Goal: Task Accomplishment & Management: Manage account settings

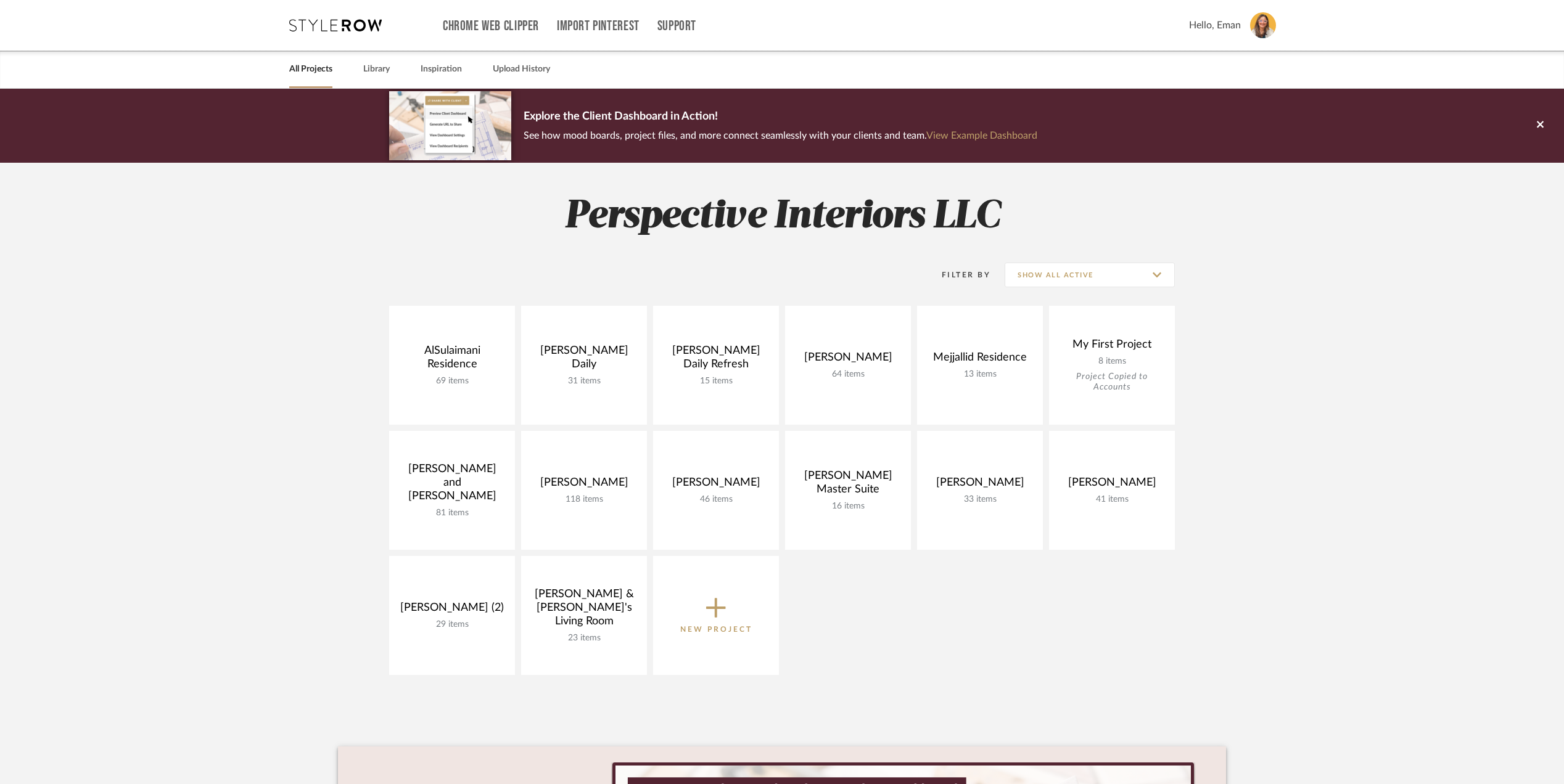
click at [255, 530] on project-collections "Explore the Client Dashboard in Action! See how mood boards, project files, and…" at bounding box center [782, 553] width 1564 height 928
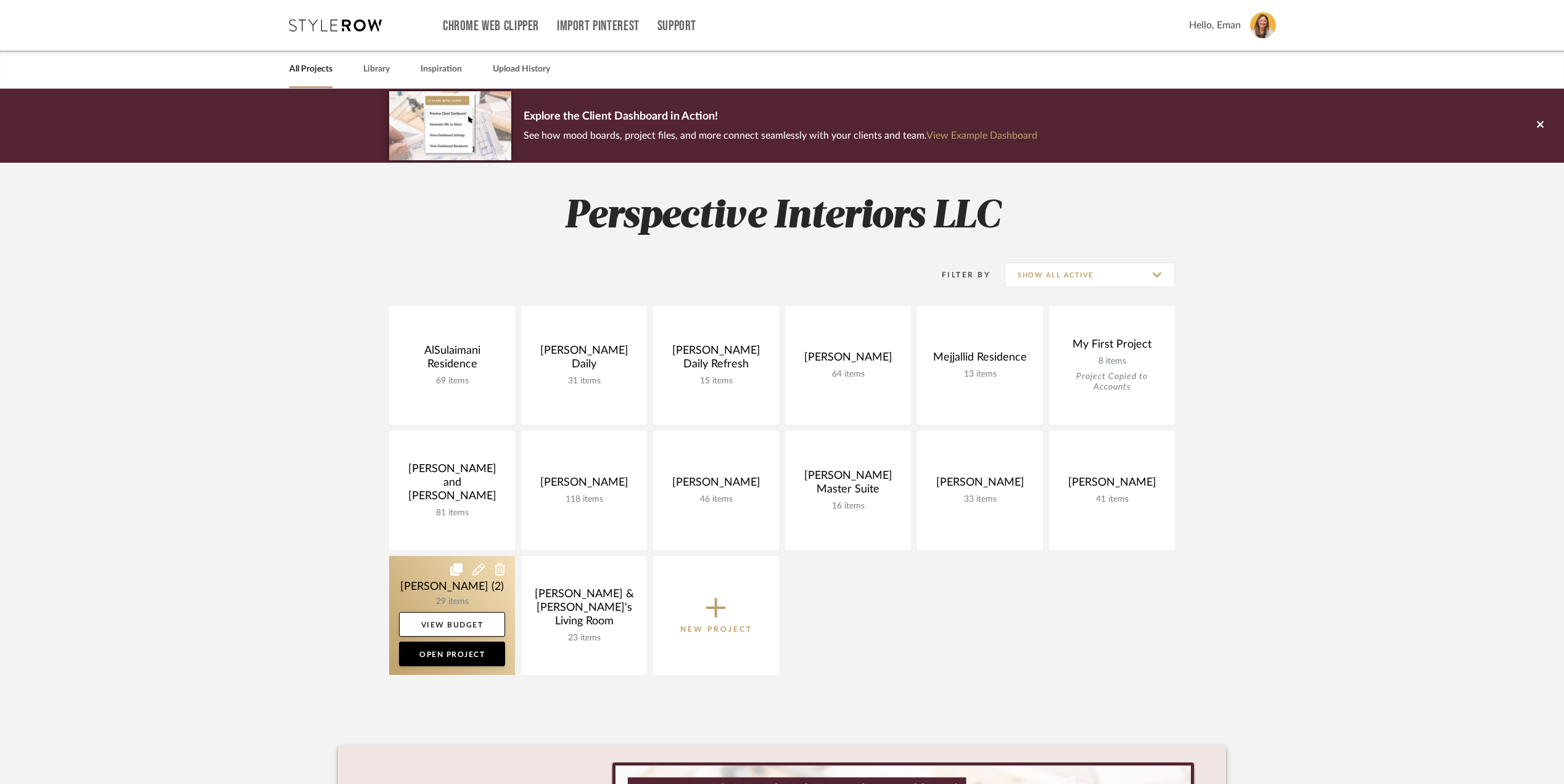
click at [424, 593] on link at bounding box center [452, 616] width 126 height 119
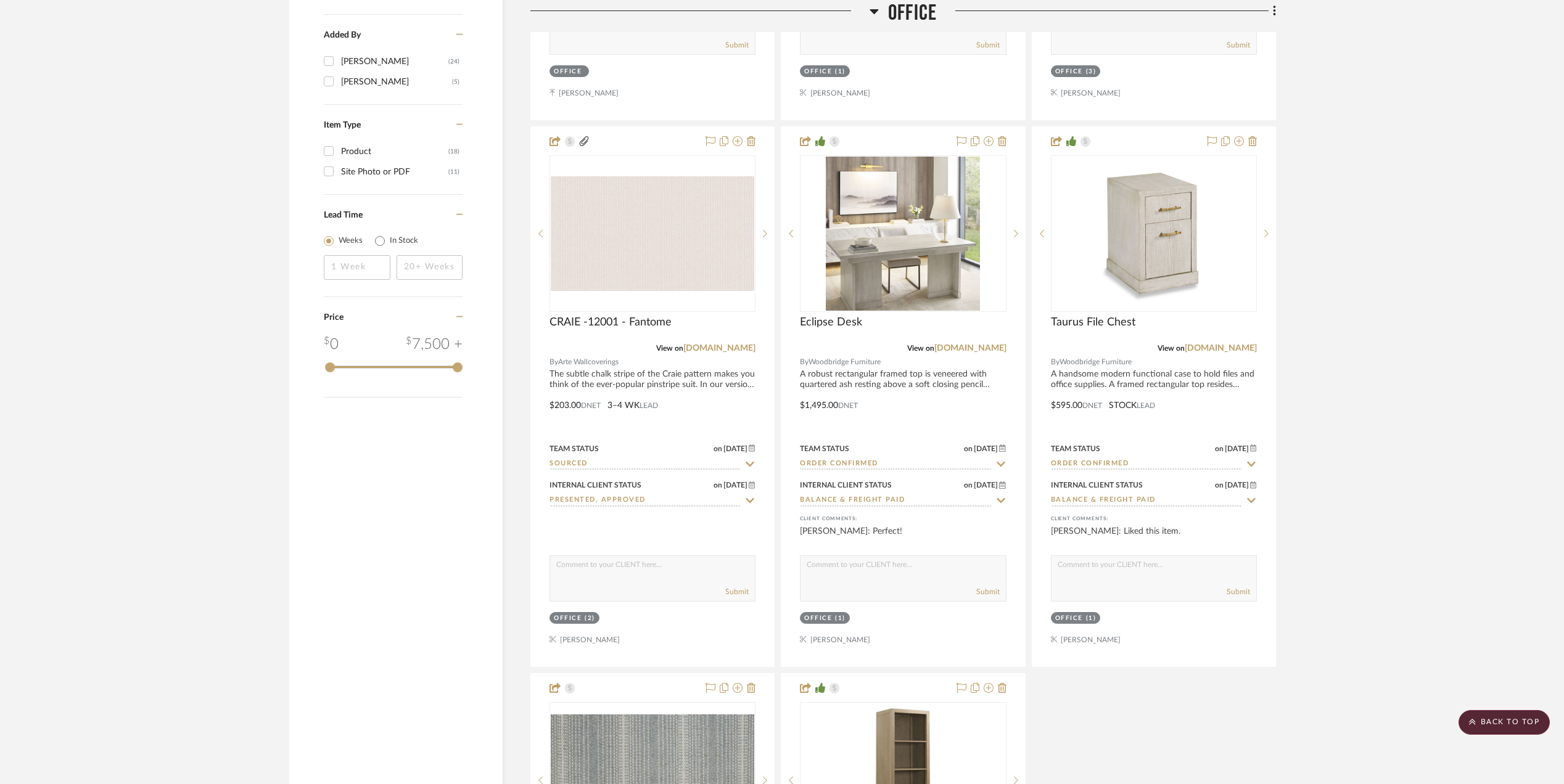
scroll to position [1890, 0]
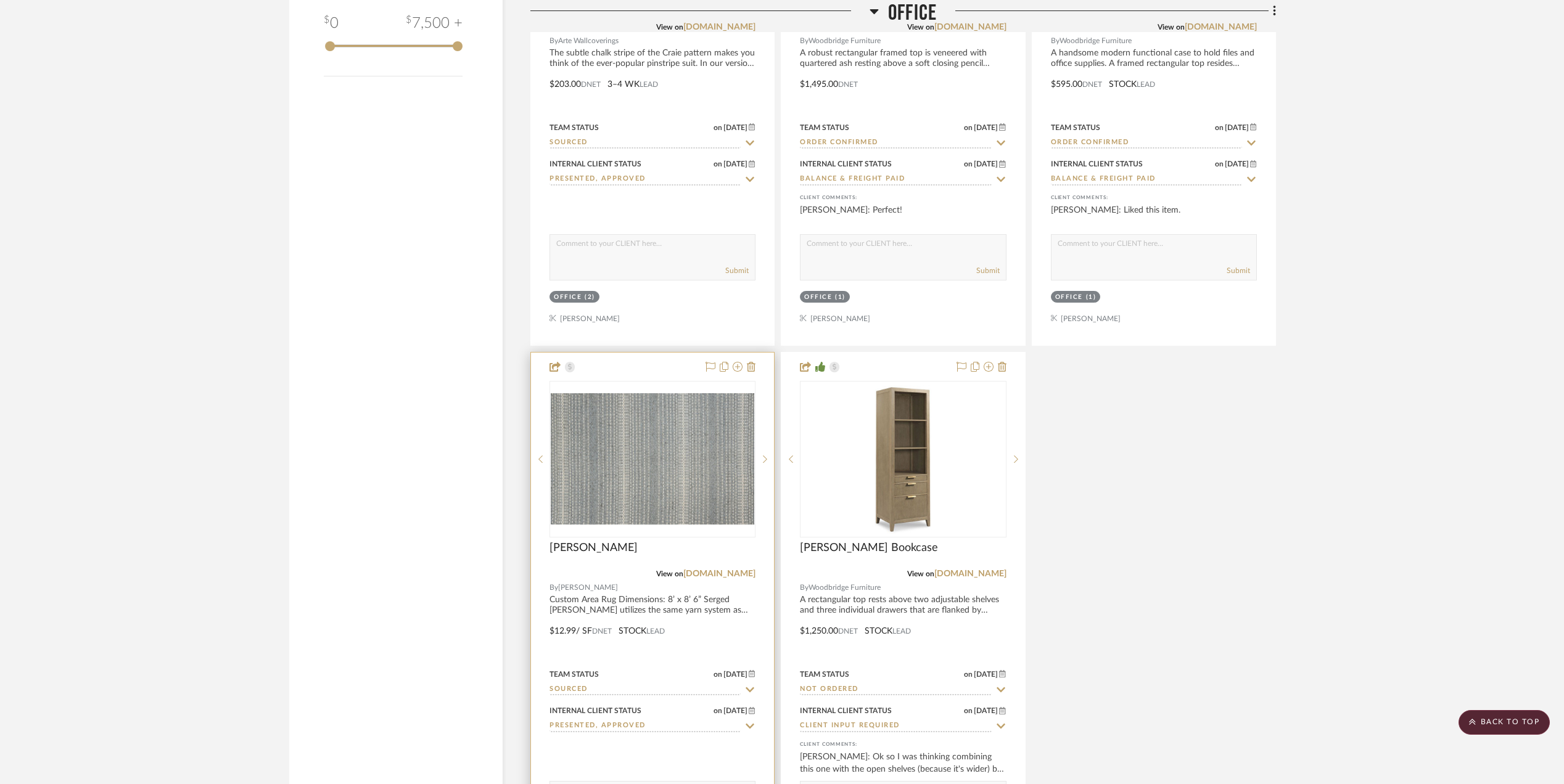
click at [598, 694] on input "Sourced" at bounding box center [645, 690] width 191 height 12
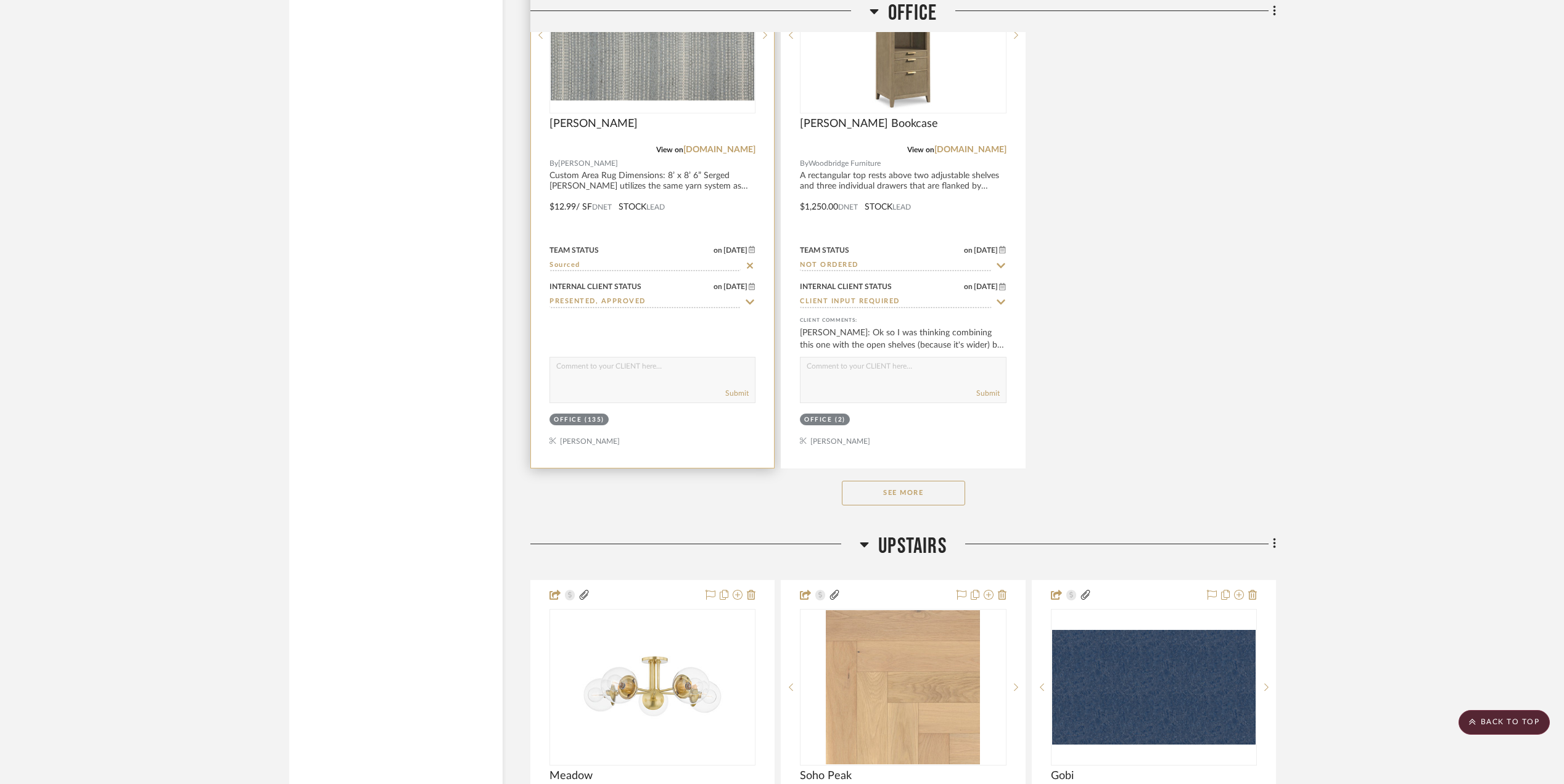
scroll to position [2220, 0]
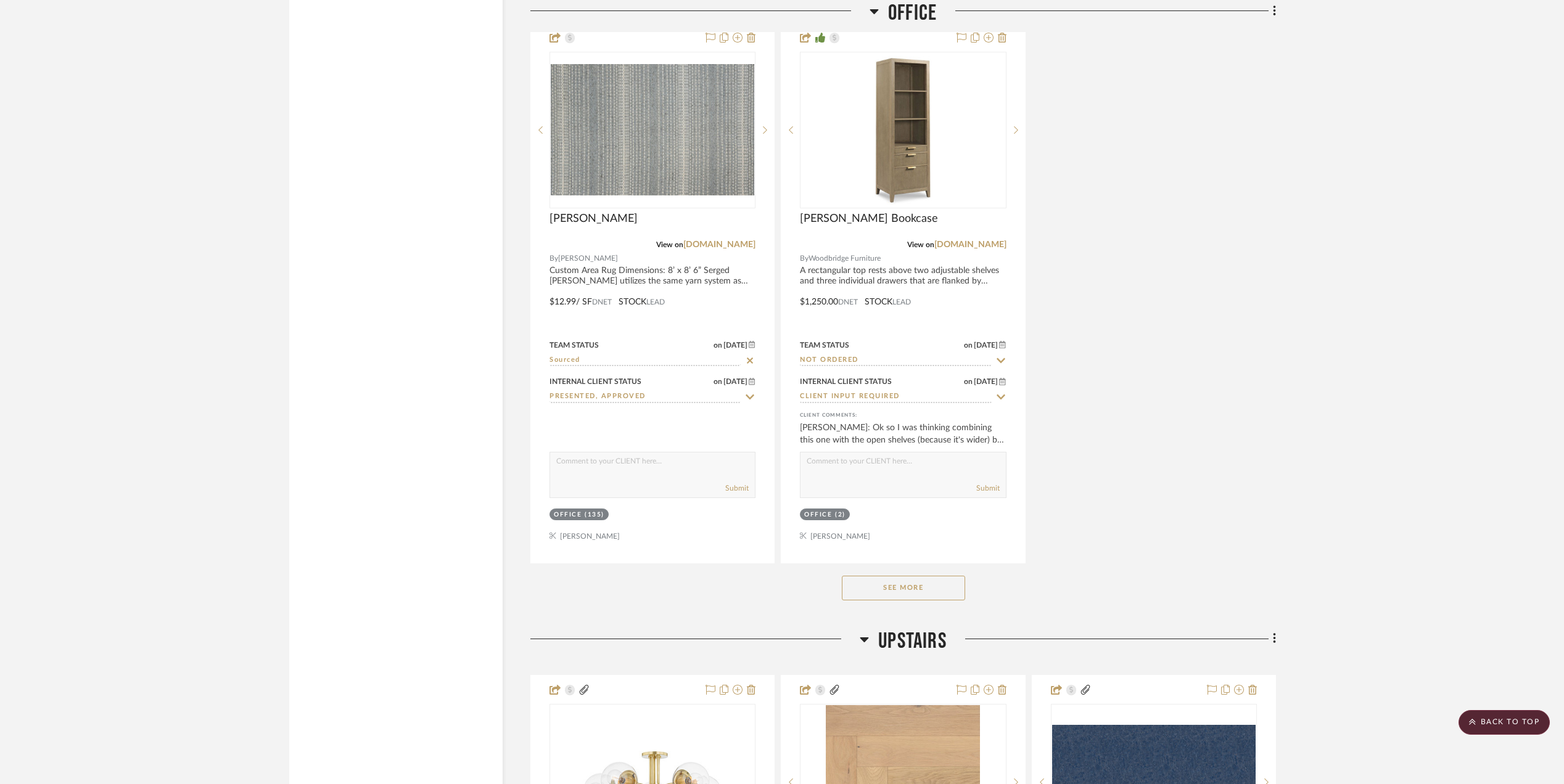
click at [883, 593] on button "See More" at bounding box center [904, 588] width 124 height 25
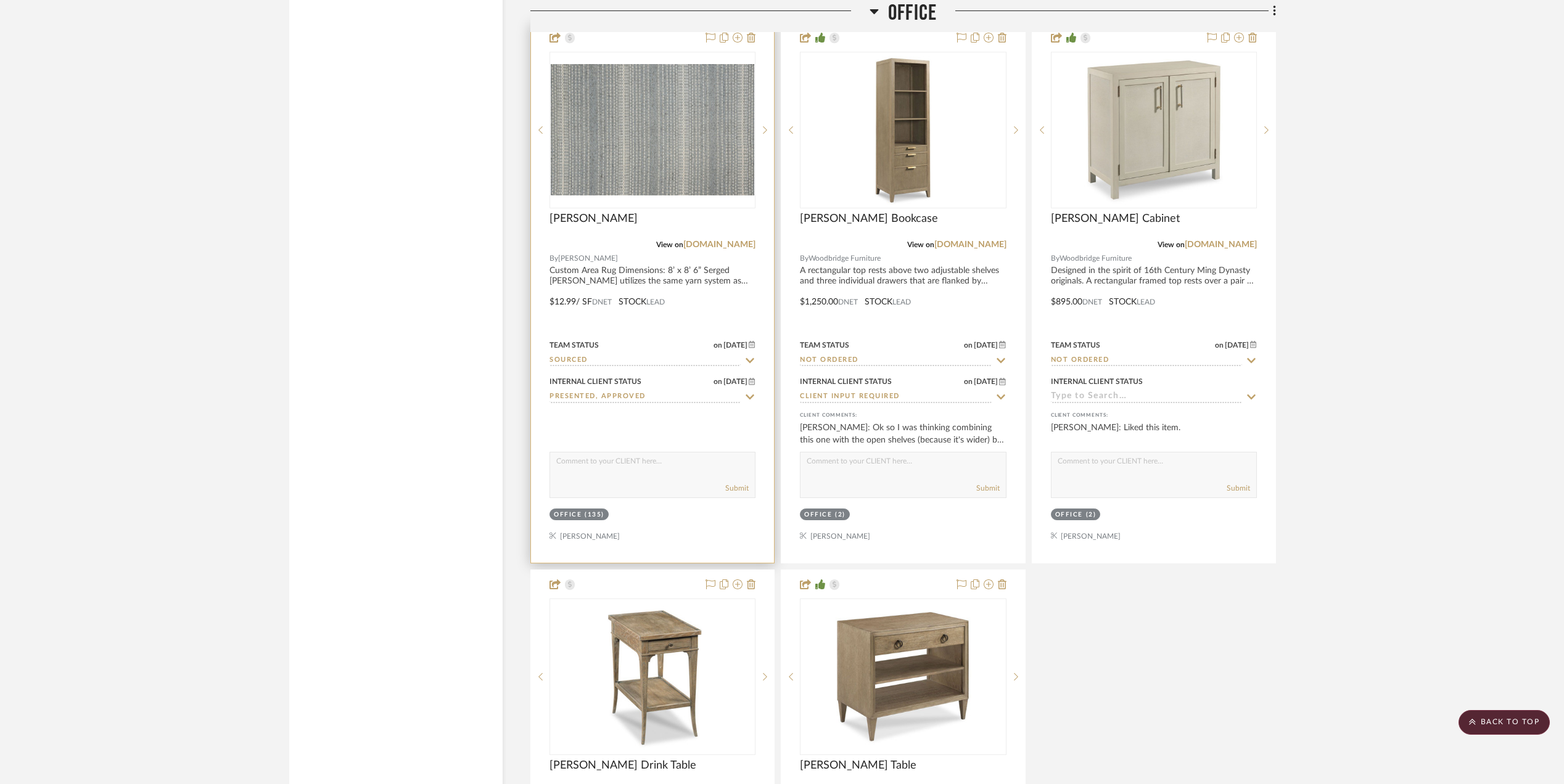
click at [748, 364] on icon at bounding box center [750, 361] width 11 height 10
click at [748, 366] on icon at bounding box center [750, 361] width 11 height 10
type input "[DATE]"
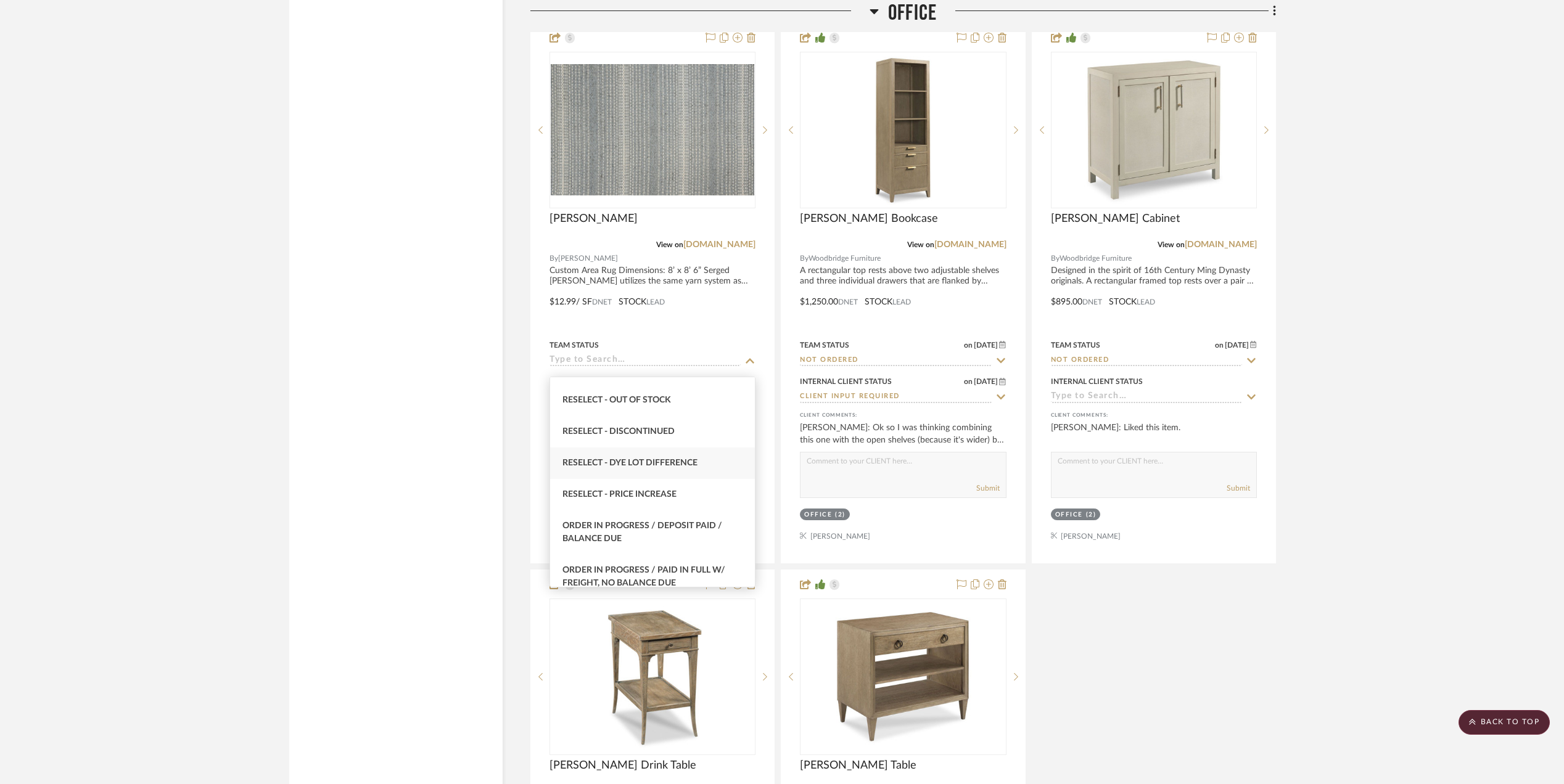
scroll to position [1233, 0]
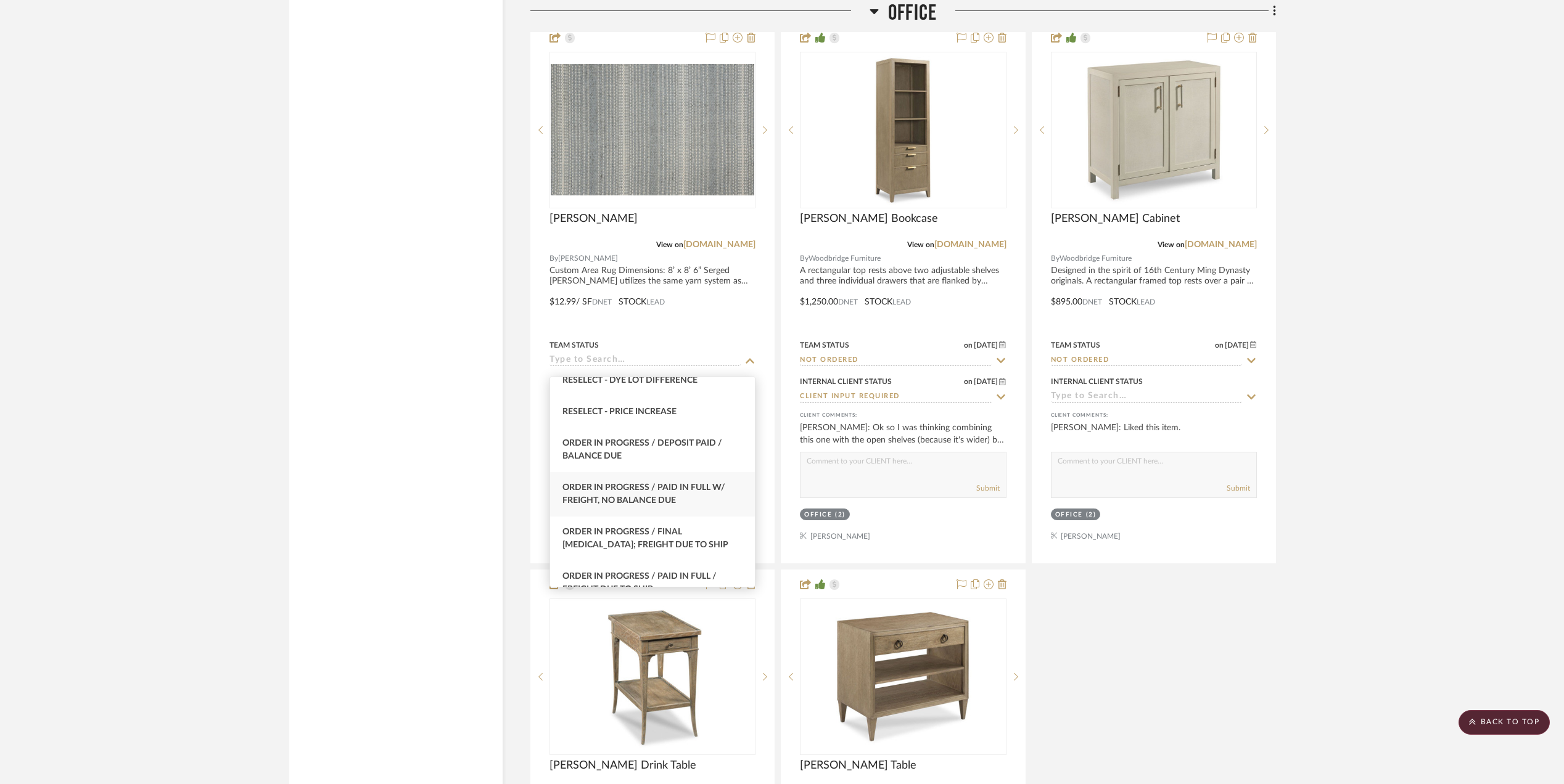
click at [632, 507] on div "Order In Progress / Paid In Full w/ Freight, No Balance due" at bounding box center [652, 494] width 205 height 44
type input "Order In Progress / Paid In Full w/ Freight, No Balance due"
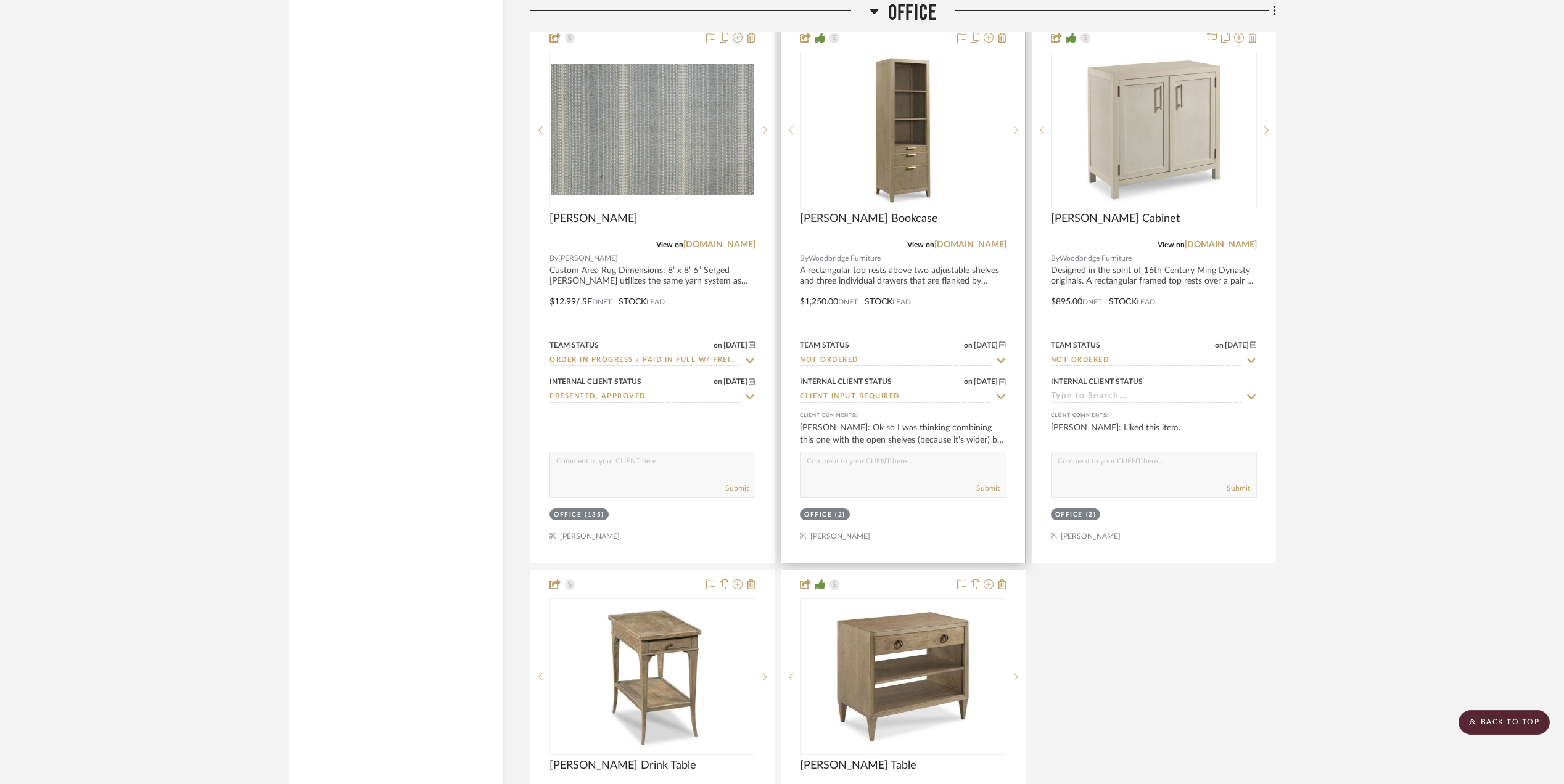
click at [876, 401] on input "Client Input Required" at bounding box center [896, 397] width 191 height 12
click at [1000, 402] on icon at bounding box center [1001, 397] width 11 height 10
type input "[DATE]"
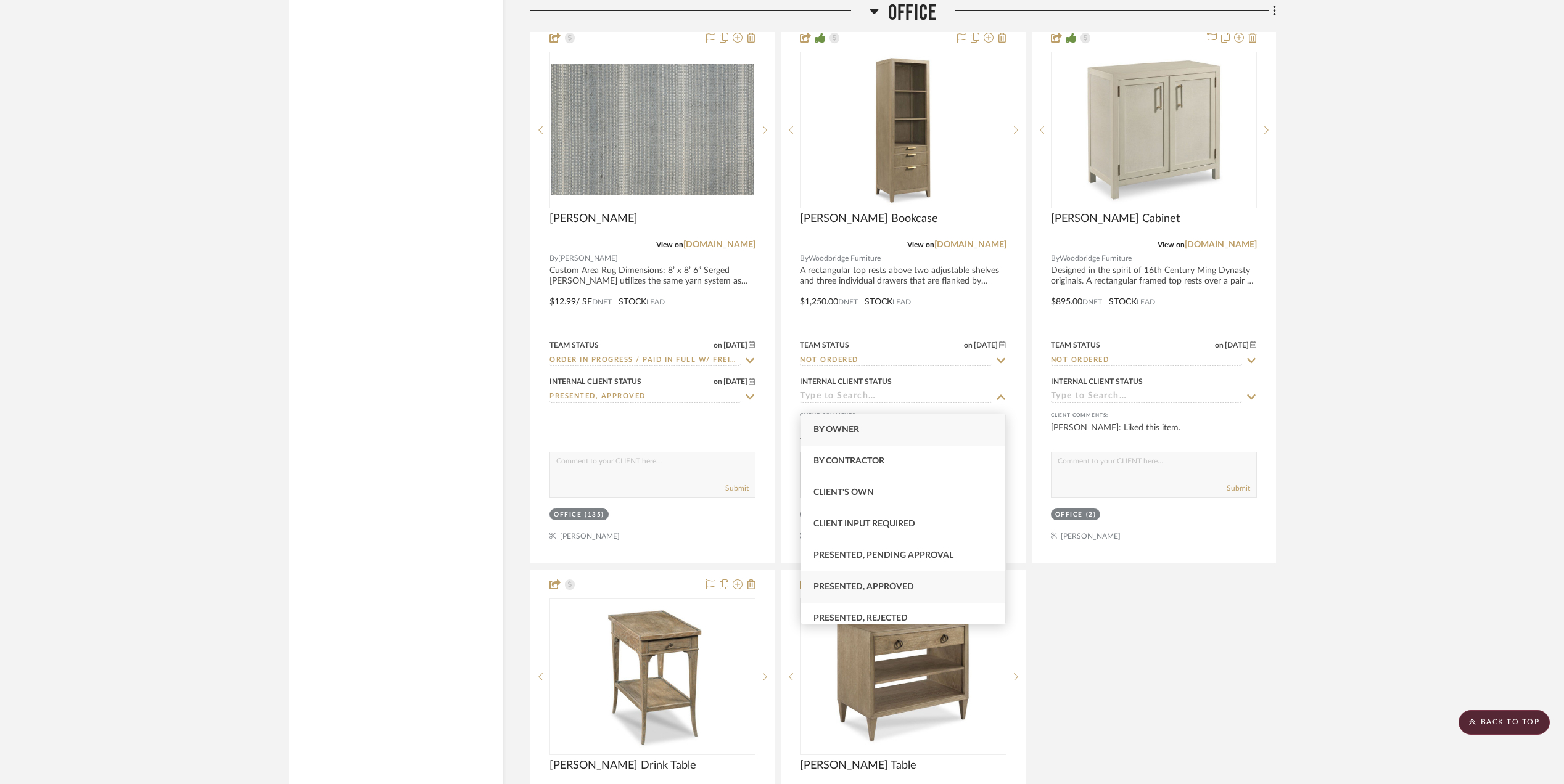
click at [902, 585] on span "Presented, Approved" at bounding box center [863, 587] width 100 height 9
type input "Presented, Approved"
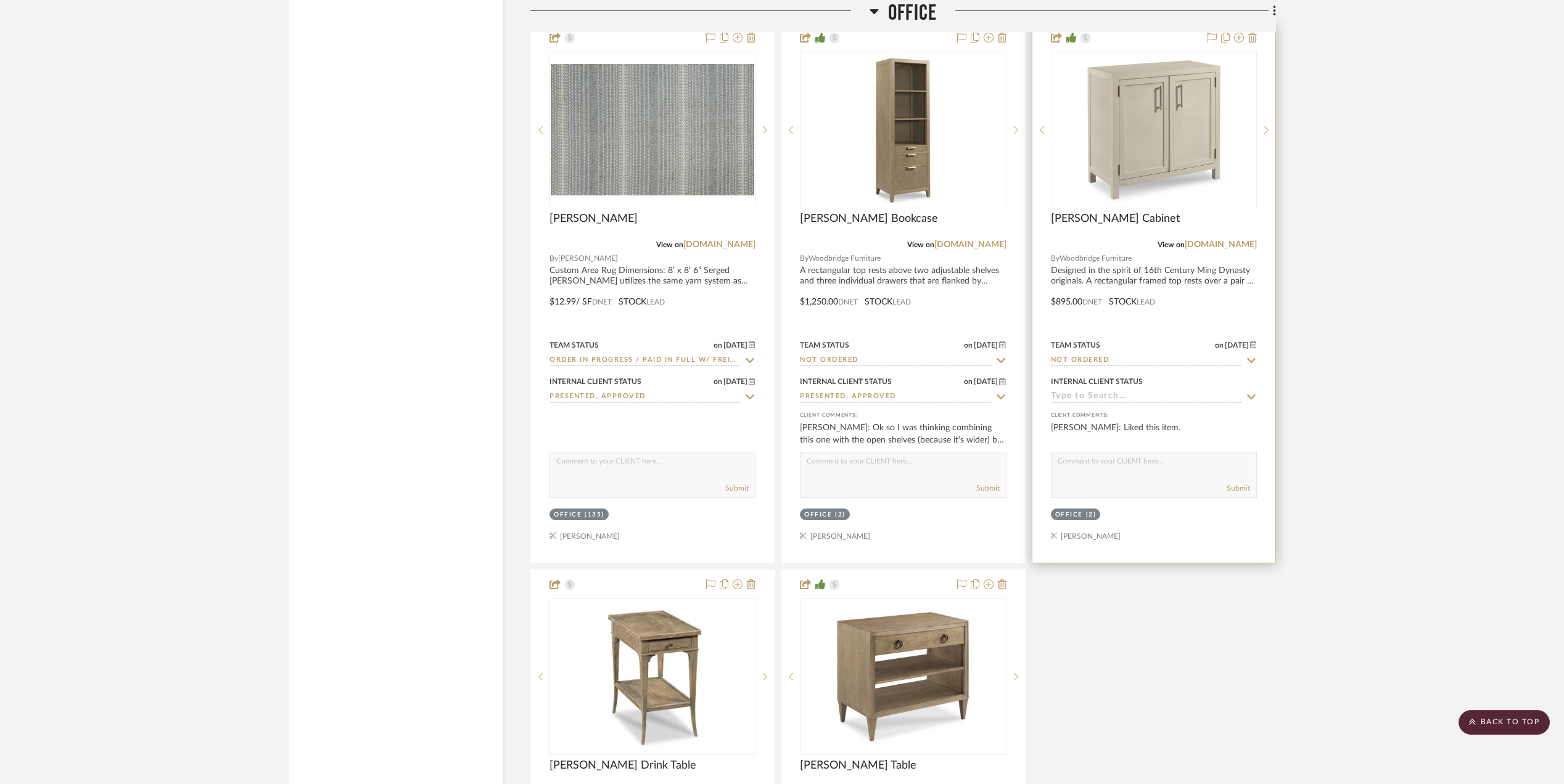
click at [1079, 403] on input at bounding box center [1147, 397] width 191 height 12
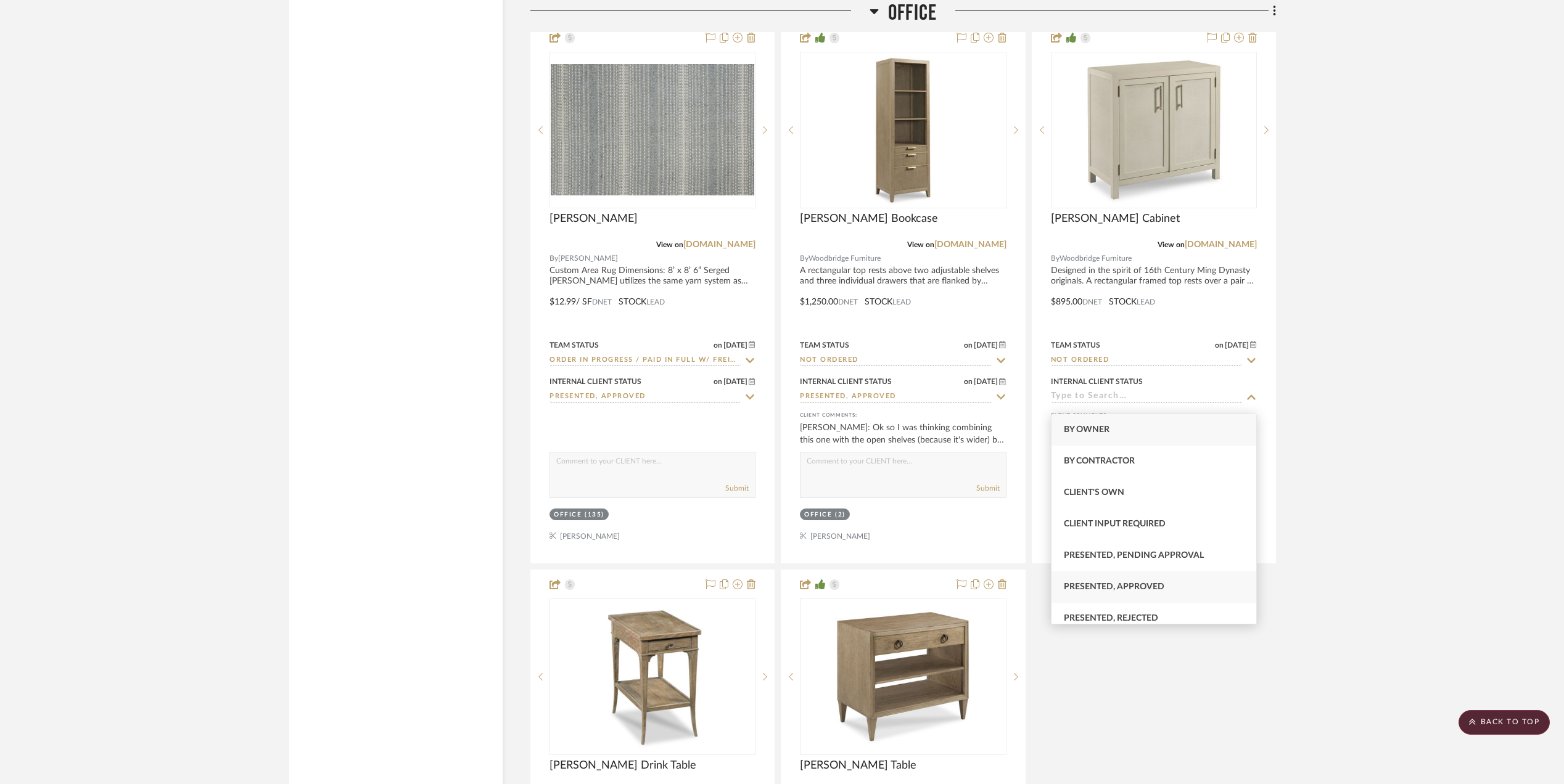
click at [1098, 583] on span "Presented, Approved" at bounding box center [1114, 587] width 100 height 9
type input "[DATE]"
type input "Presented, Approved"
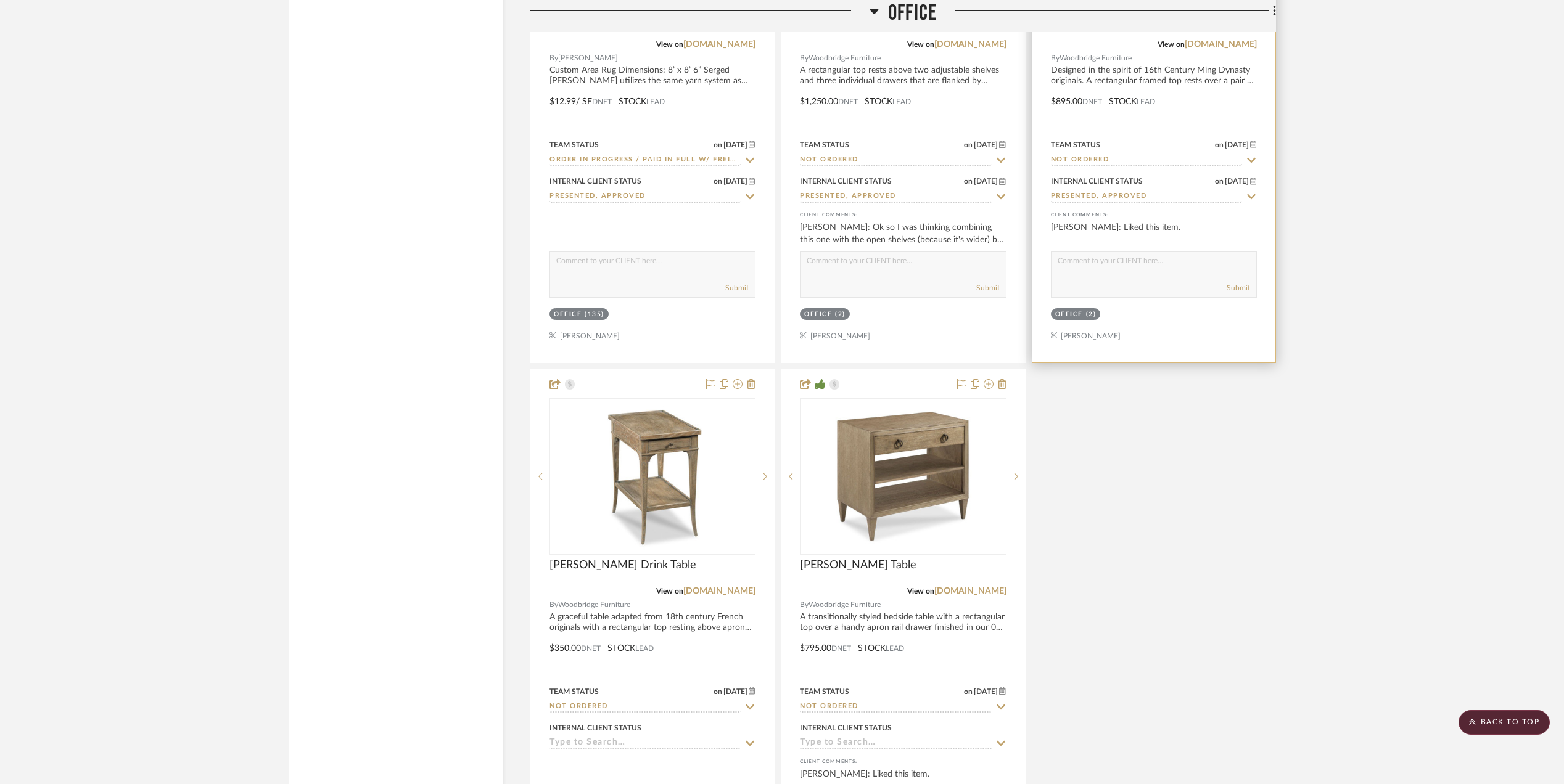
scroll to position [2466, 0]
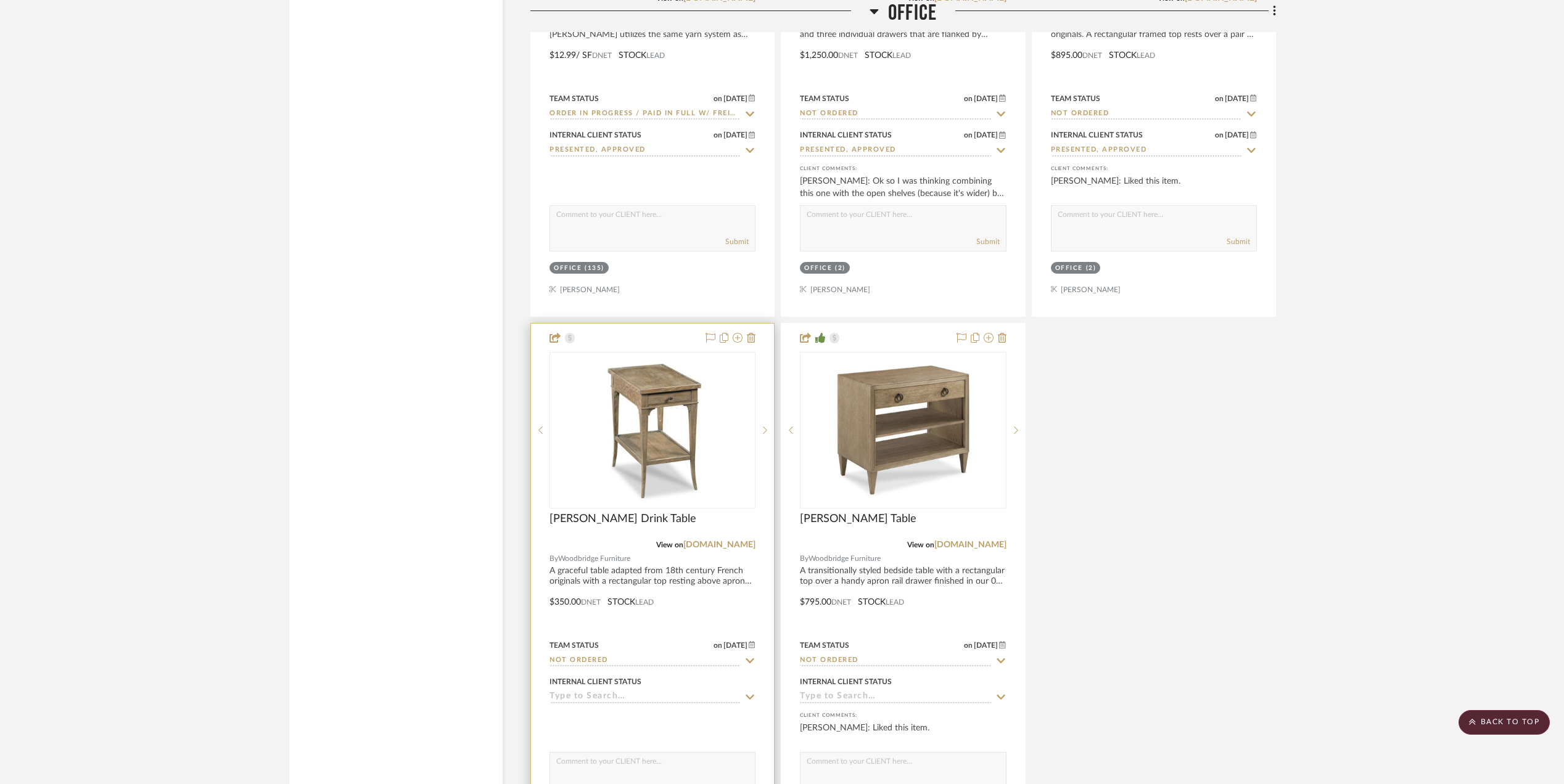
click at [589, 704] on input at bounding box center [645, 697] width 191 height 12
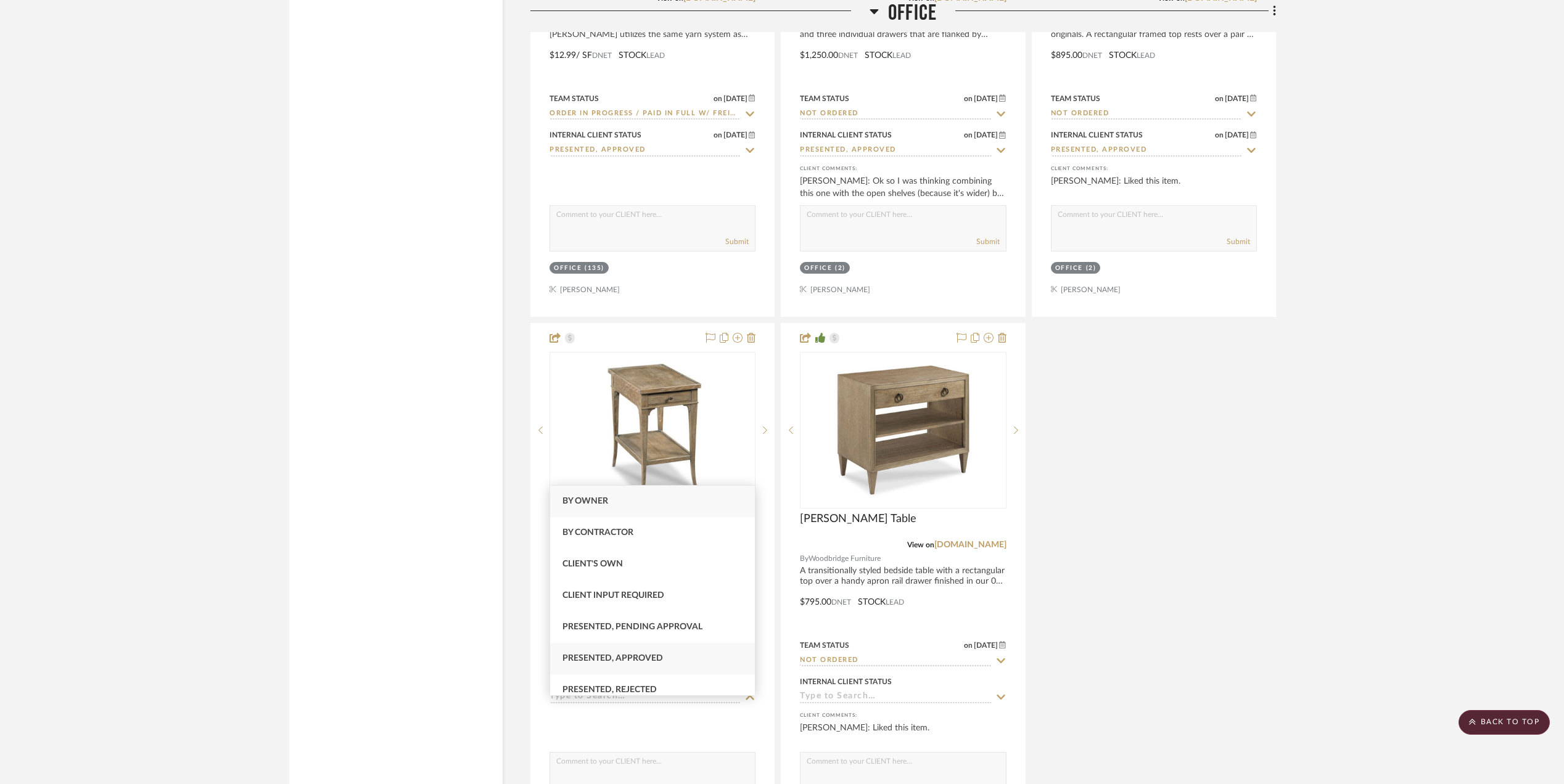
click at [615, 658] on span "Presented, Approved" at bounding box center [612, 658] width 100 height 9
type input "[DATE]"
type input "Presented, Approved"
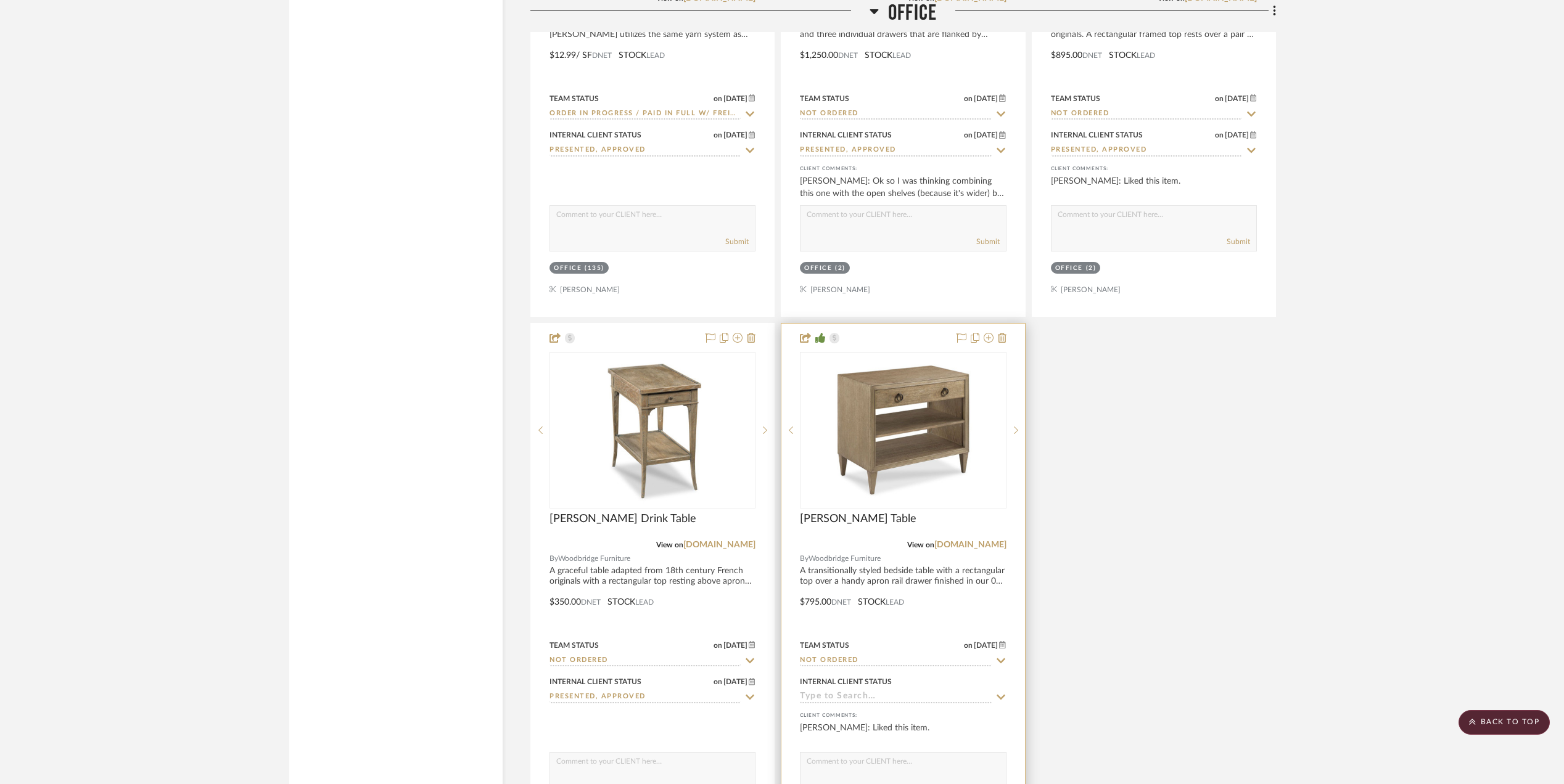
click at [837, 704] on input at bounding box center [896, 697] width 191 height 12
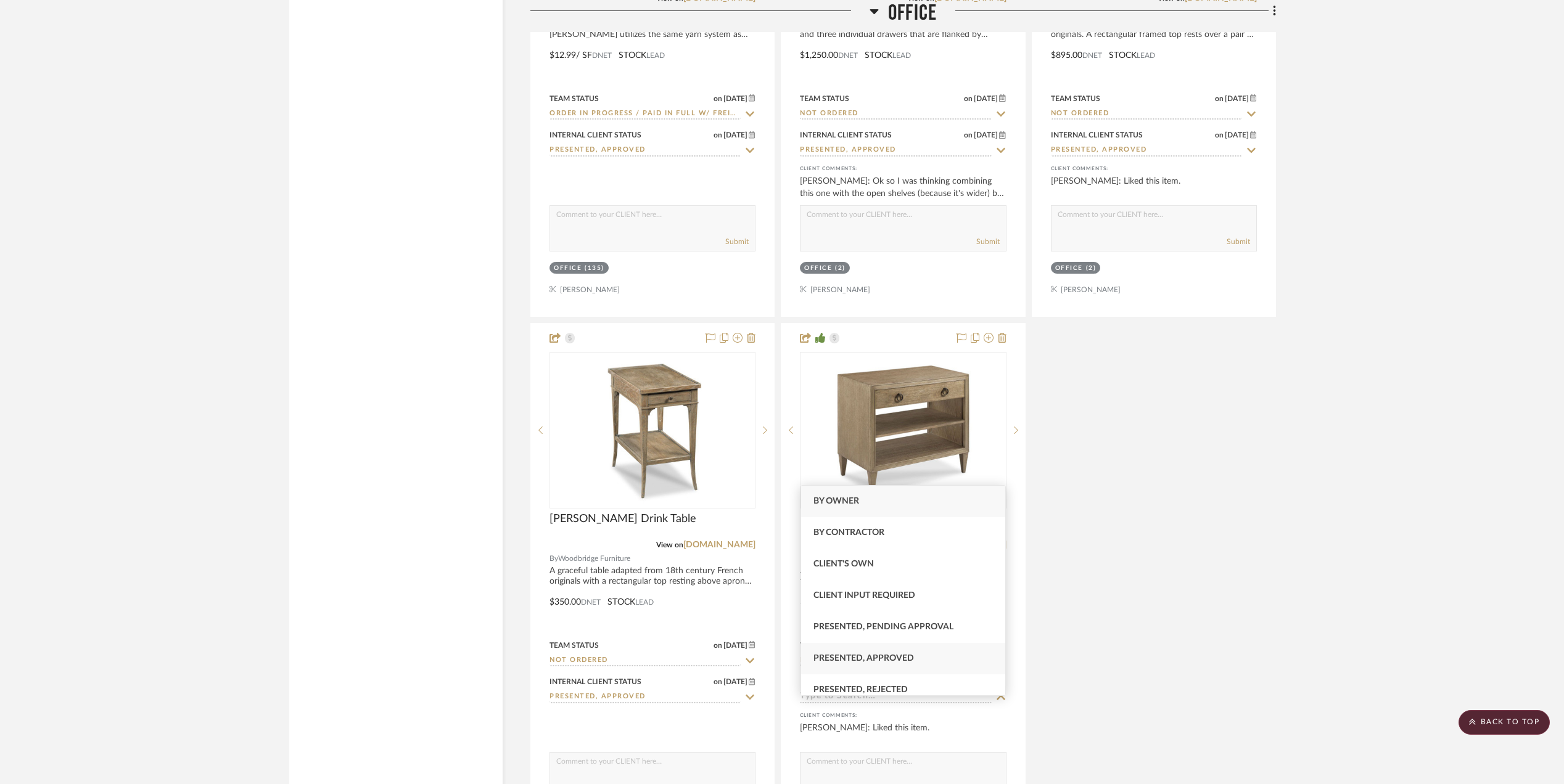
click at [861, 656] on span "Presented, Approved" at bounding box center [863, 658] width 100 height 9
type input "[DATE]"
type input "Presented, Approved"
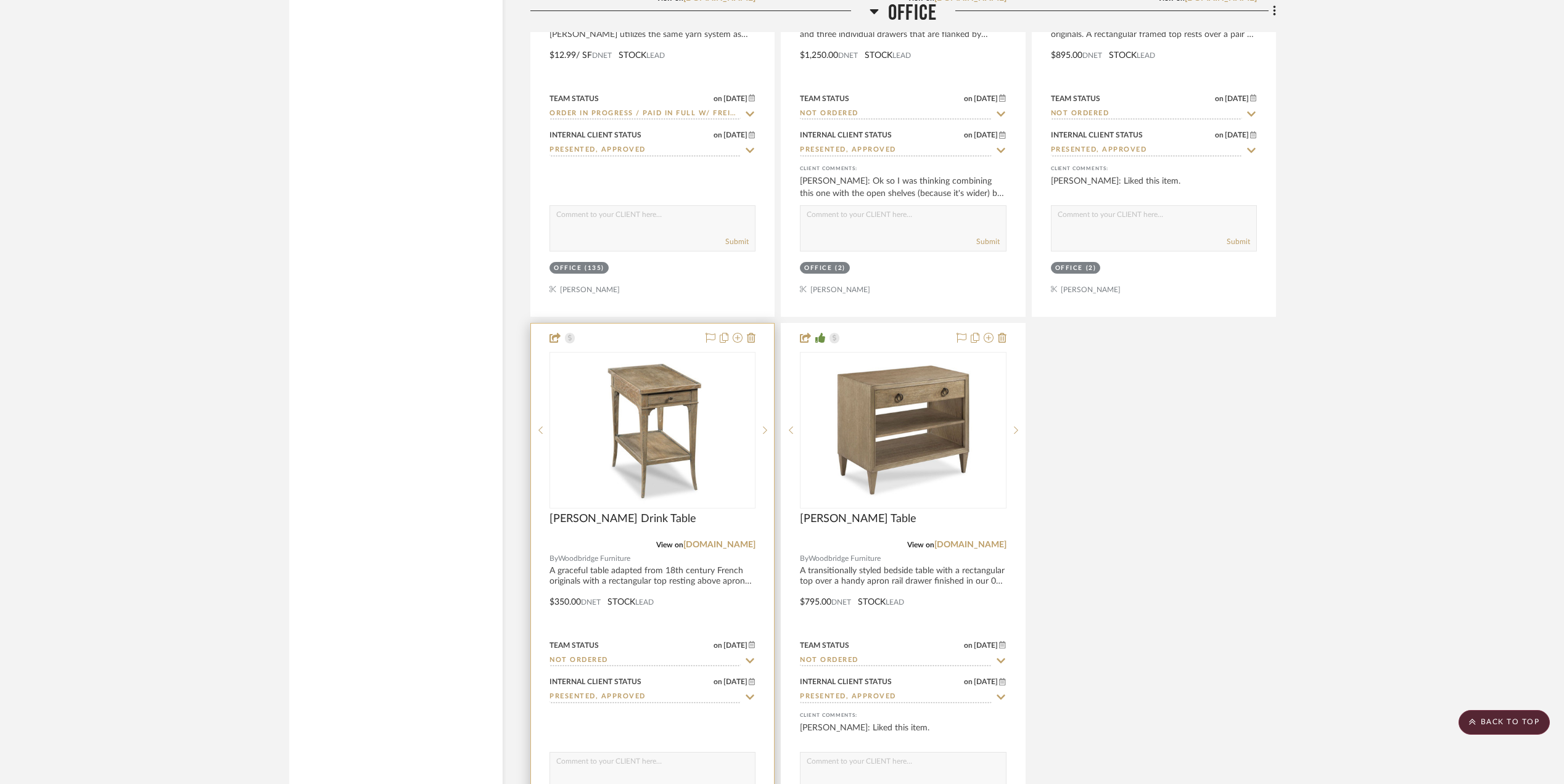
click at [646, 667] on input "Not ordered" at bounding box center [645, 661] width 191 height 12
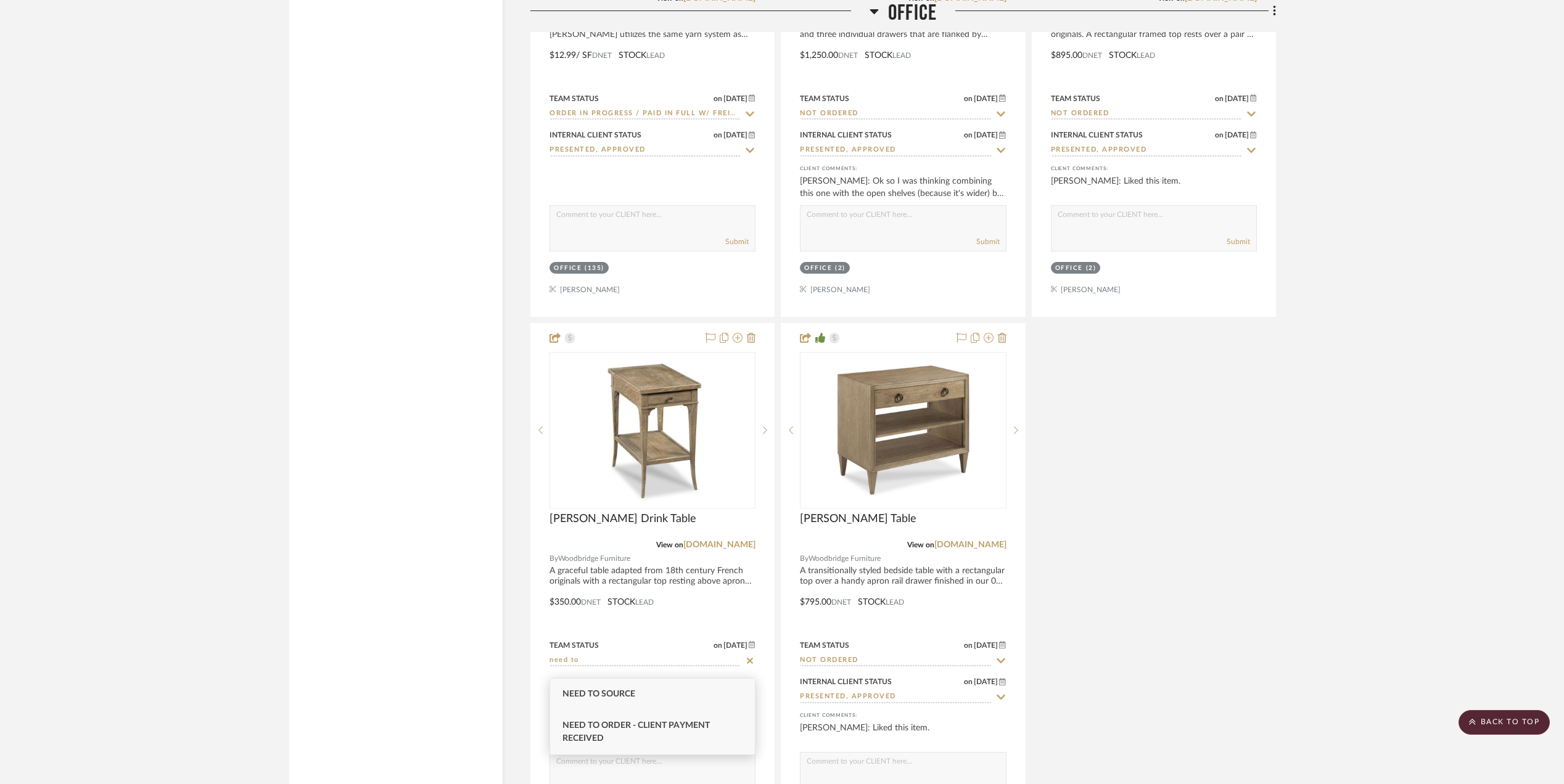
type input "need to"
click at [637, 730] on div "Need to Order - Client Payment Received" at bounding box center [652, 732] width 205 height 44
type input "[DATE]"
type input "Need to Order - Client Payment Received"
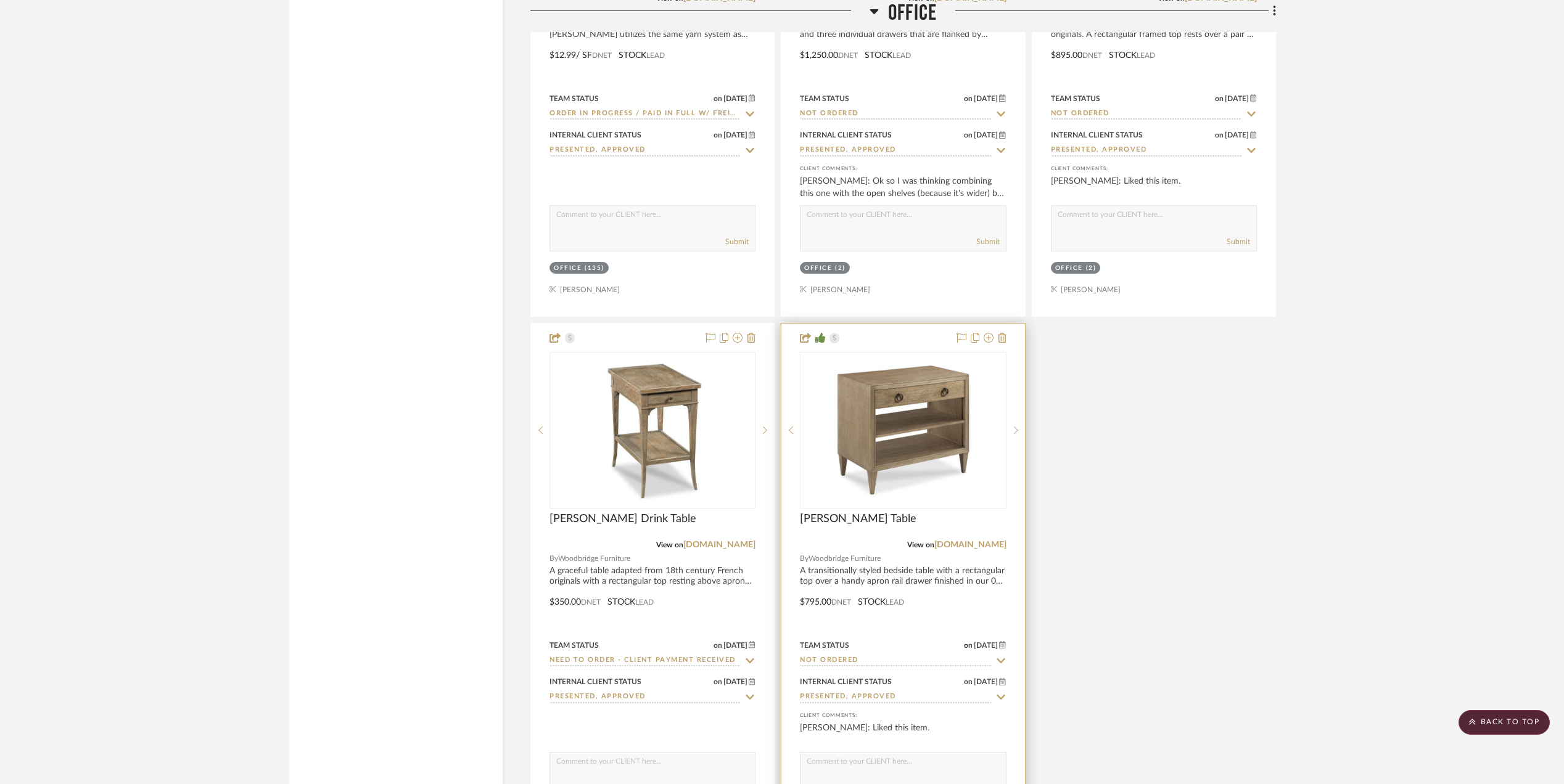
click at [845, 667] on input "Not ordered" at bounding box center [896, 661] width 191 height 12
type input "need to"
click at [845, 723] on span "Need to Order - Client Payment Received" at bounding box center [887, 732] width 148 height 22
type input "[DATE]"
type input "Need to Order - Client Payment Received"
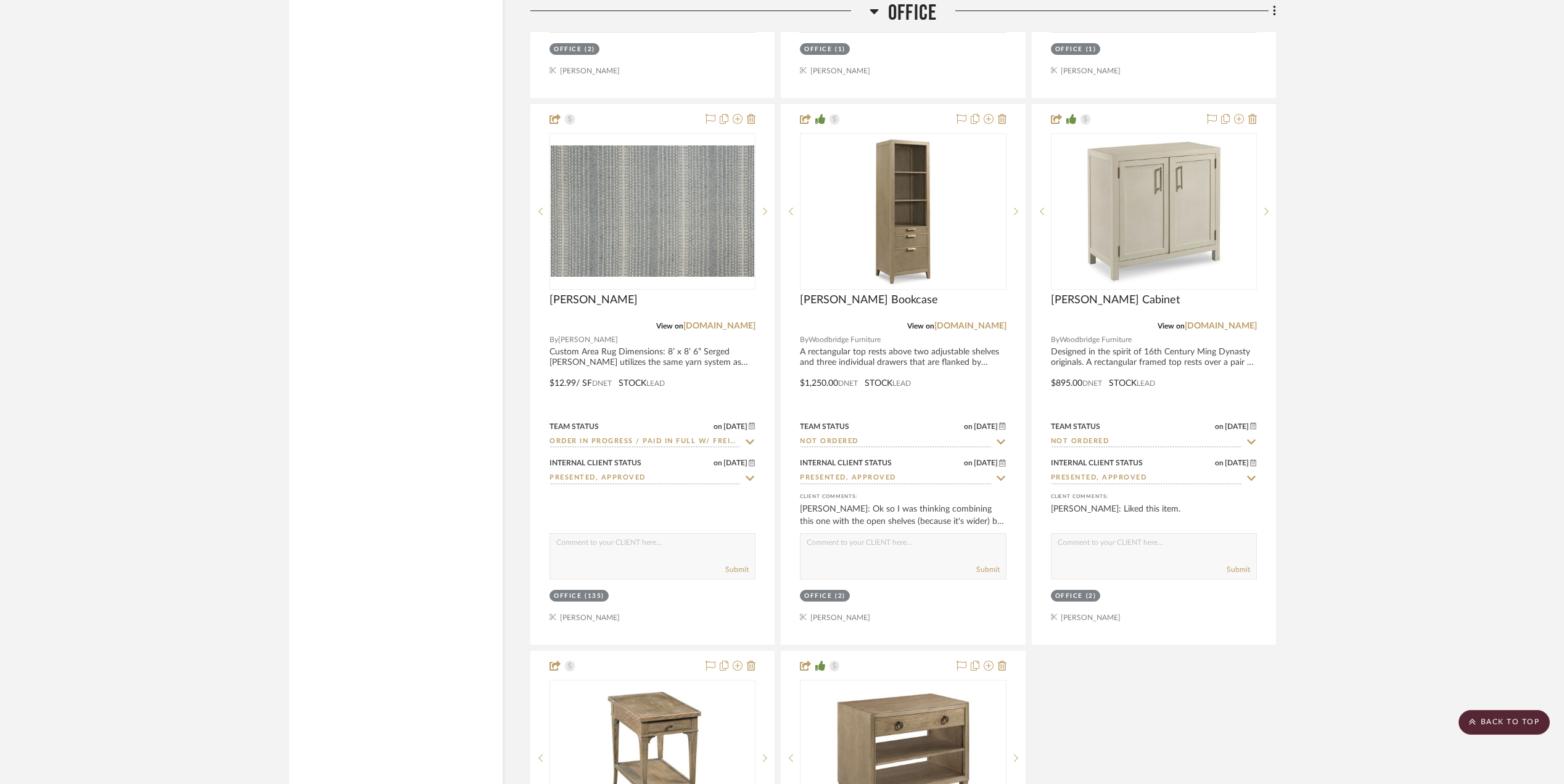
scroll to position [2137, 0]
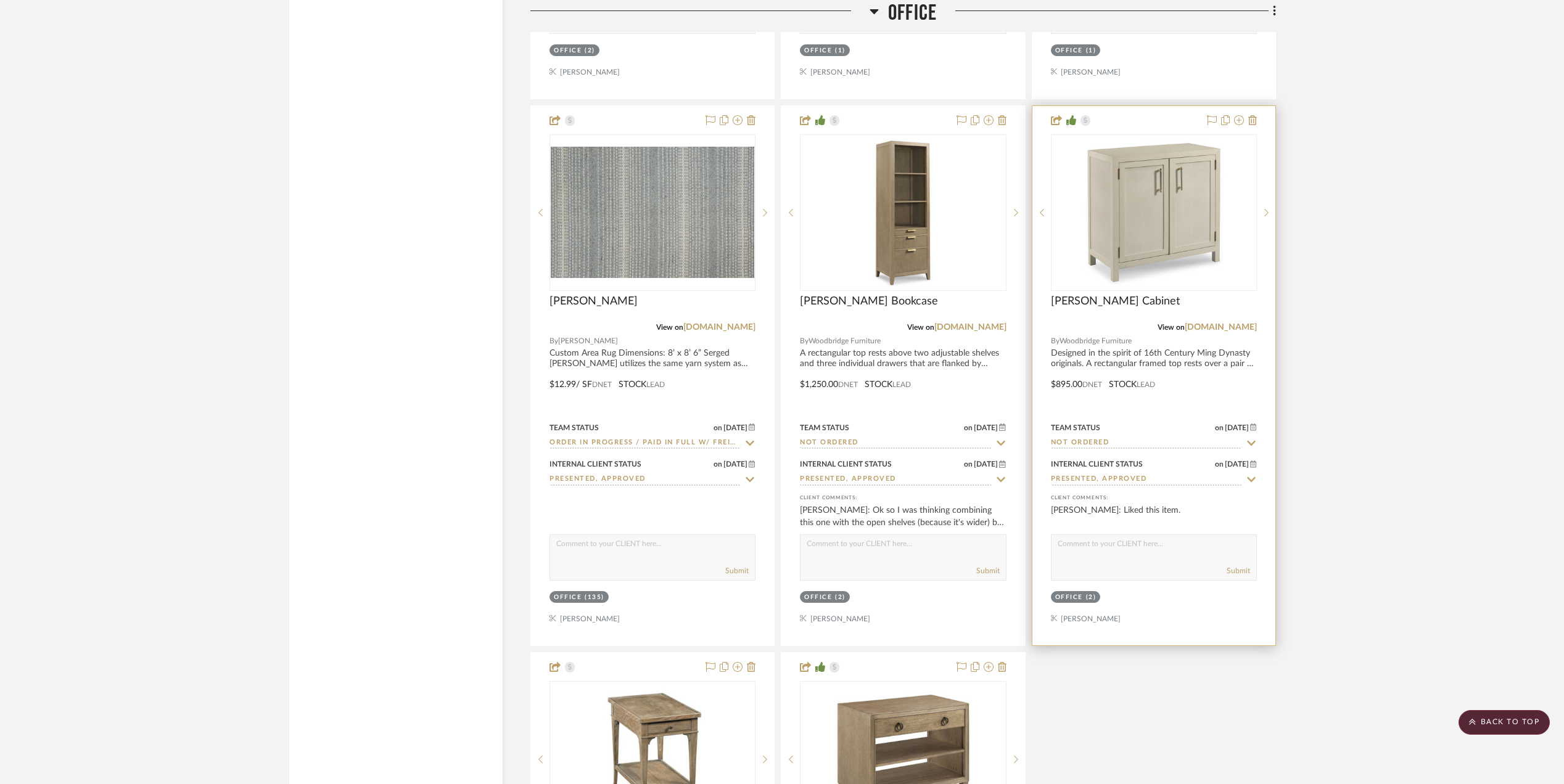
click at [1088, 447] on input "Not ordered" at bounding box center [1147, 443] width 191 height 12
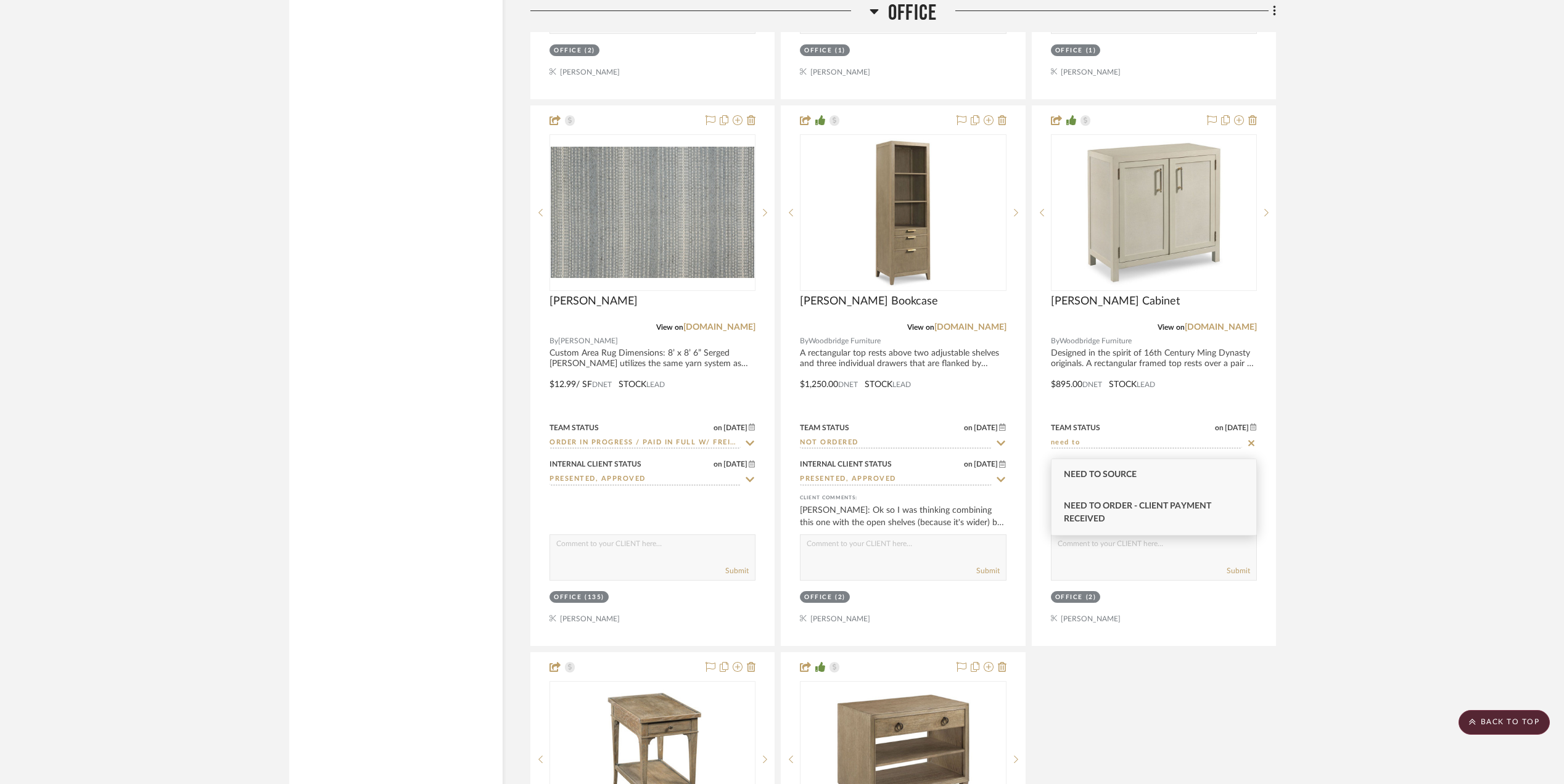
type input "need to"
click at [1108, 506] on span "Need to Order - Client Payment Received" at bounding box center [1138, 512] width 148 height 22
type input "[DATE]"
type input "Need to Order - Client Payment Received"
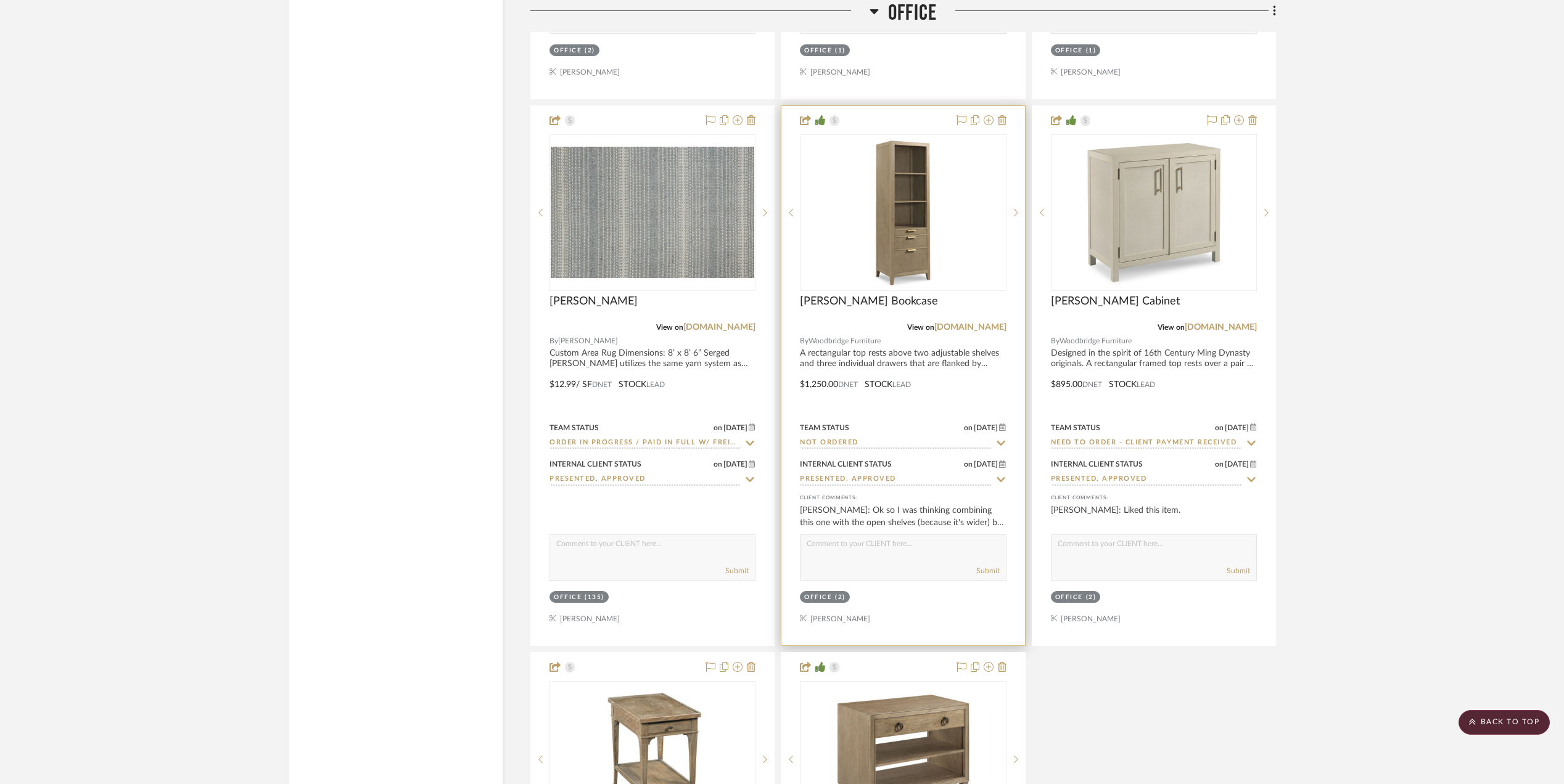
click at [842, 449] on input "Not ordered" at bounding box center [896, 443] width 191 height 12
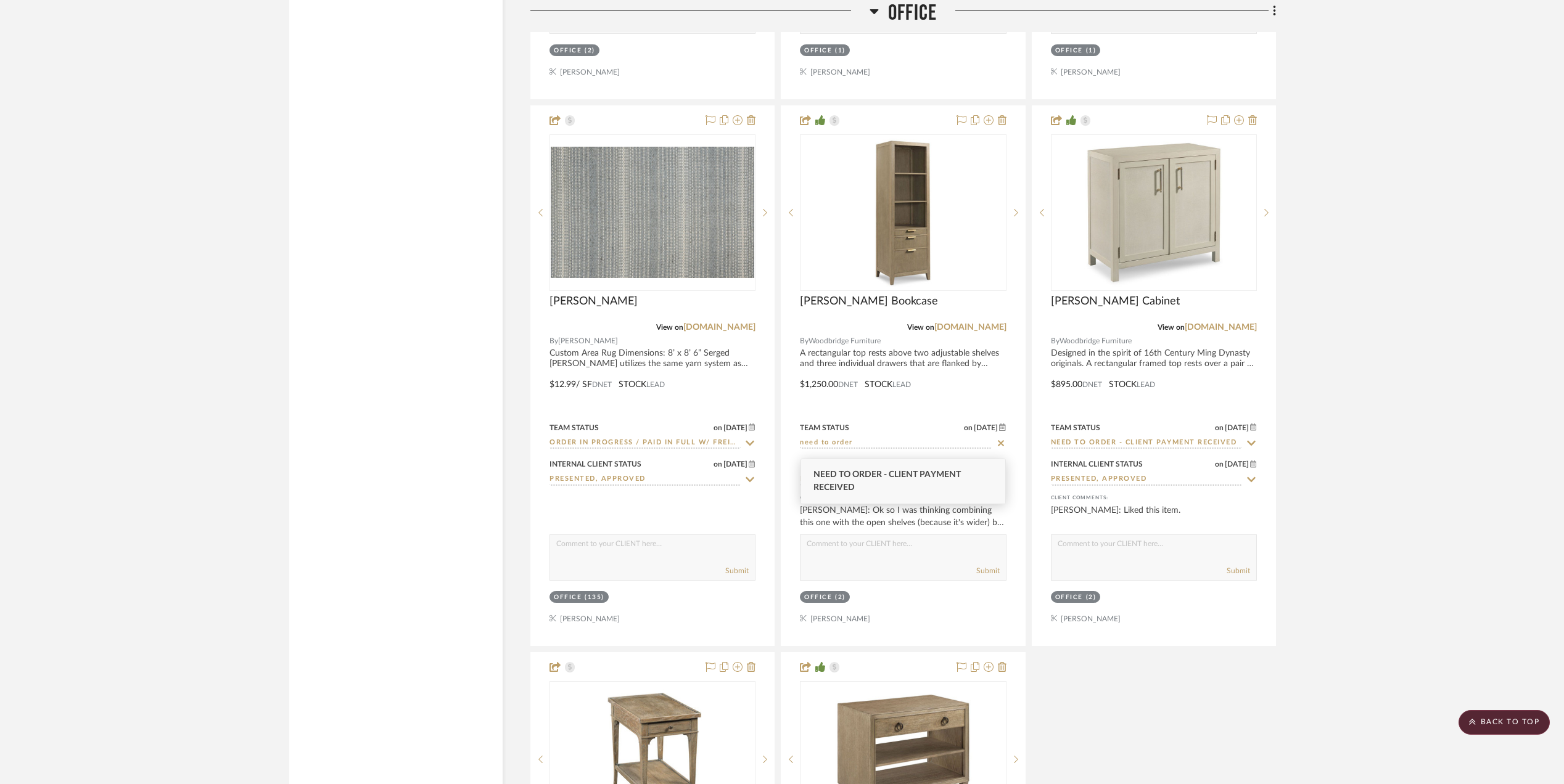
type input "need to order"
click at [847, 483] on span "Need to Order - Client Payment Received" at bounding box center [887, 481] width 148 height 22
type input "[DATE]"
type input "Need to Order - Client Payment Received"
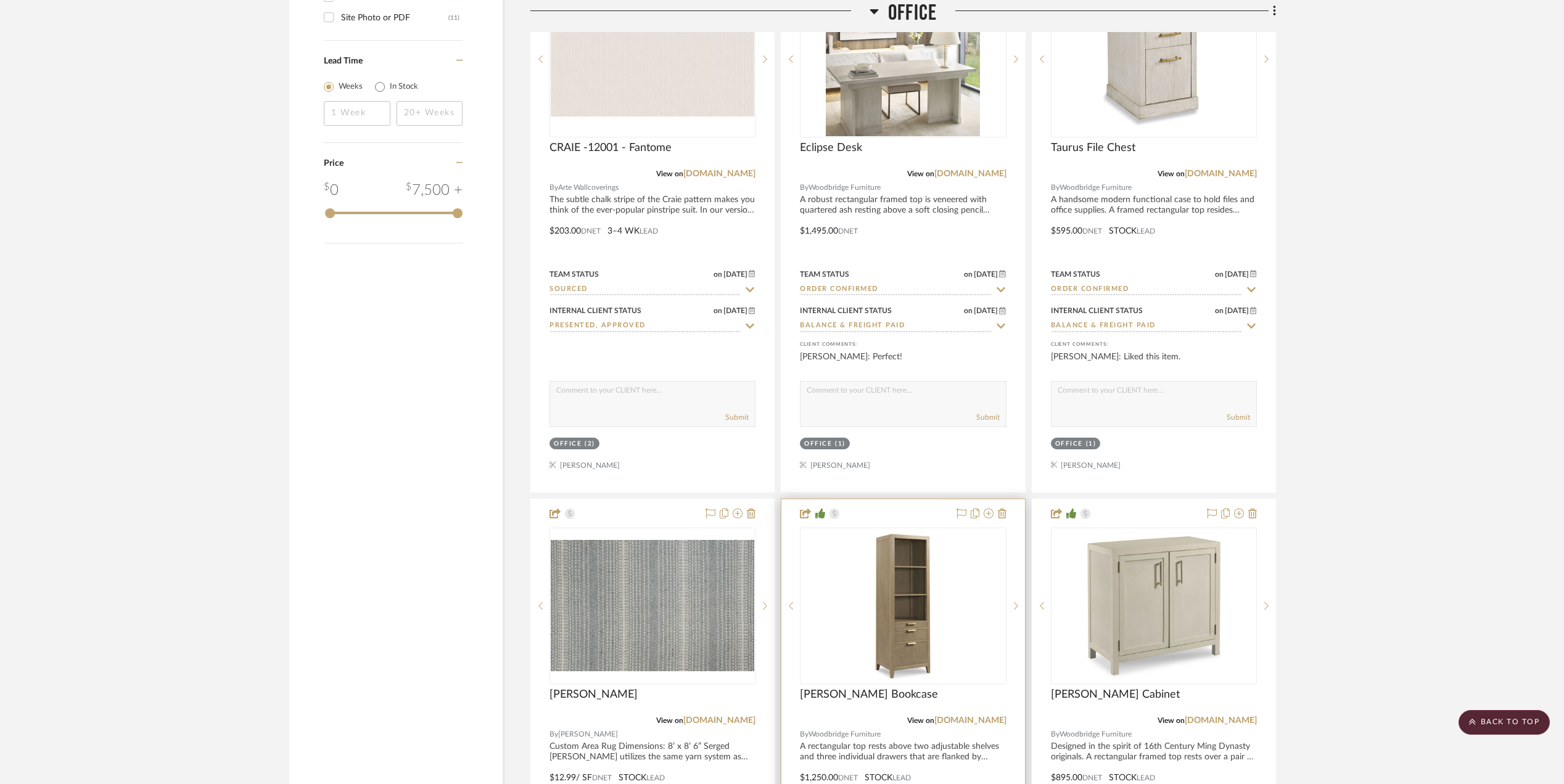
scroll to position [1643, 0]
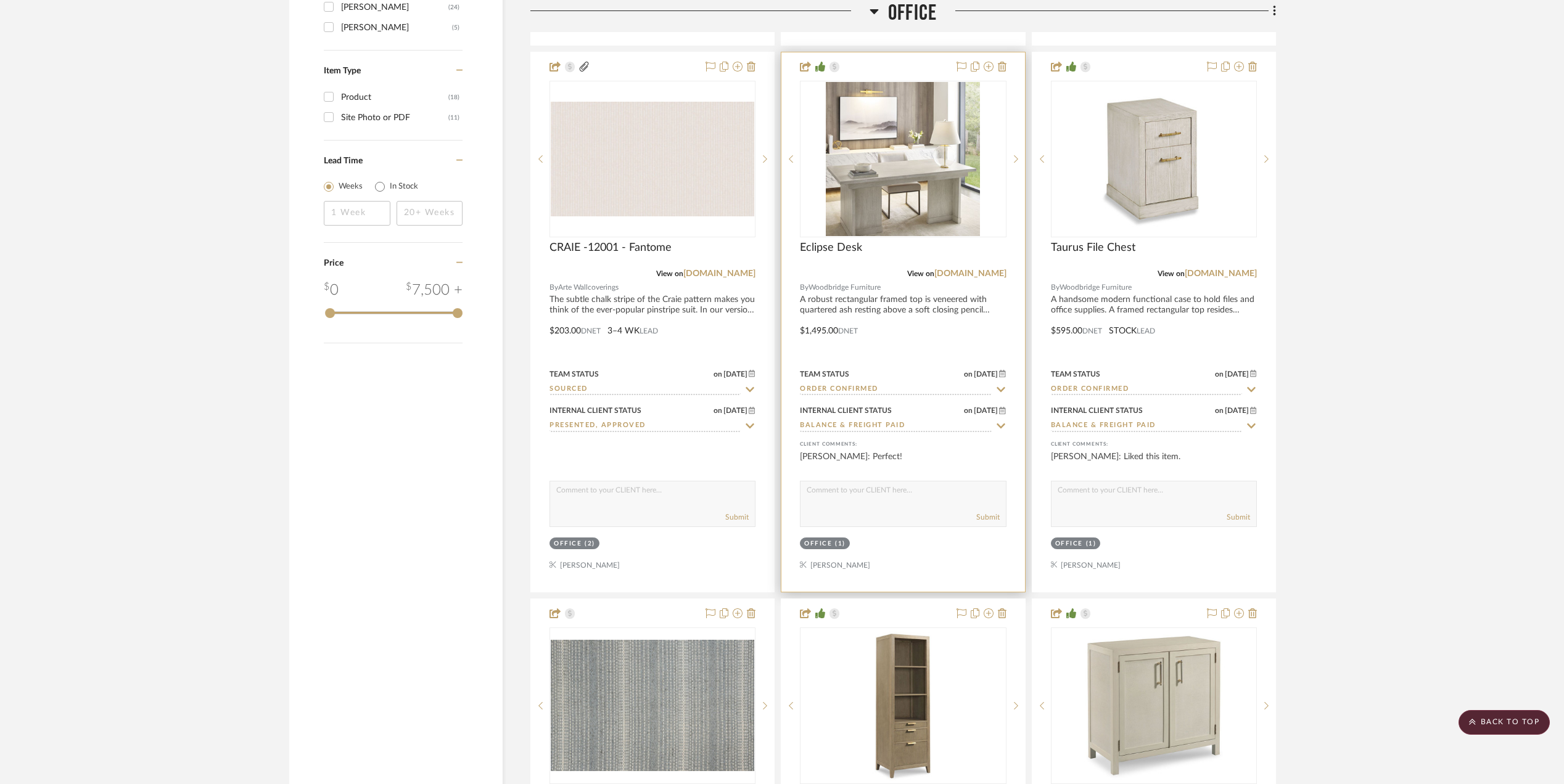
click at [873, 394] on input "Order Confirmed" at bounding box center [896, 390] width 191 height 12
click at [998, 394] on icon at bounding box center [1001, 390] width 11 height 10
type input "[DATE]"
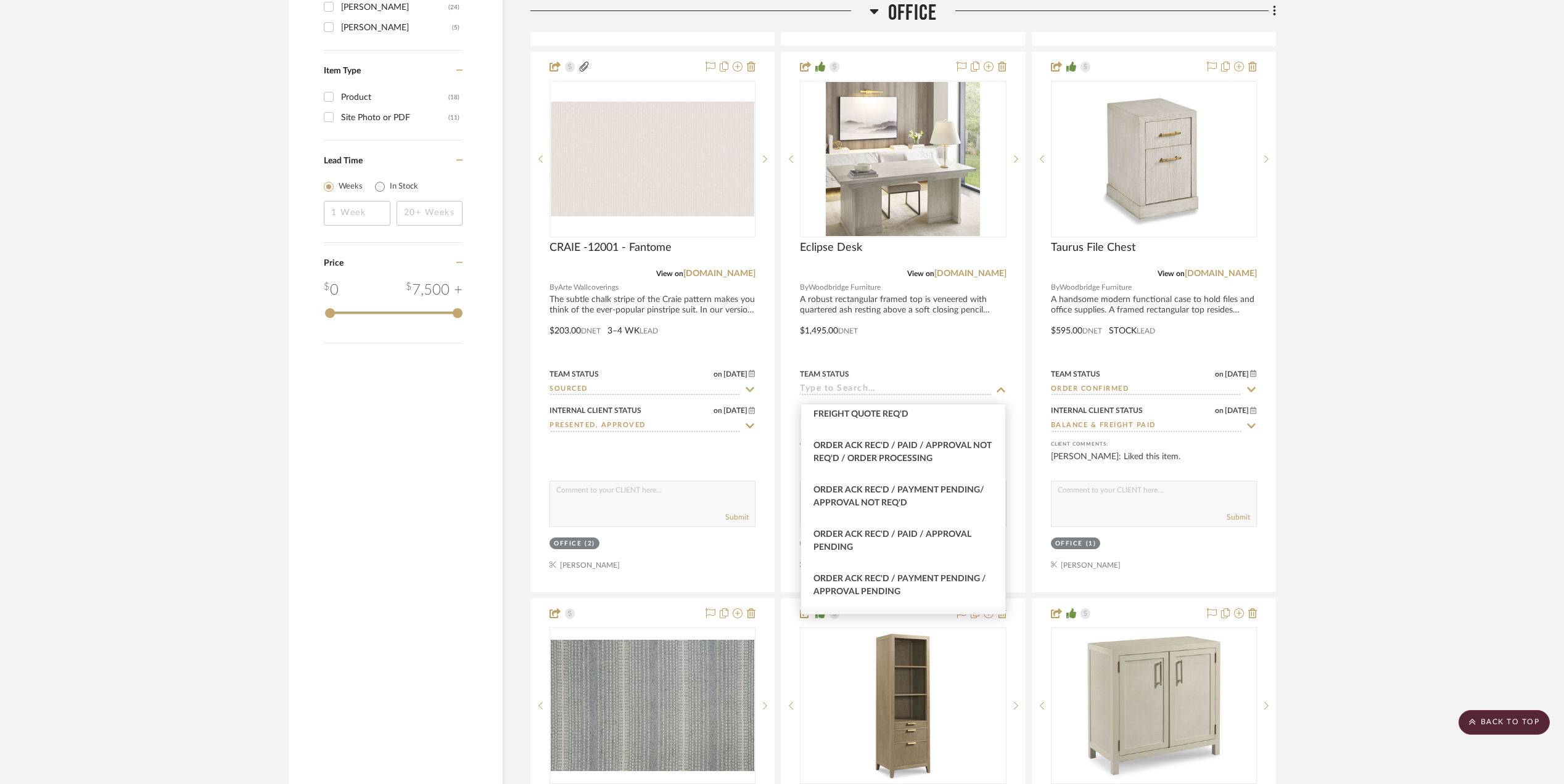
scroll to position [1397, 0]
click at [906, 454] on span "Order in Progress / Paid In Full / Freight Due to Ship" at bounding box center [890, 446] width 154 height 22
type input "Order in Progress / Paid In Full / Freight Due to Ship"
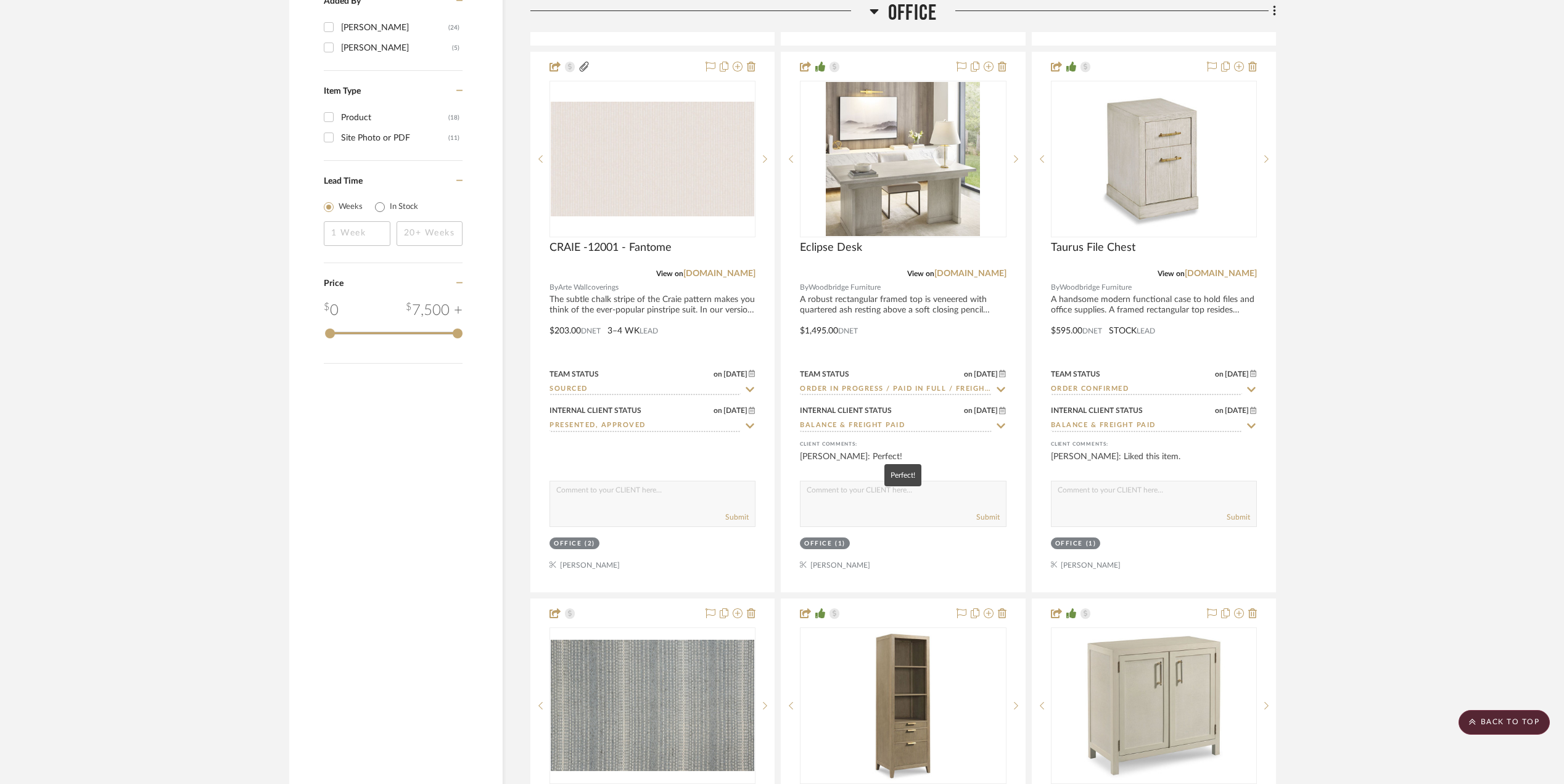
scroll to position [1665, 0]
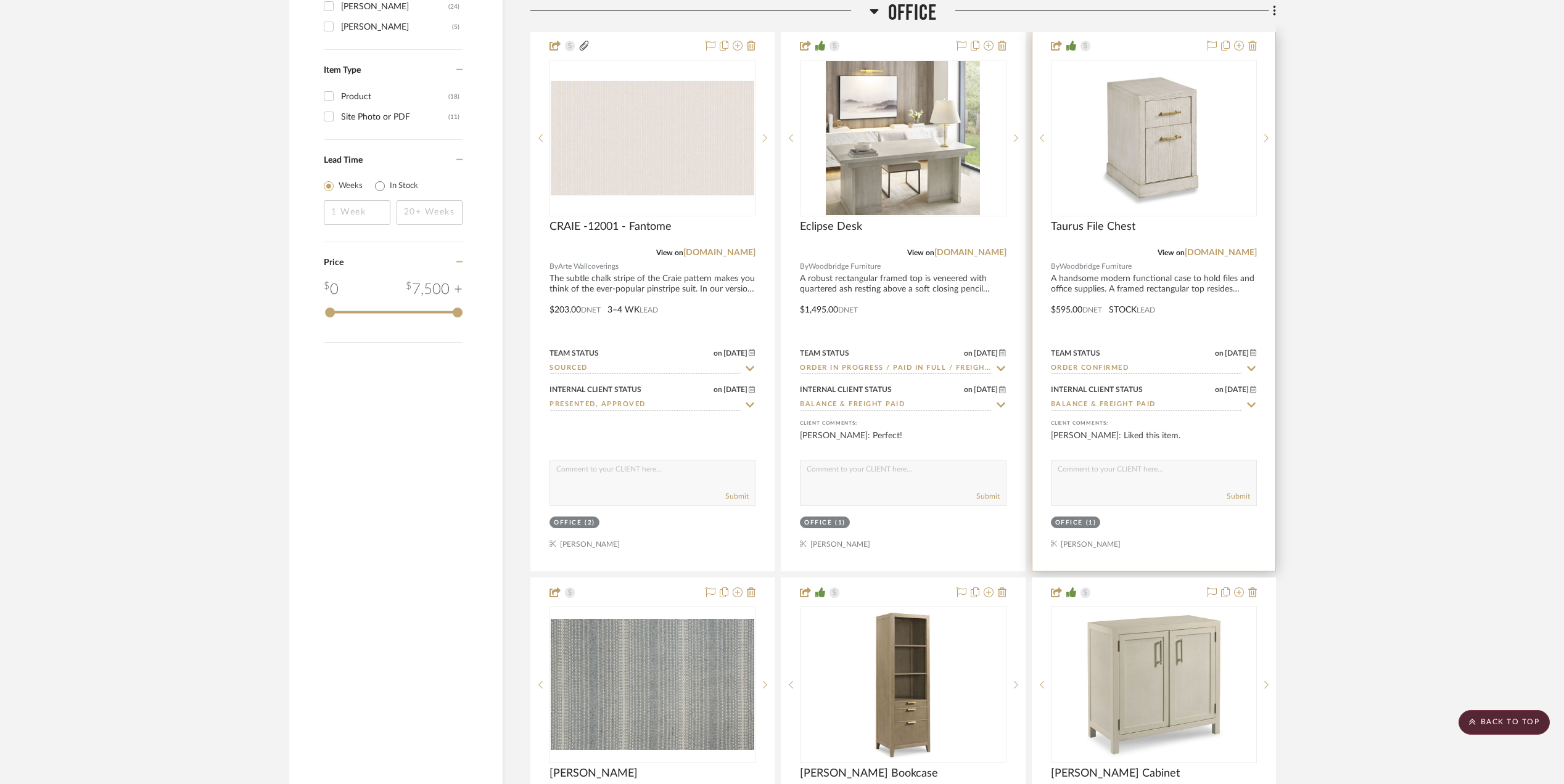
click at [1079, 371] on input "Order Confirmed" at bounding box center [1147, 369] width 191 height 12
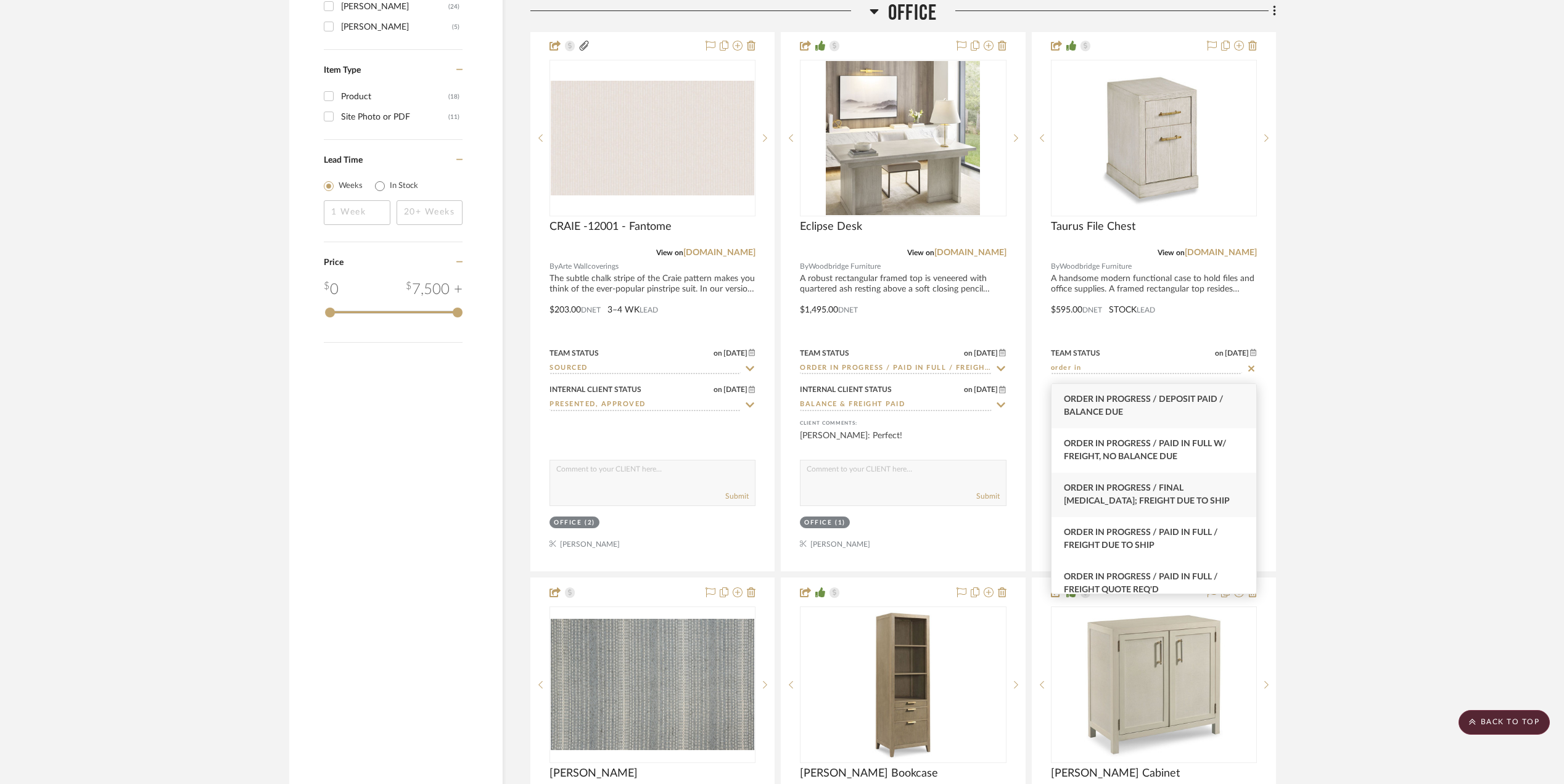
type input "order in"
click at [1101, 489] on span "Order In Progress / Final [MEDICAL_DATA]; Freight Due to Ship" at bounding box center [1147, 495] width 166 height 22
type input "[DATE]"
type input "Order In Progress / Final [MEDICAL_DATA]; Freight Due to Ship"
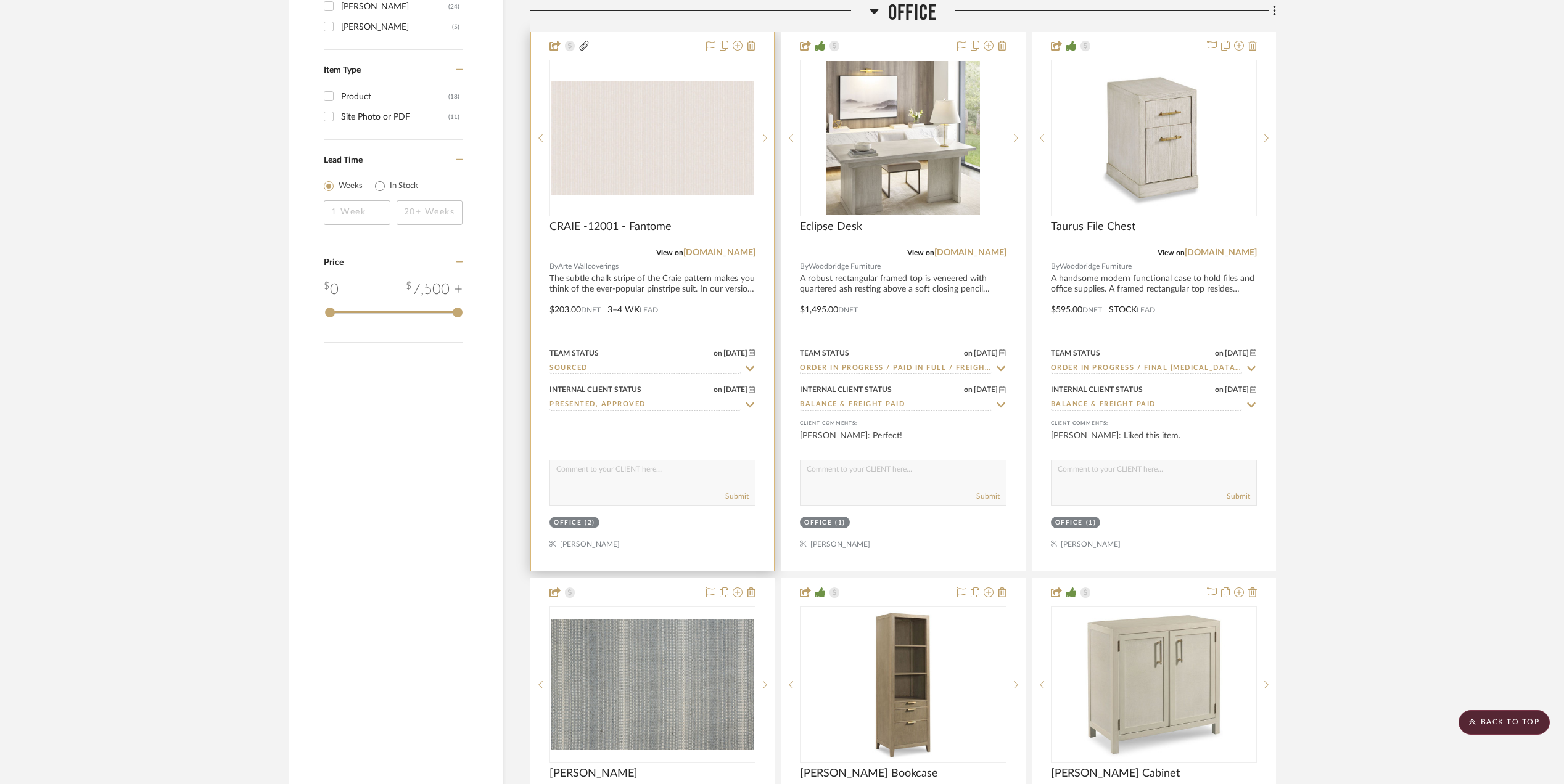
click at [598, 374] on input "Sourced" at bounding box center [645, 369] width 191 height 12
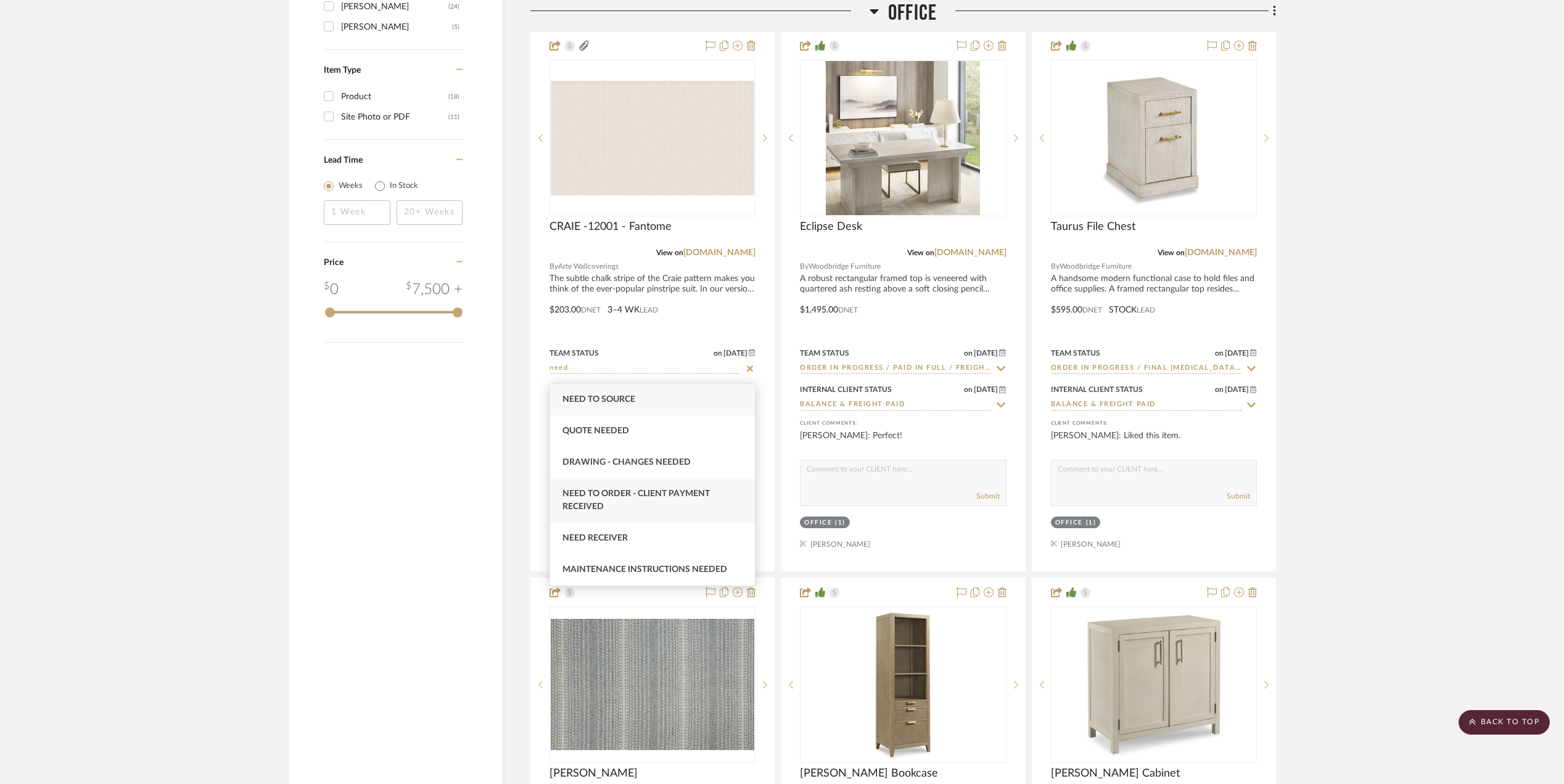
type input "need"
click at [642, 495] on span "Need to Order - Client Payment Received" at bounding box center [636, 500] width 148 height 22
type input "[DATE]"
type input "Need to Order - Client Payment Received"
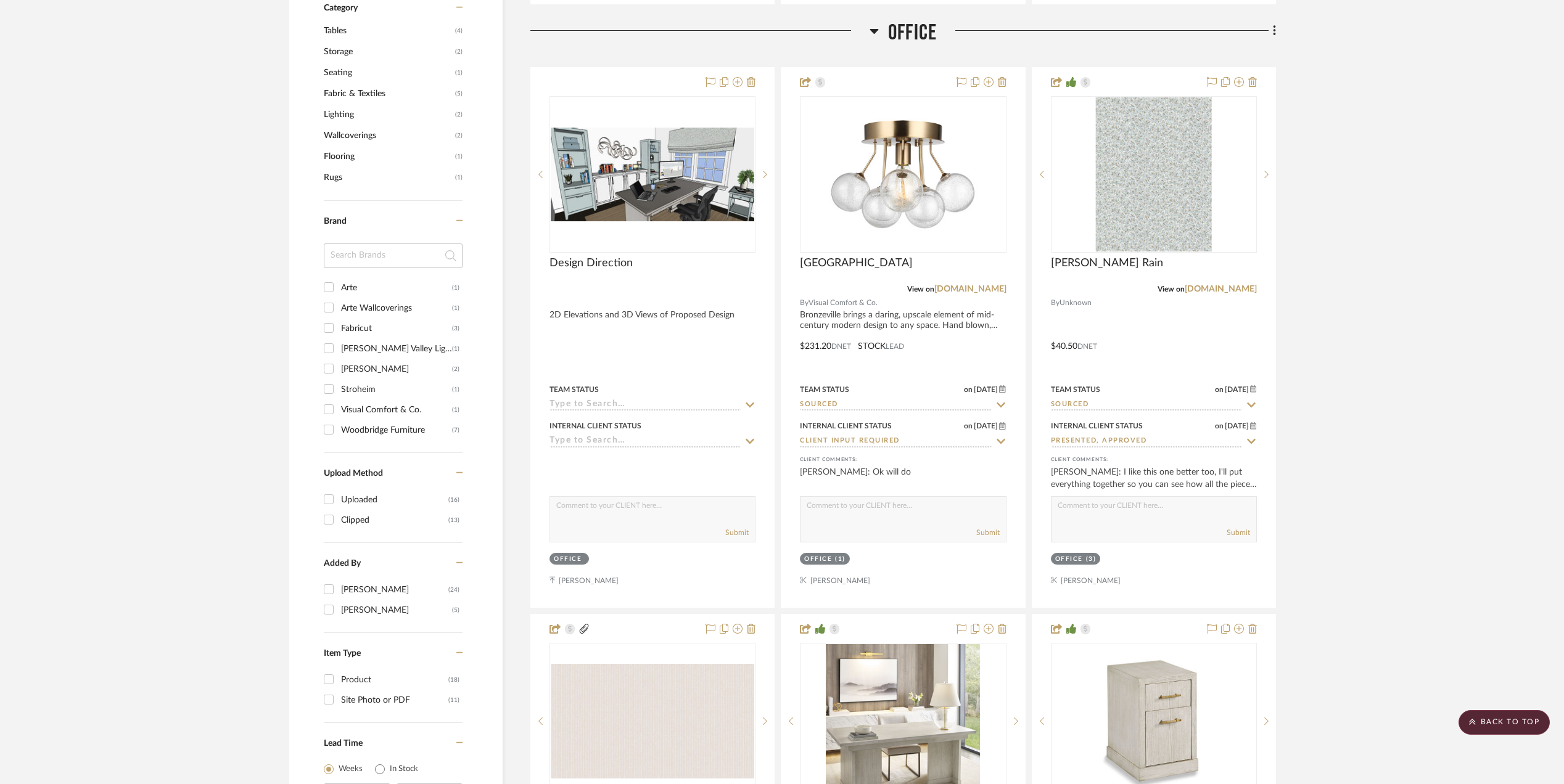
scroll to position [1171, 0]
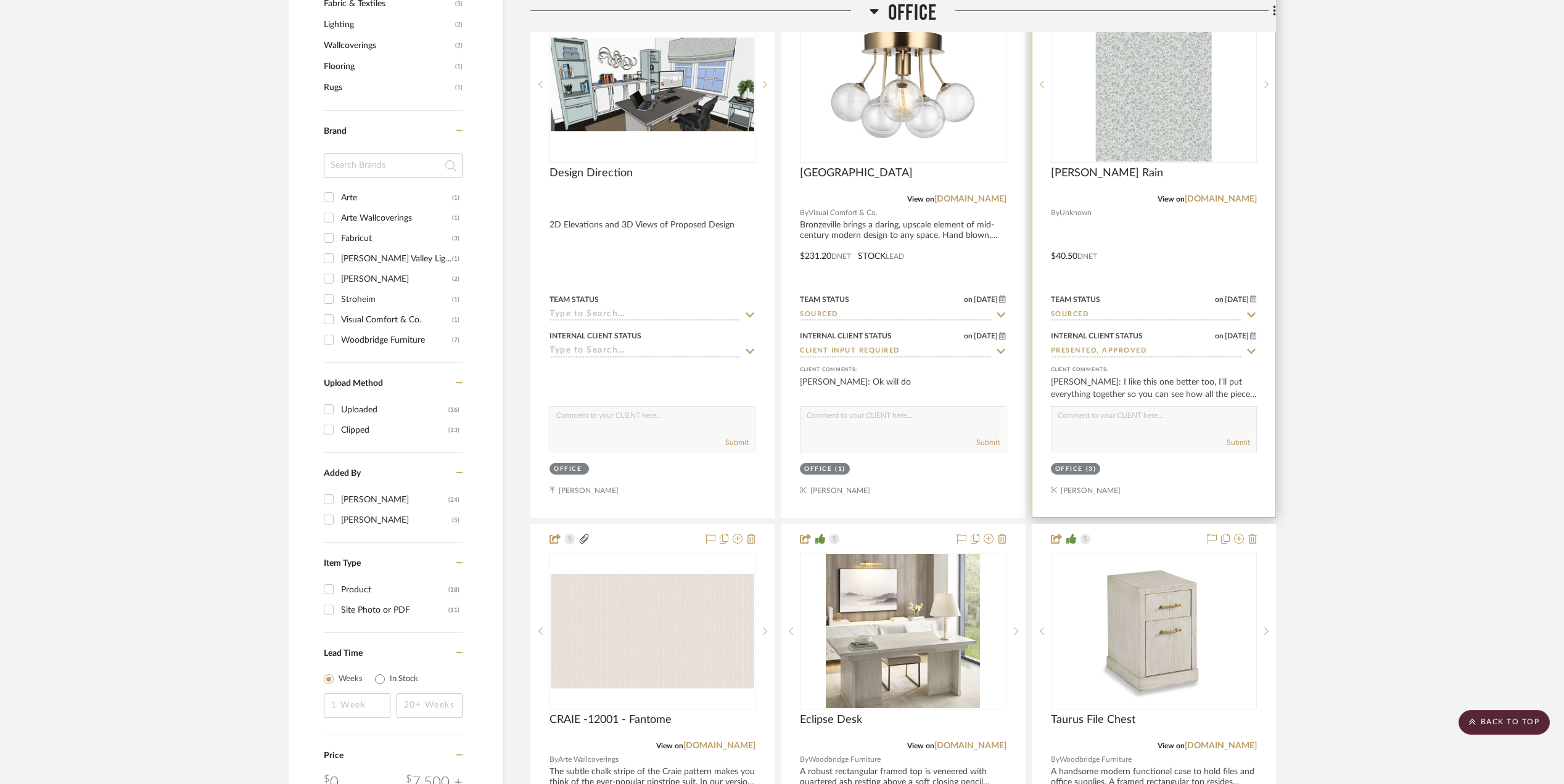
click at [1079, 319] on input "Sourced" at bounding box center [1147, 315] width 191 height 12
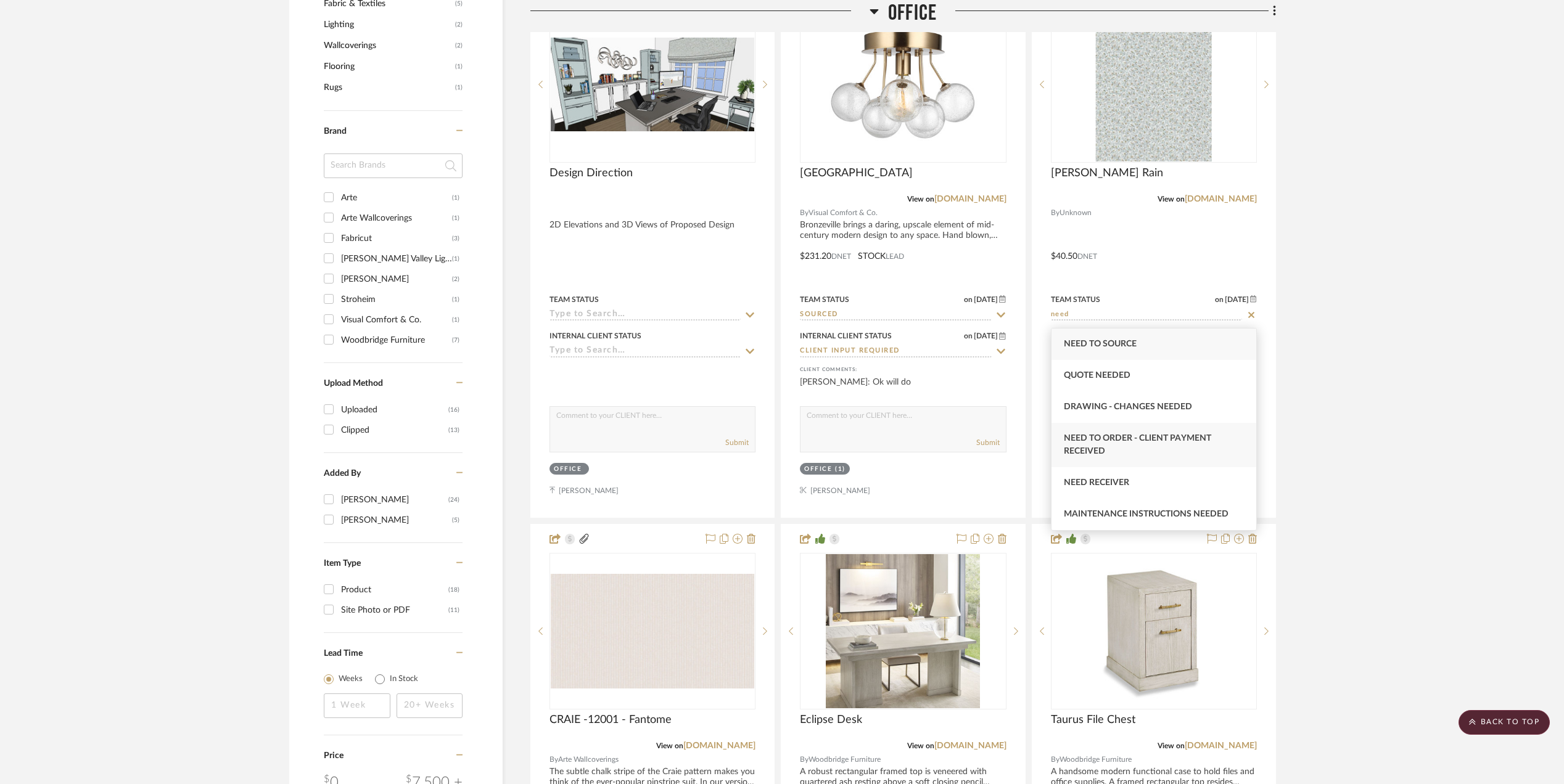
type input "need"
click at [1151, 438] on span "Need to Order - Client Payment Received" at bounding box center [1138, 444] width 148 height 22
type input "[DATE]"
type input "Need to Order - Client Payment Received"
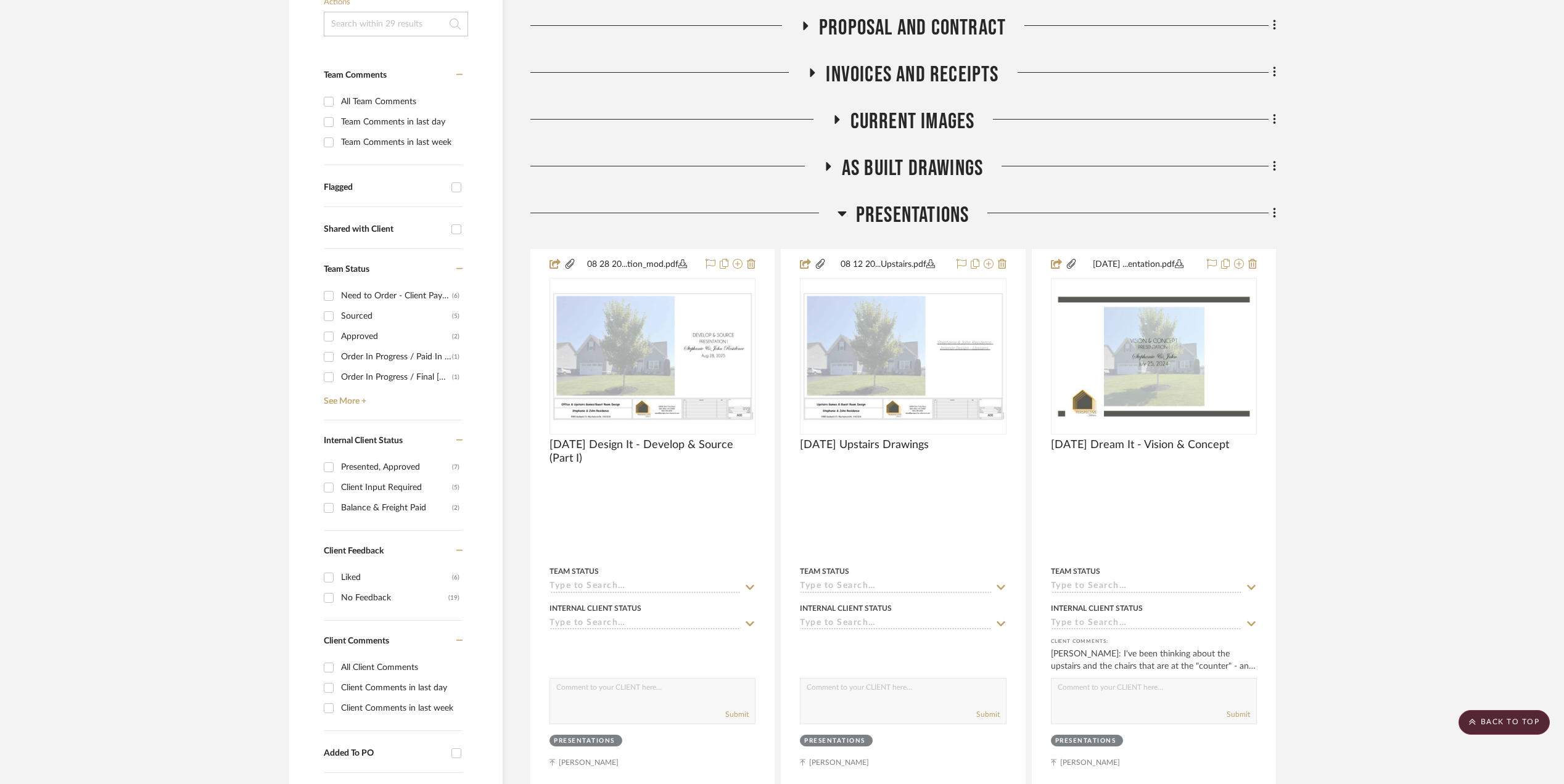
scroll to position [0, 0]
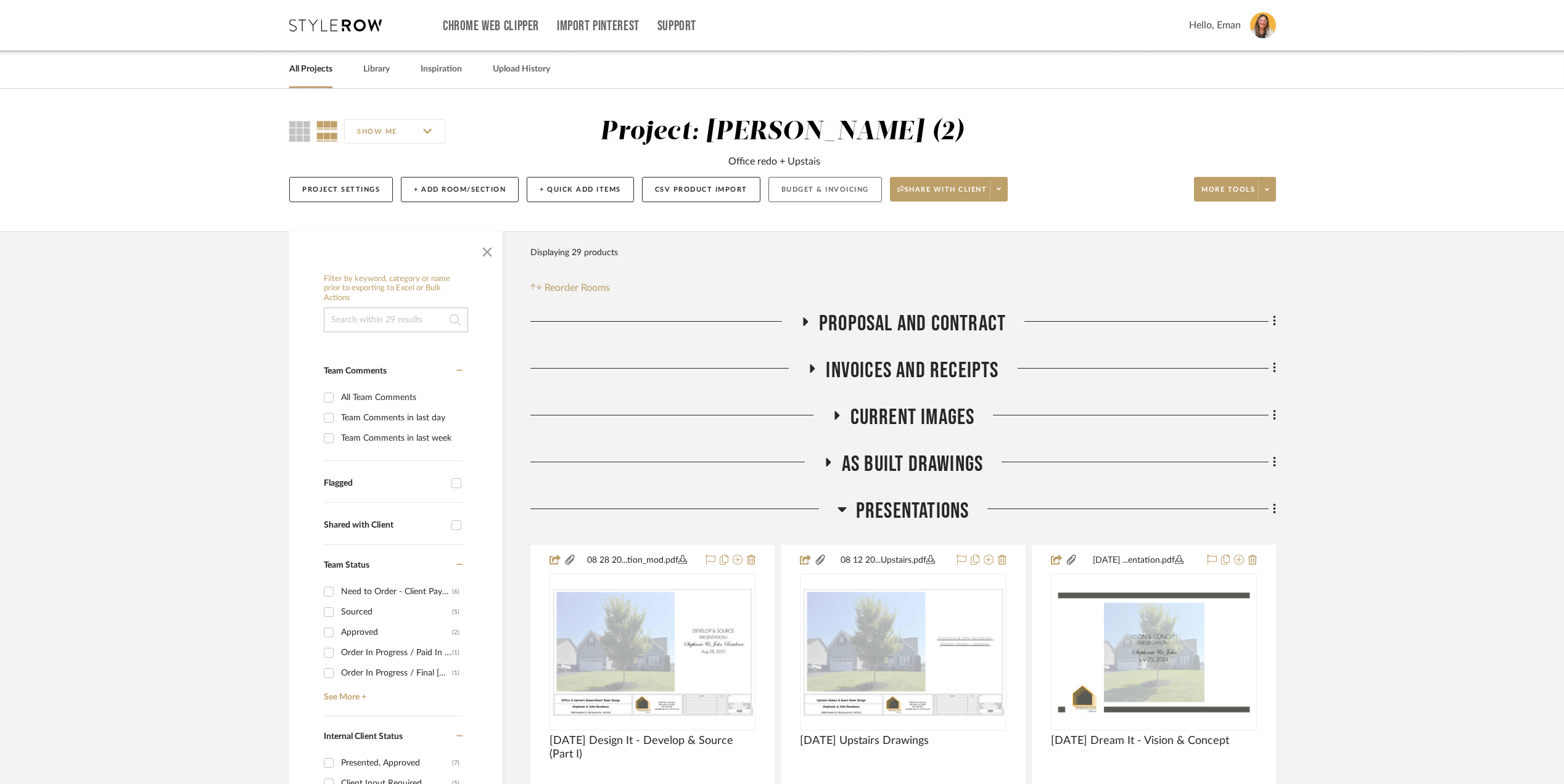
click at [821, 186] on button "Budget & Invoicing" at bounding box center [825, 190] width 114 height 26
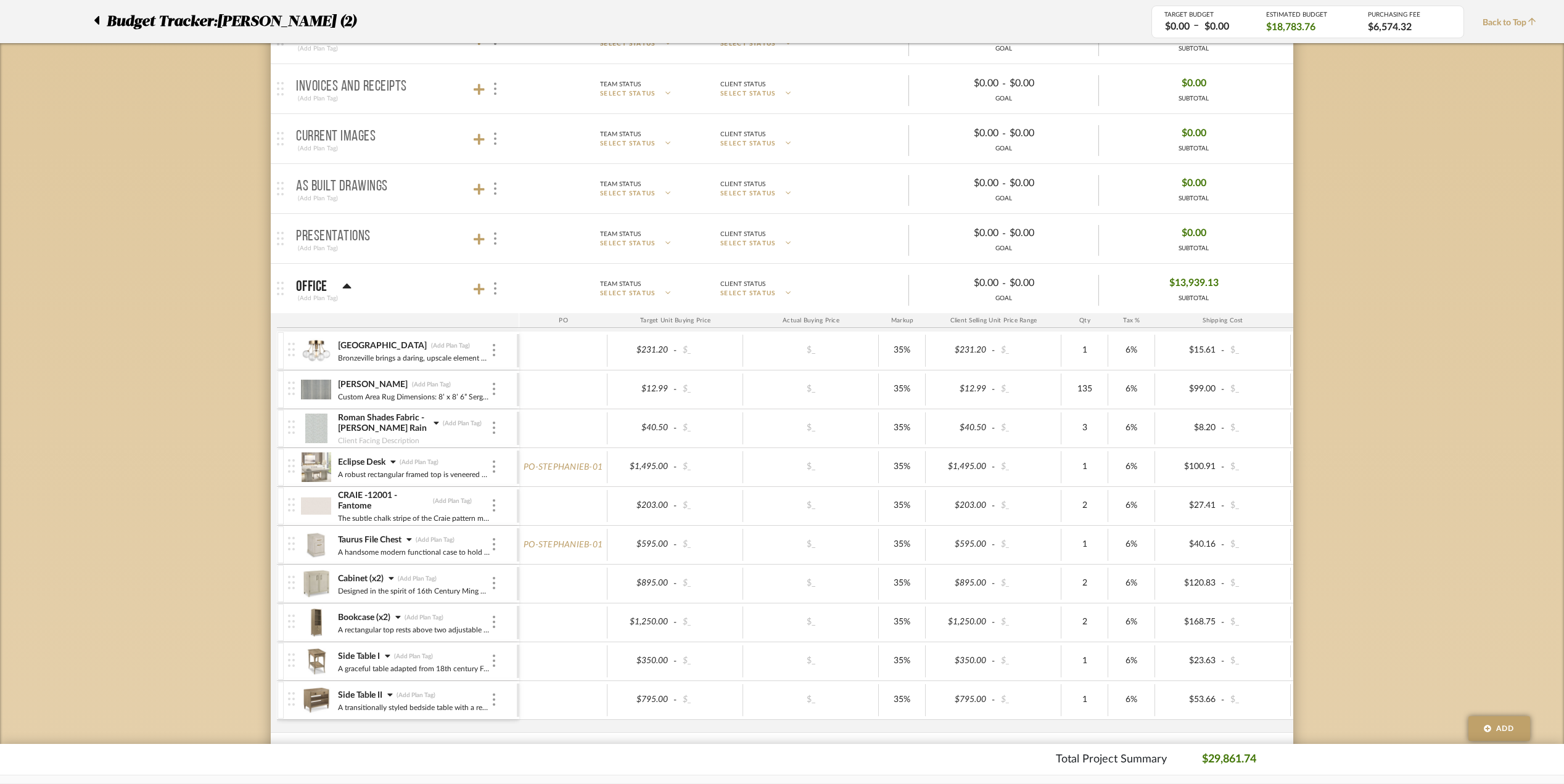
scroll to position [247, 0]
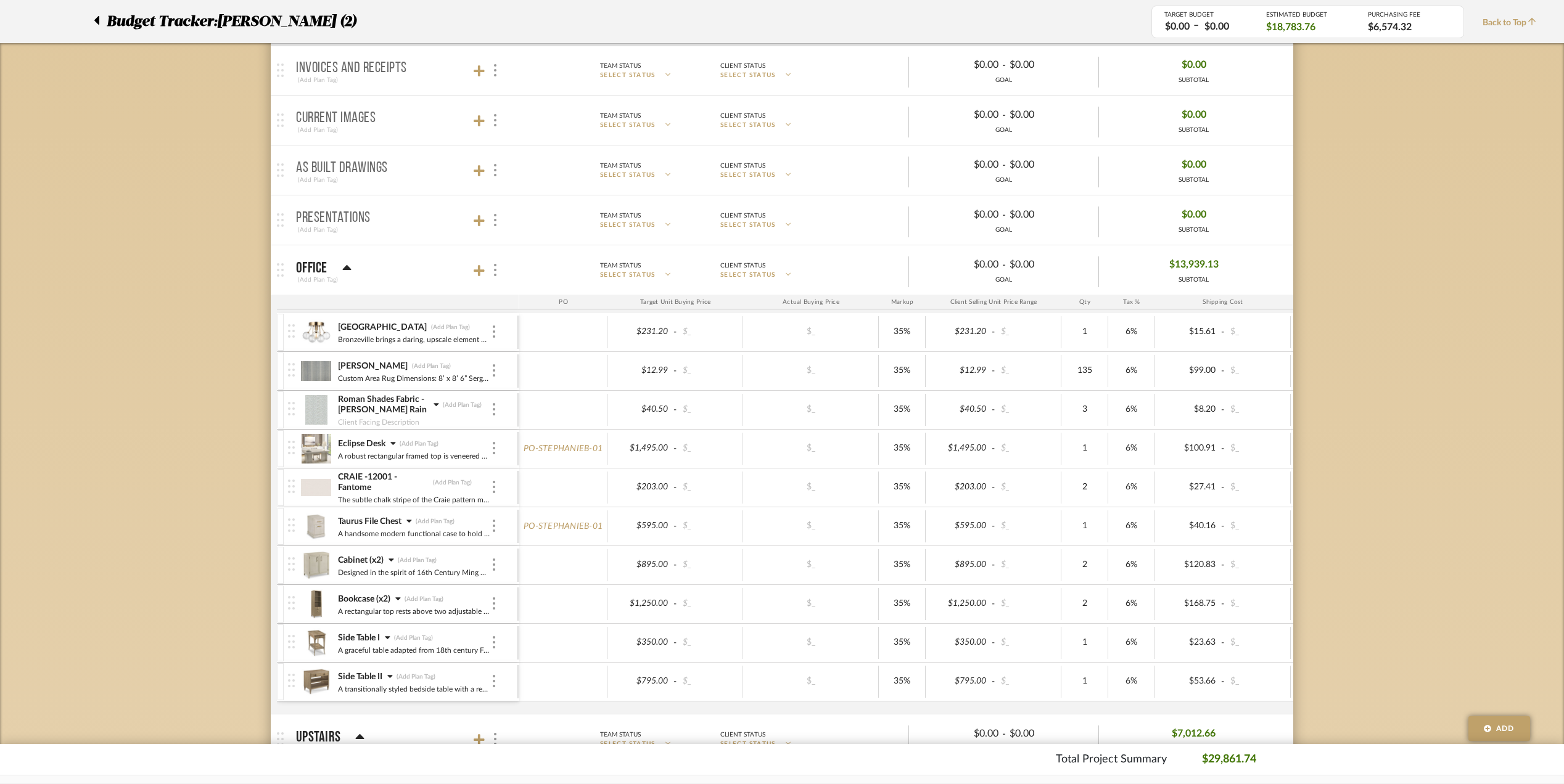
click at [436, 405] on icon at bounding box center [436, 405] width 5 height 3
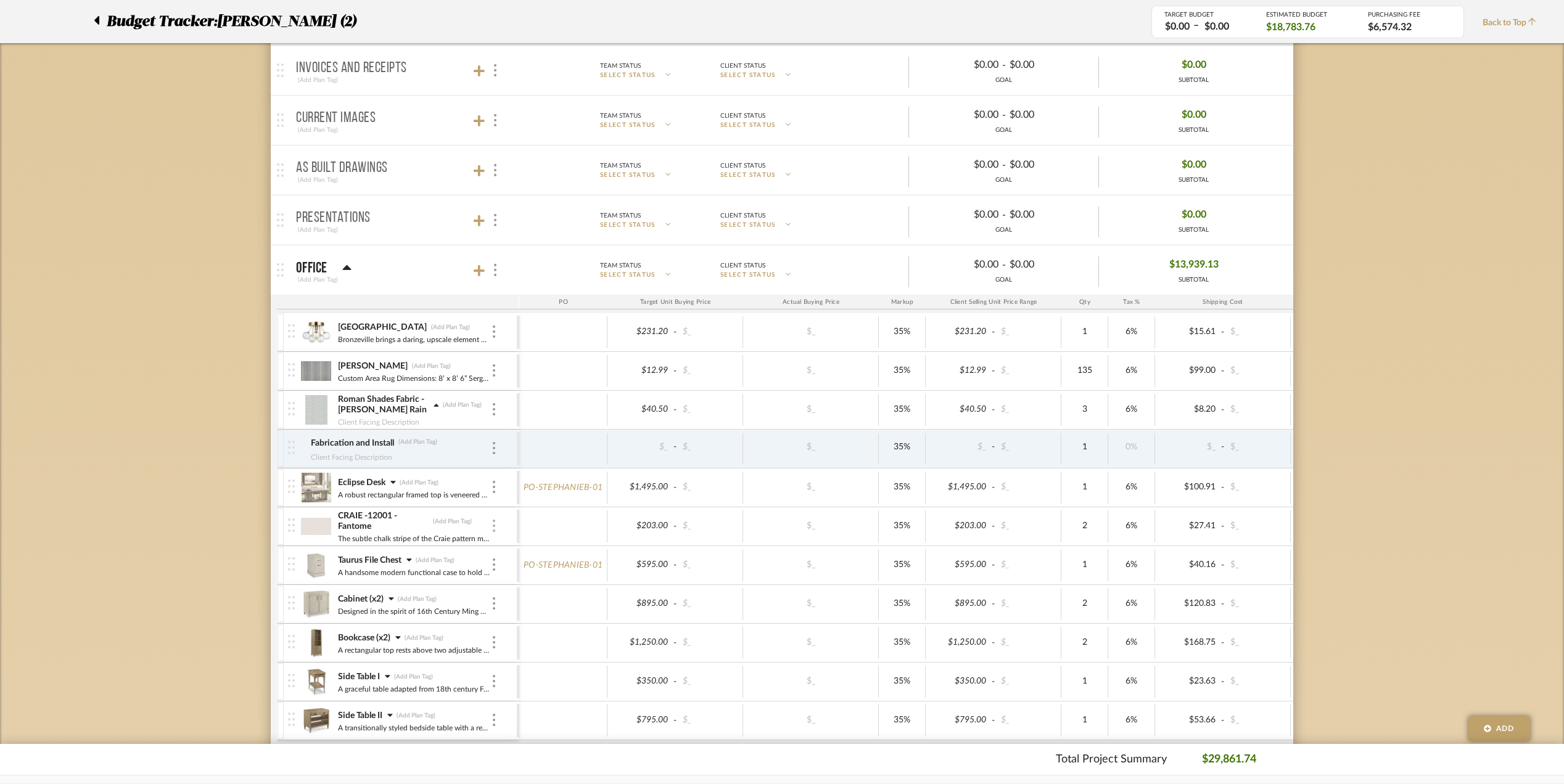
click at [491, 531] on div at bounding box center [494, 526] width 6 height 14
click at [550, 586] on span "Add Associated Product or Labor" at bounding box center [555, 588] width 75 height 21
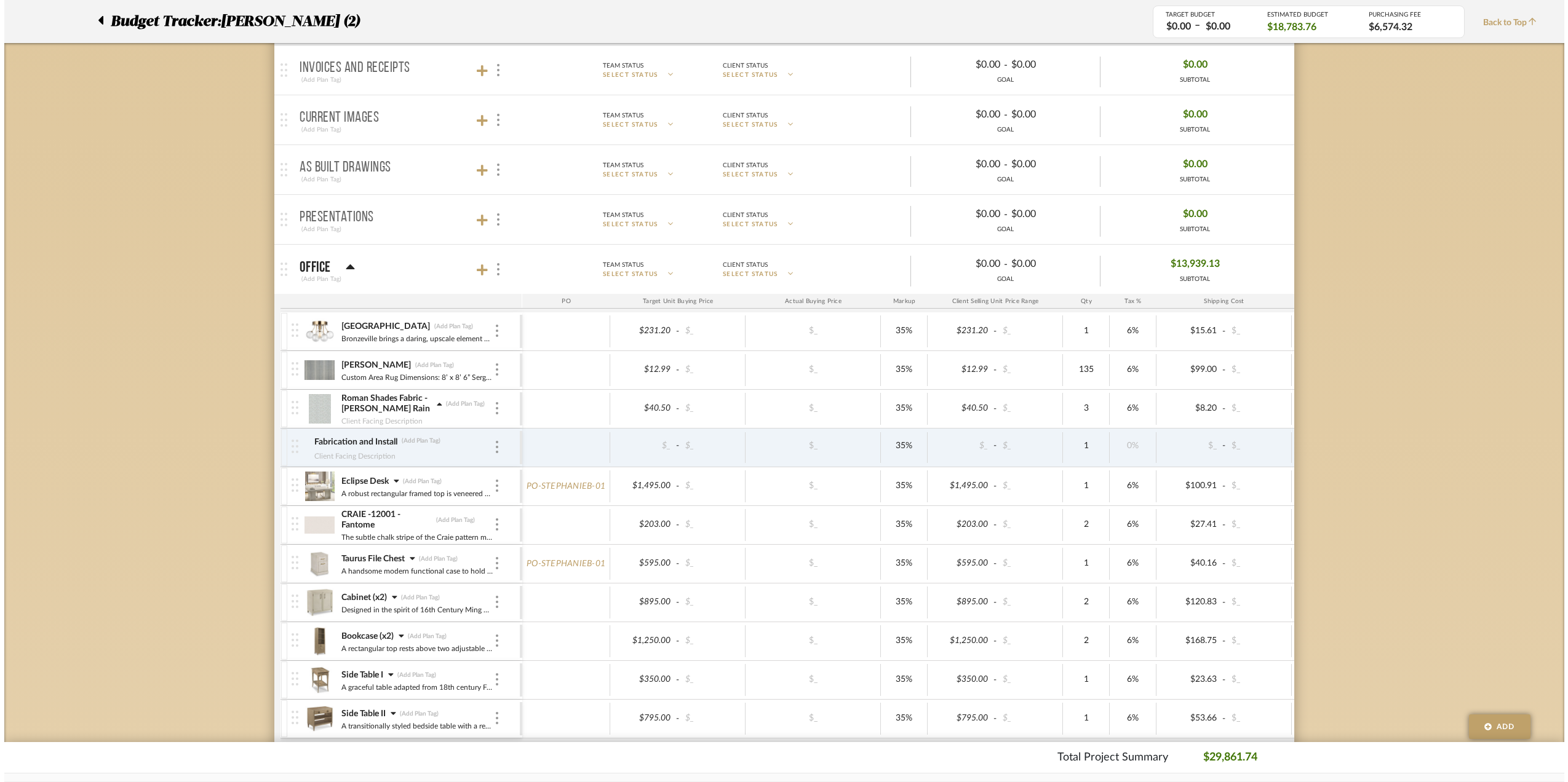
scroll to position [0, 0]
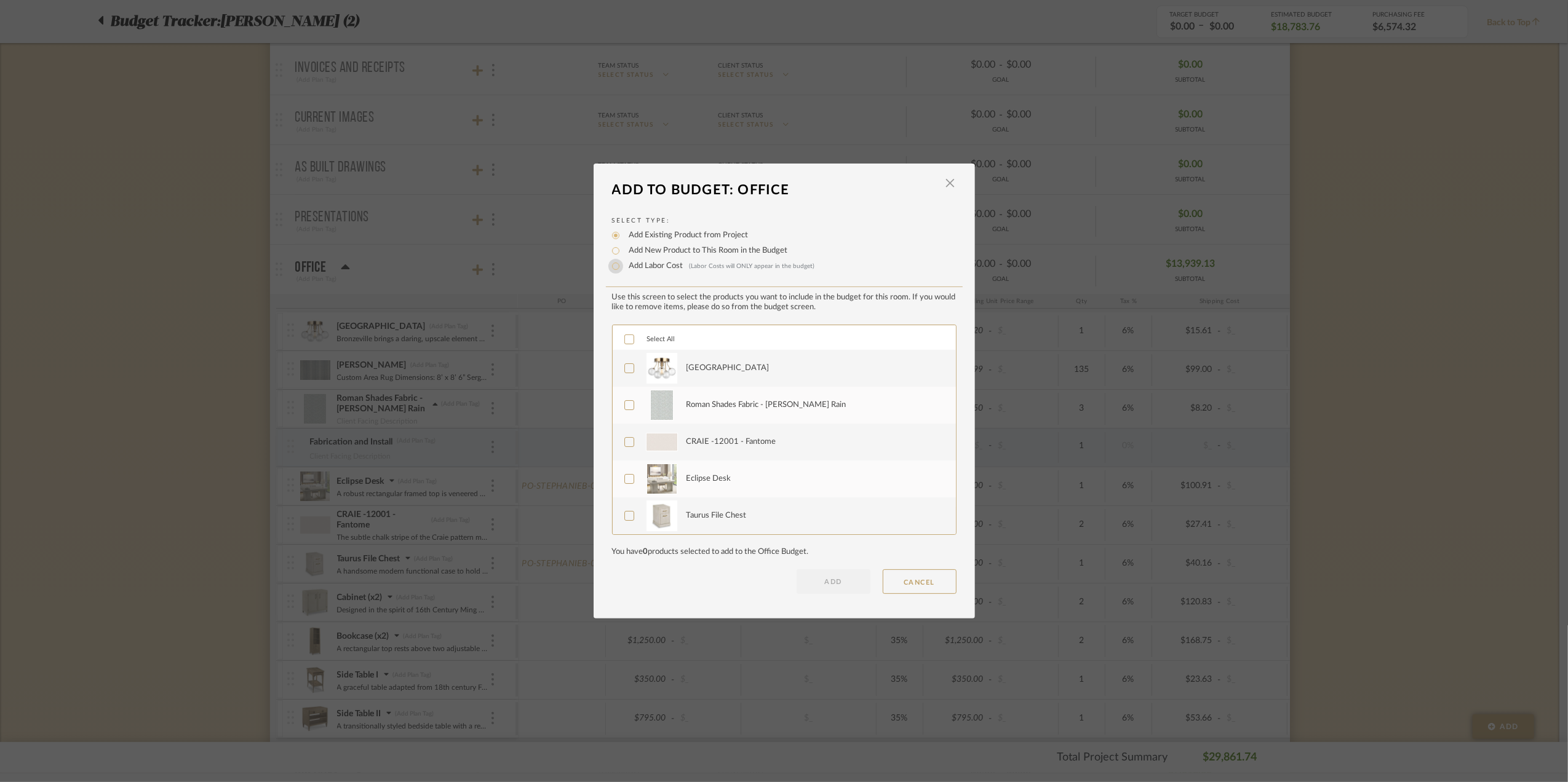
click at [614, 266] on input "Add Labor Cost (Labor Costs will ONLY appear in the budget)" at bounding box center [616, 266] width 14 height 14
radio input "true"
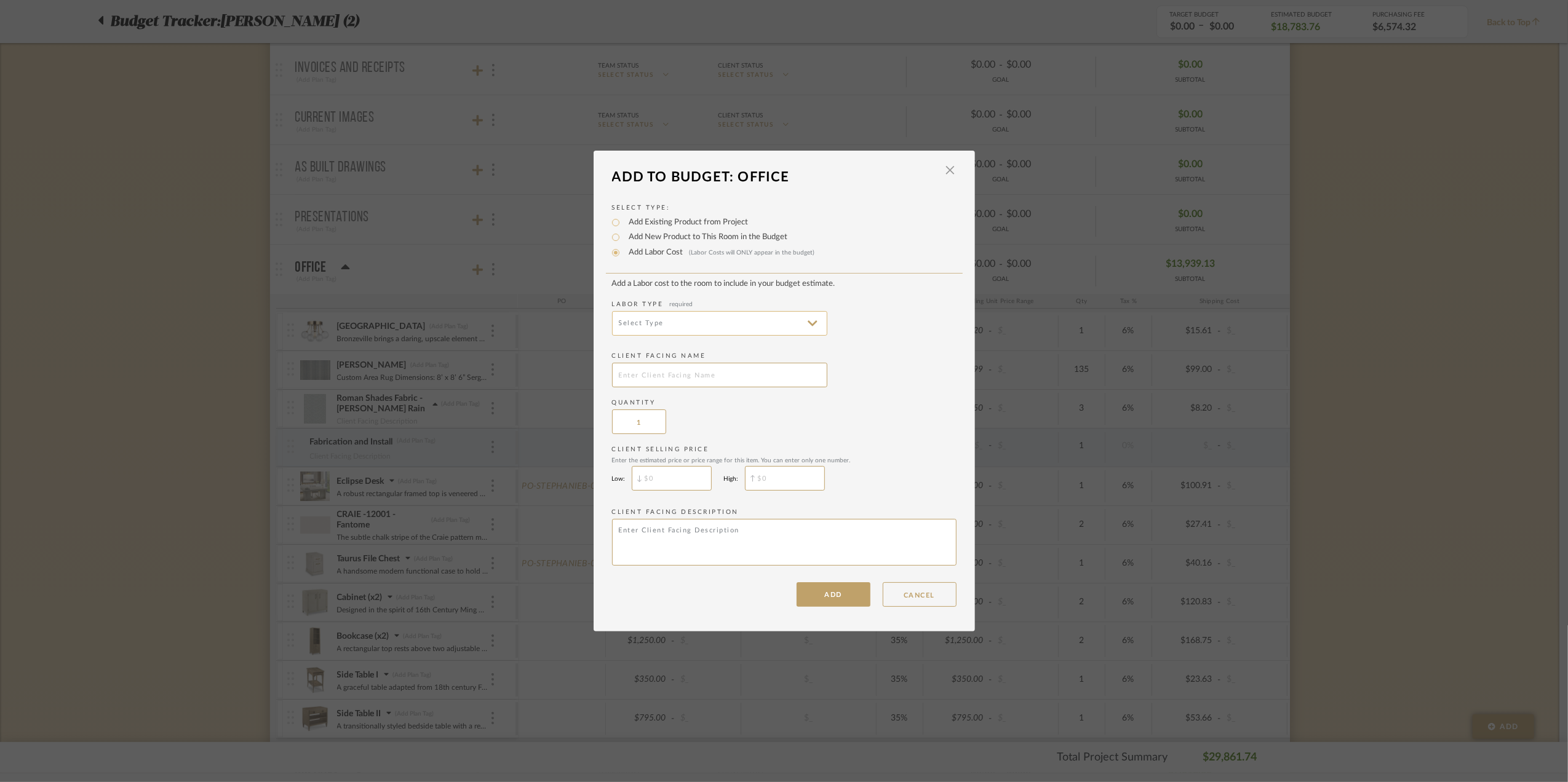
click at [661, 317] on input at bounding box center [719, 323] width 215 height 25
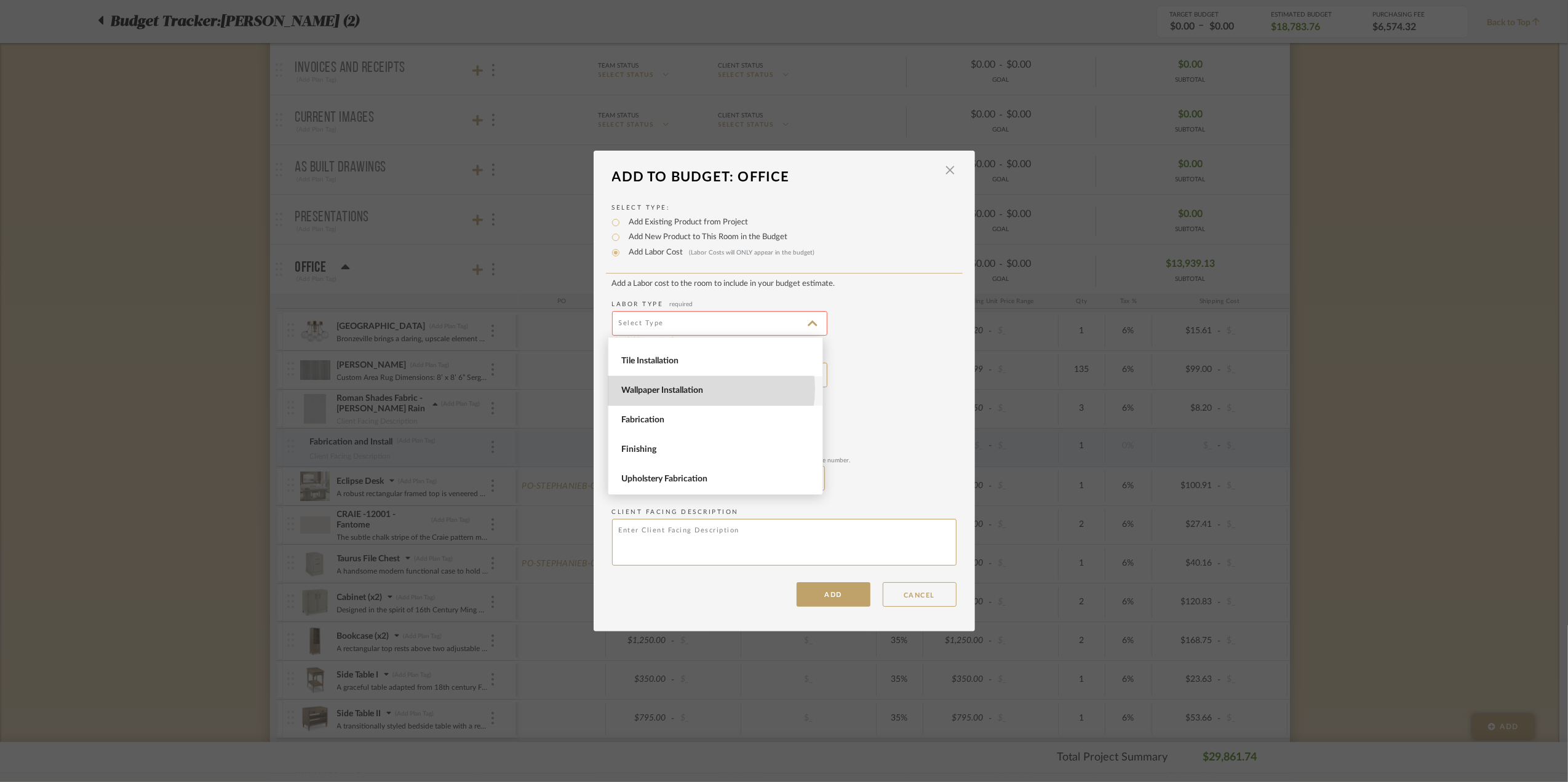
click at [704, 389] on span "Wallpaper Installation" at bounding box center [717, 390] width 191 height 10
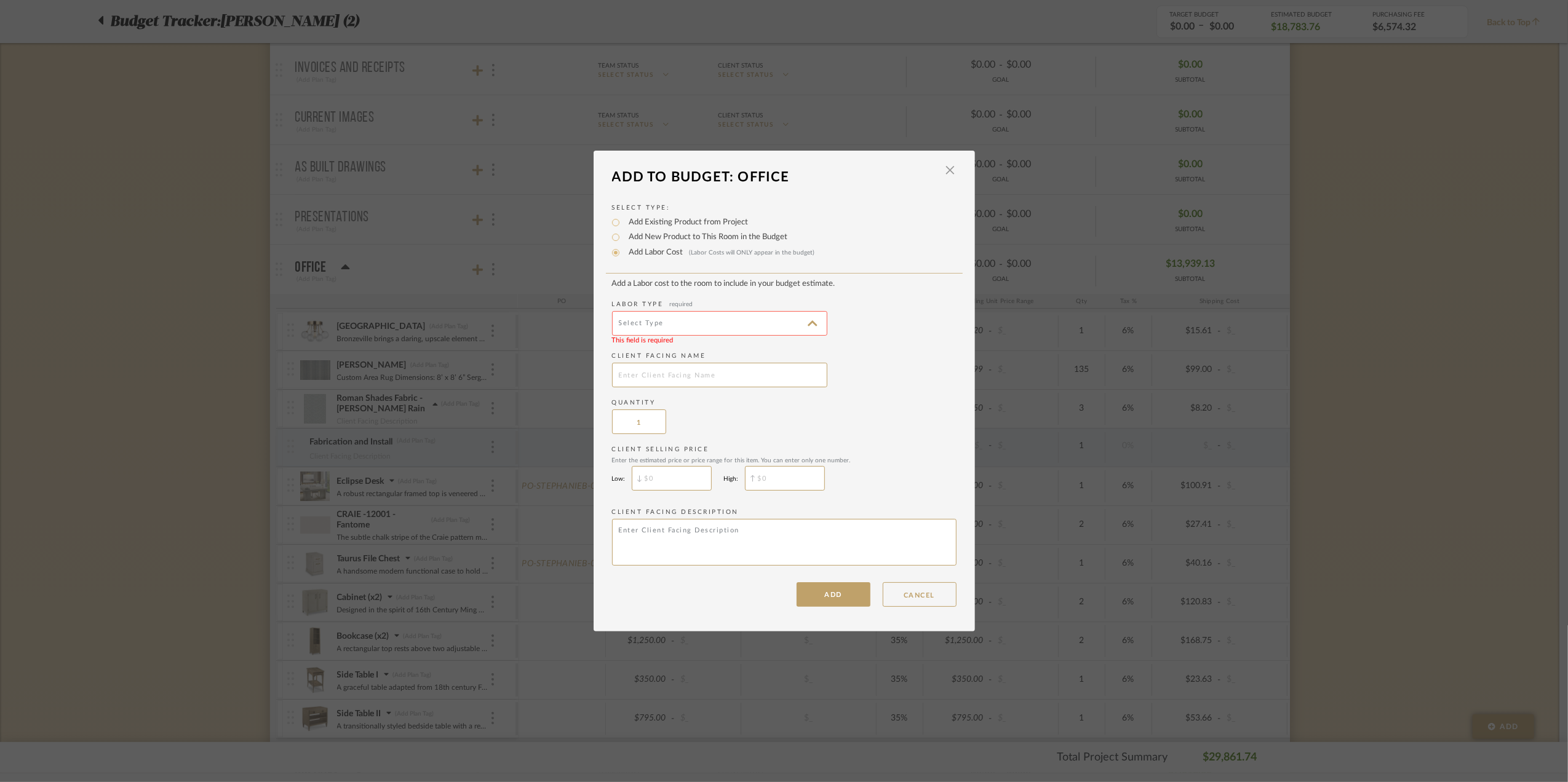
type input "Wallpaper Installation"
click at [670, 372] on input "text" at bounding box center [719, 375] width 215 height 25
type input "Wallpaper Installation"
click at [832, 406] on div "Quantity 1" at bounding box center [784, 416] width 345 height 36
click at [658, 477] on input "$" at bounding box center [672, 478] width 80 height 25
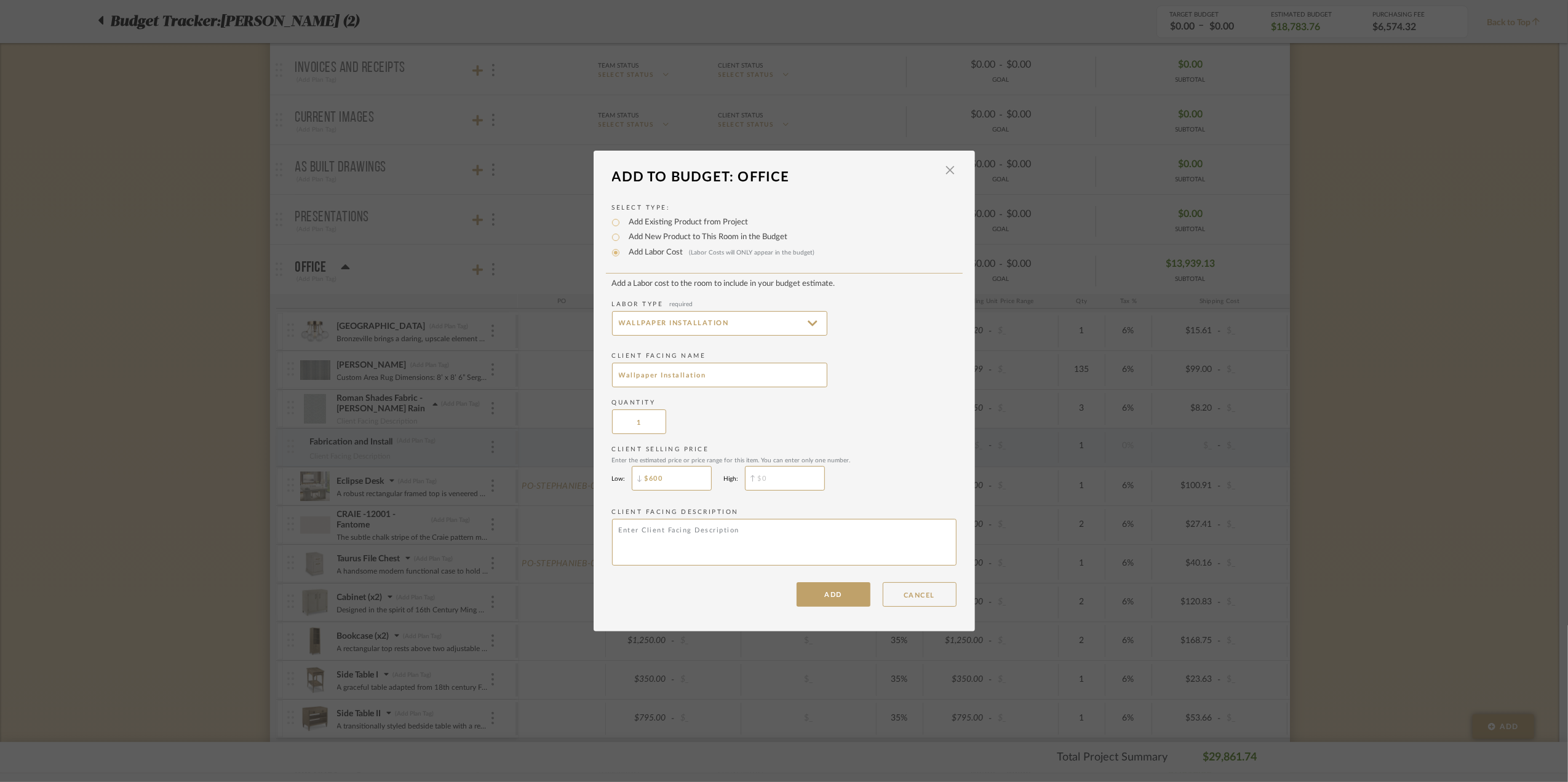
type input "$600"
click at [903, 421] on div "Quantity 1" at bounding box center [784, 416] width 345 height 36
click at [775, 475] on input "$" at bounding box center [785, 478] width 80 height 25
type input "$600"
click at [876, 404] on label "Quantity" at bounding box center [784, 403] width 345 height 10
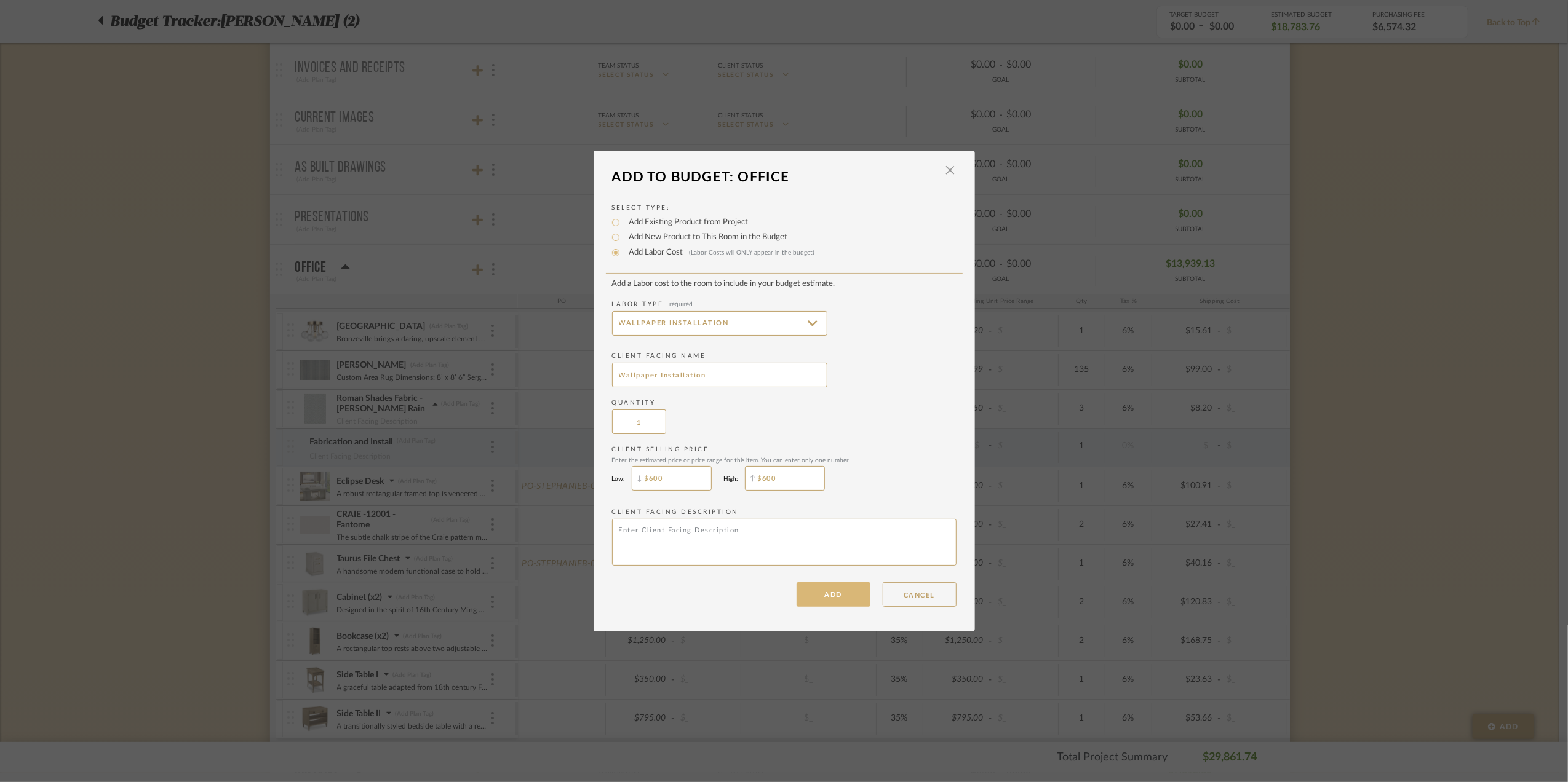
click at [828, 596] on button "ADD" at bounding box center [834, 594] width 74 height 25
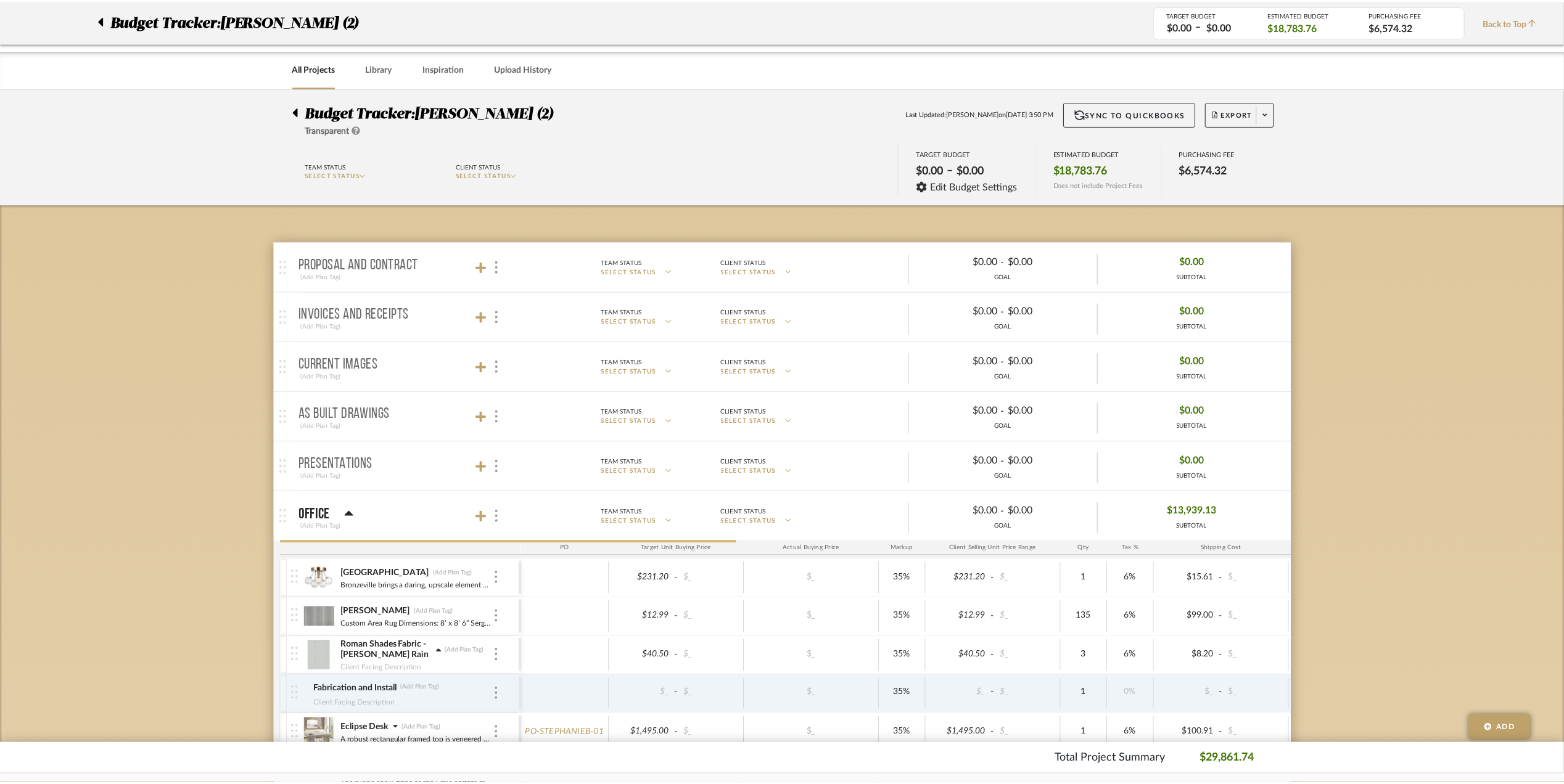
scroll to position [247, 0]
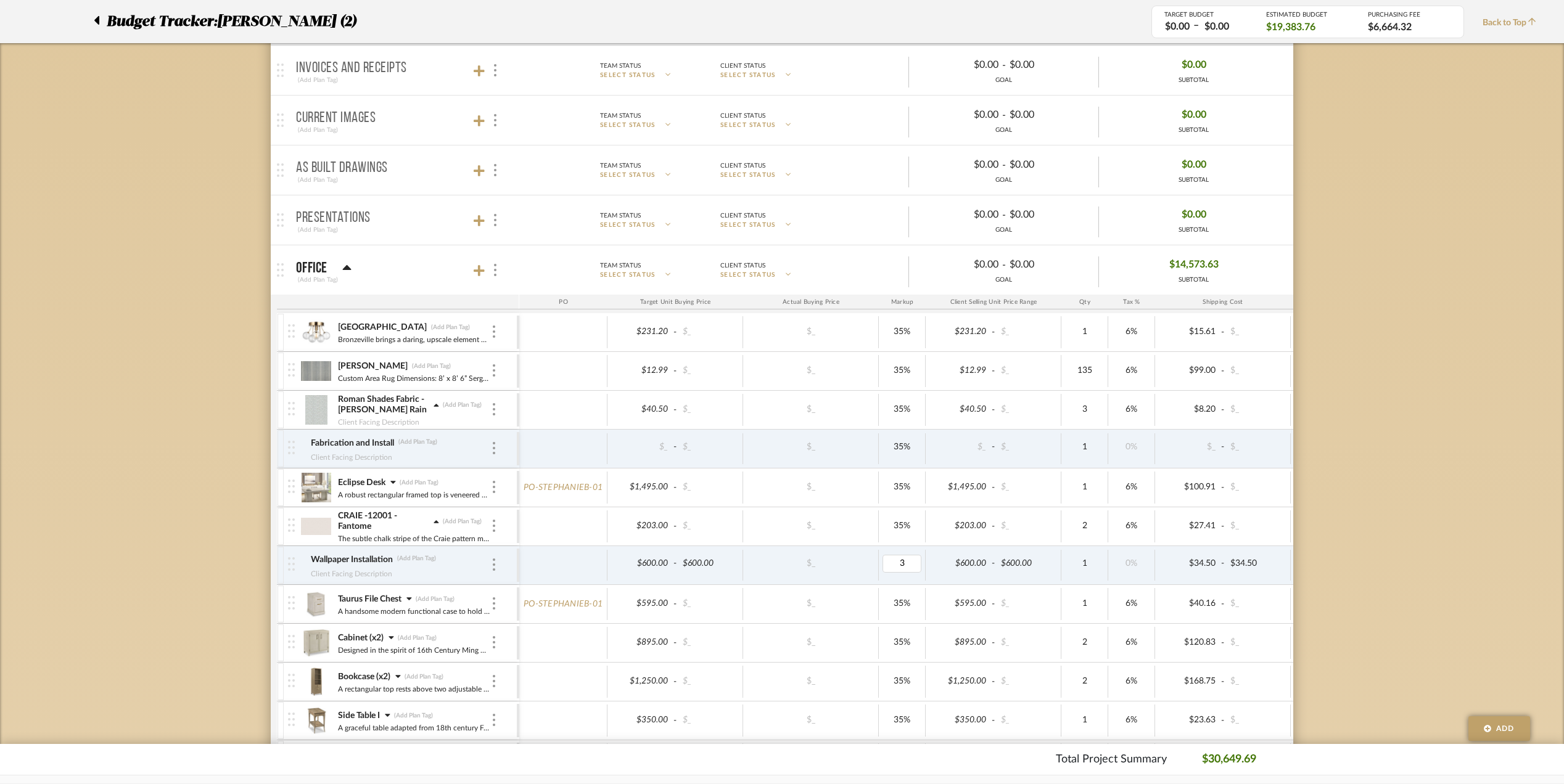
type input "35"
click at [1398, 533] on div "Budget Tracker: Stephanie Bergreen (2) Transparent Last Updated: Eman AlSulaima…" at bounding box center [782, 790] width 1564 height 1895
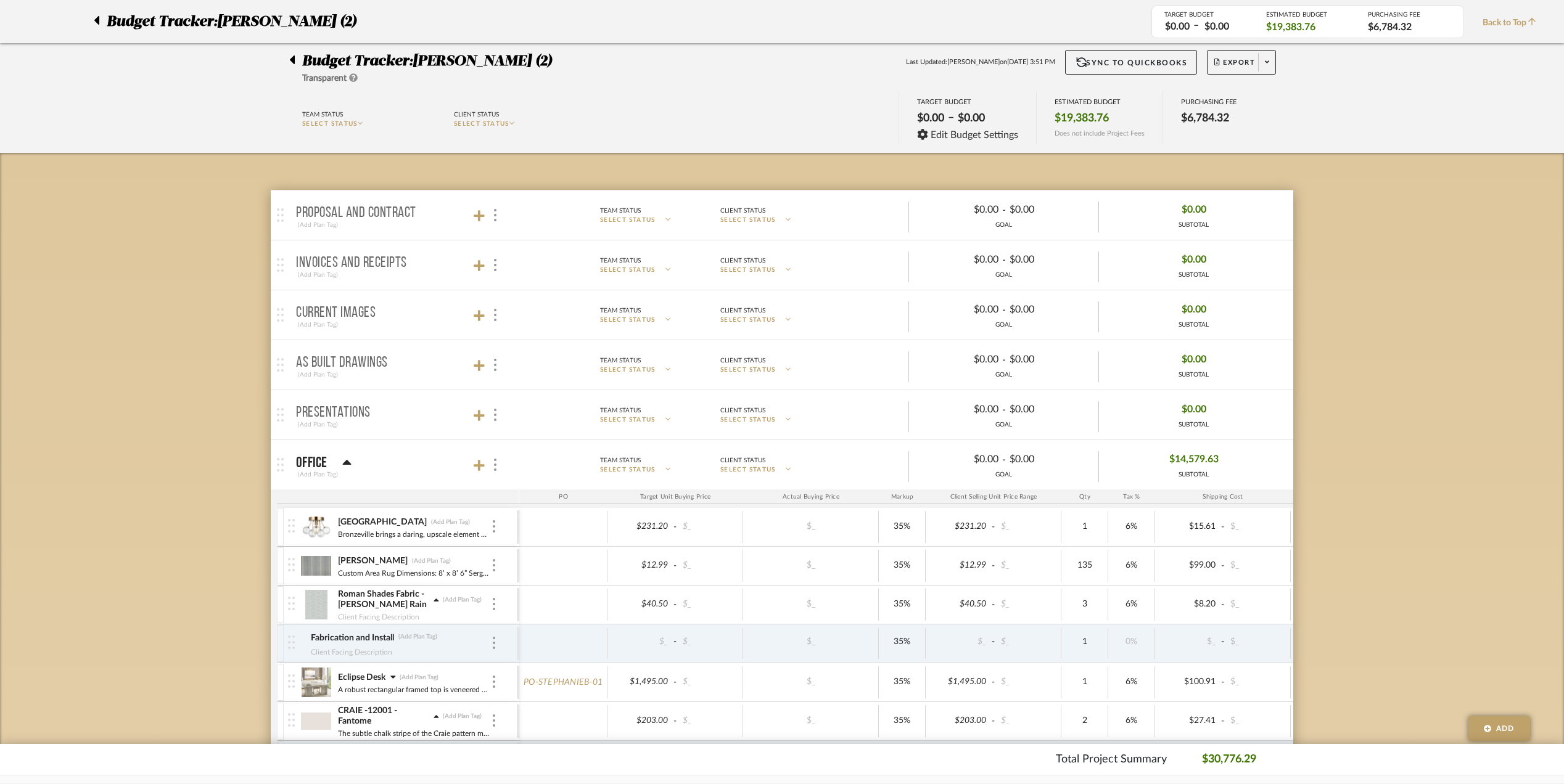
scroll to position [0, 0]
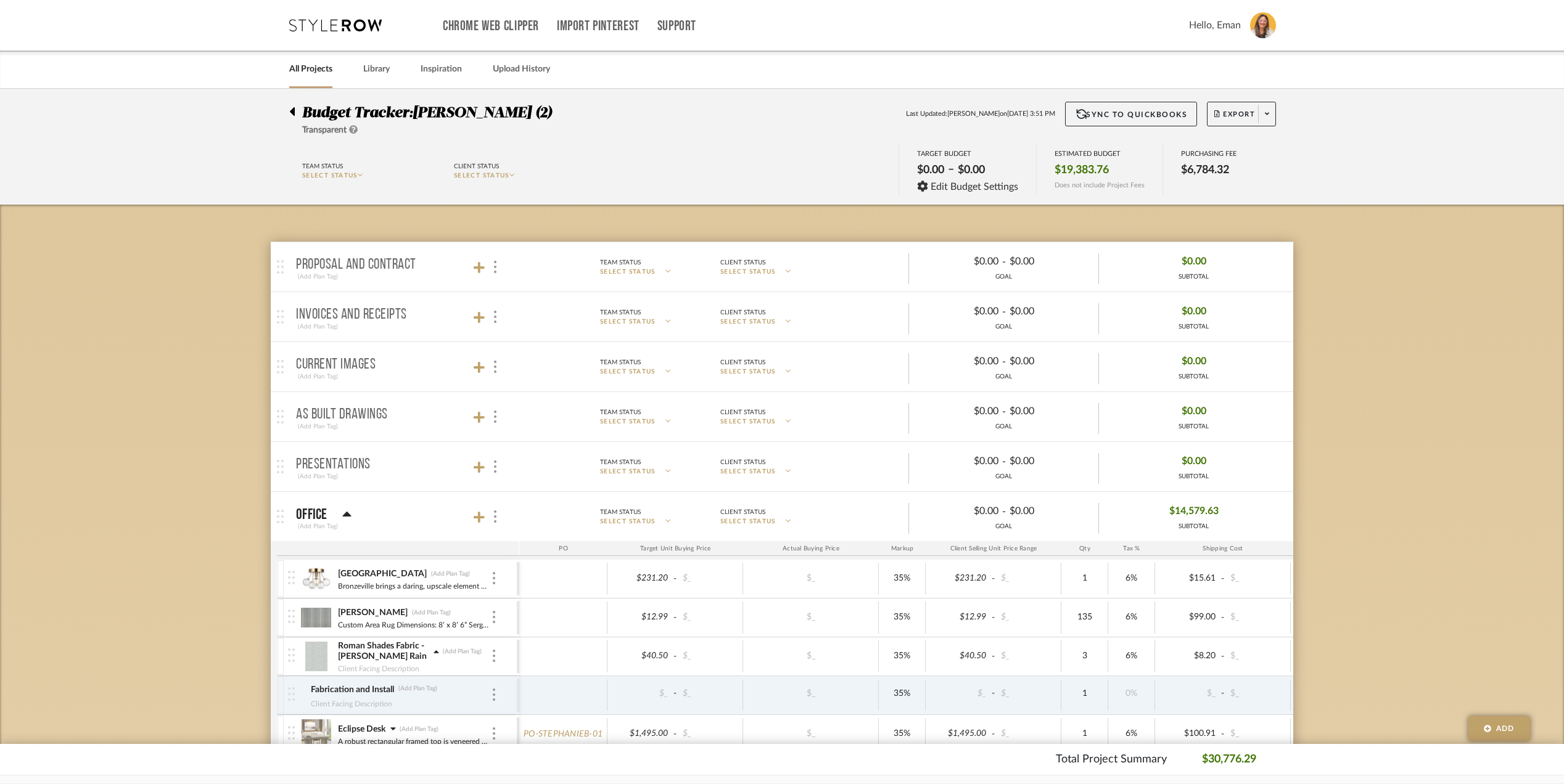
click at [292, 114] on icon at bounding box center [292, 111] width 5 height 9
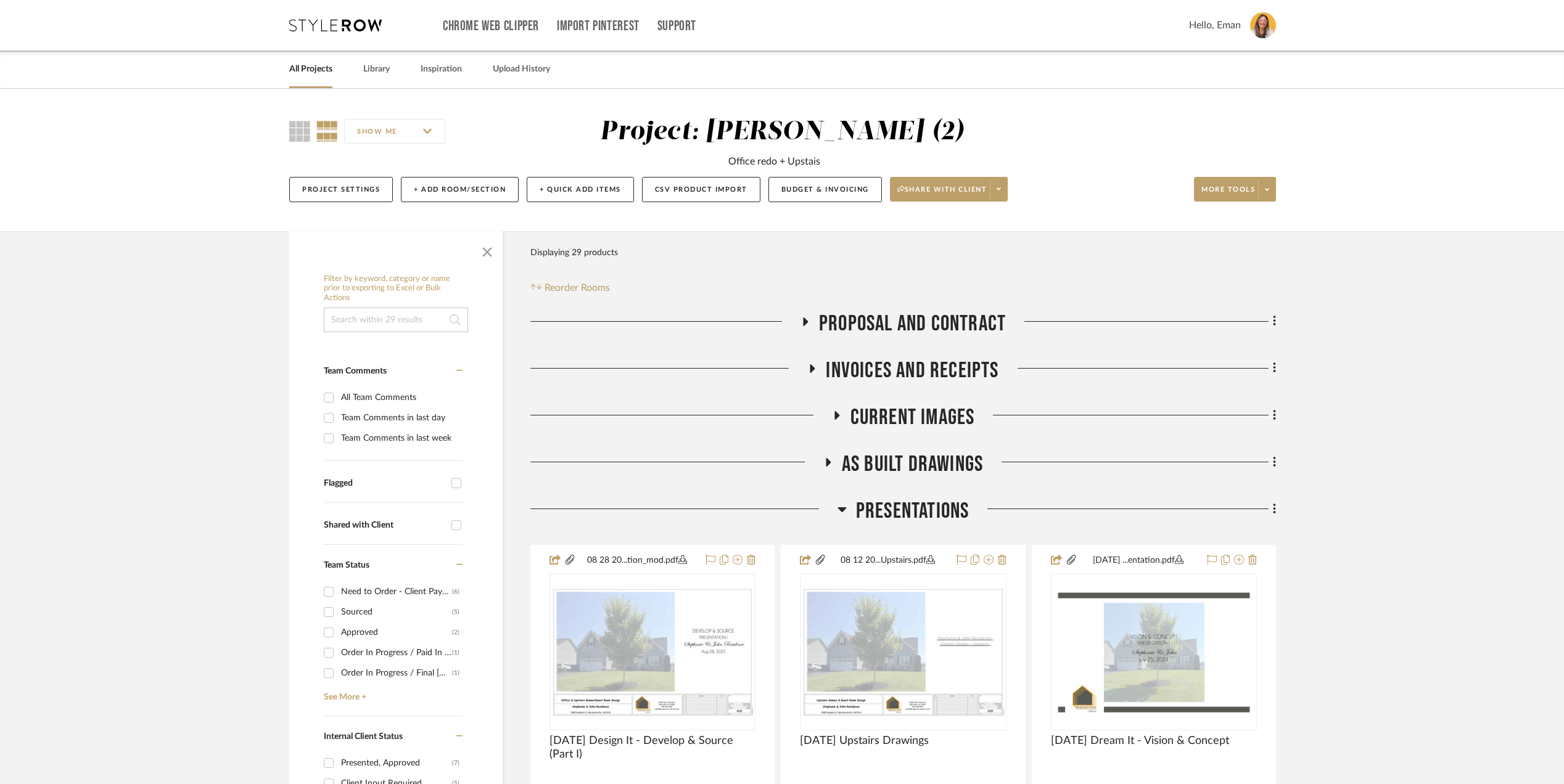
click at [319, 71] on link "All Projects" at bounding box center [311, 69] width 43 height 17
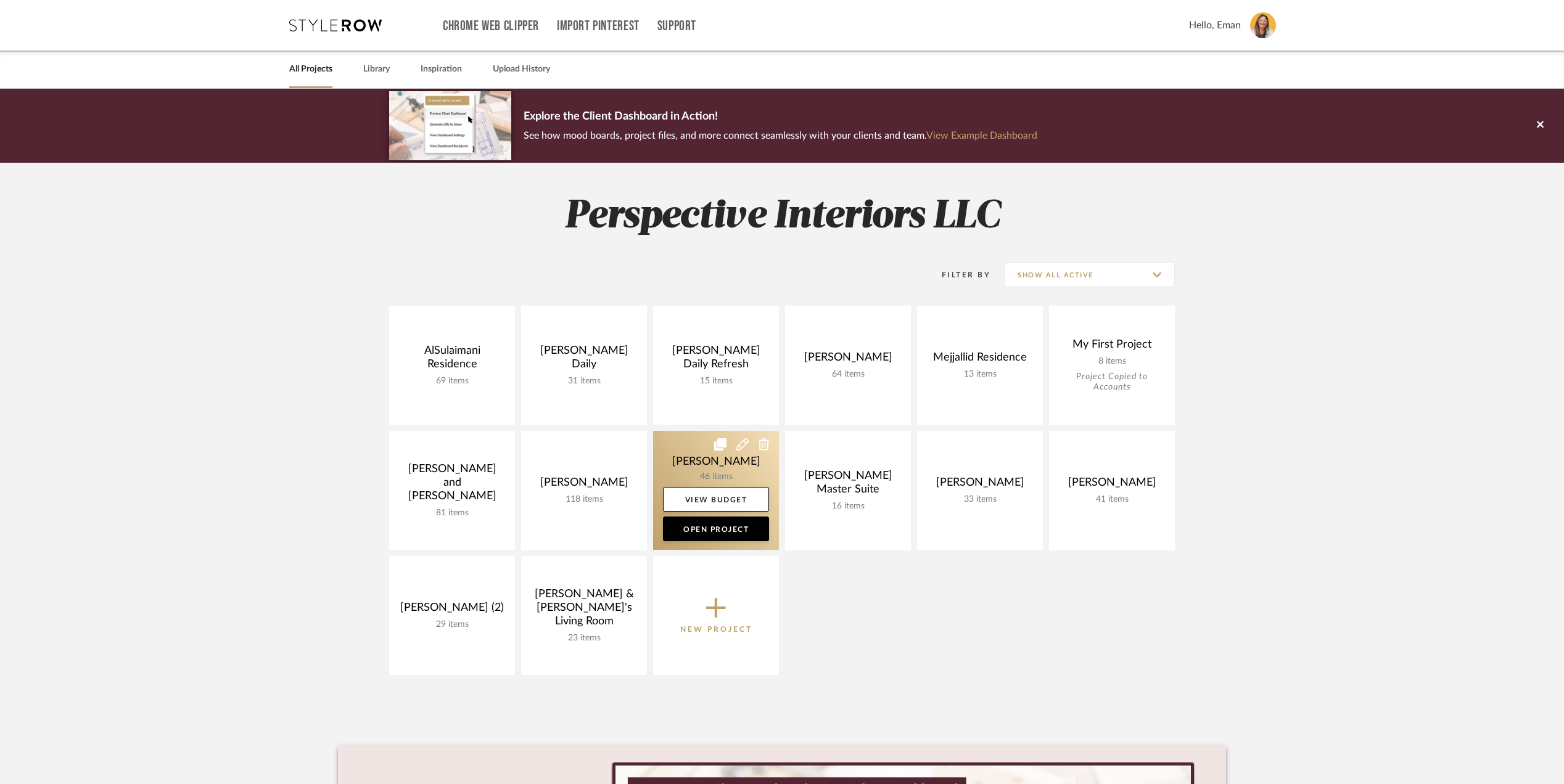
click at [696, 455] on link at bounding box center [715, 491] width 126 height 119
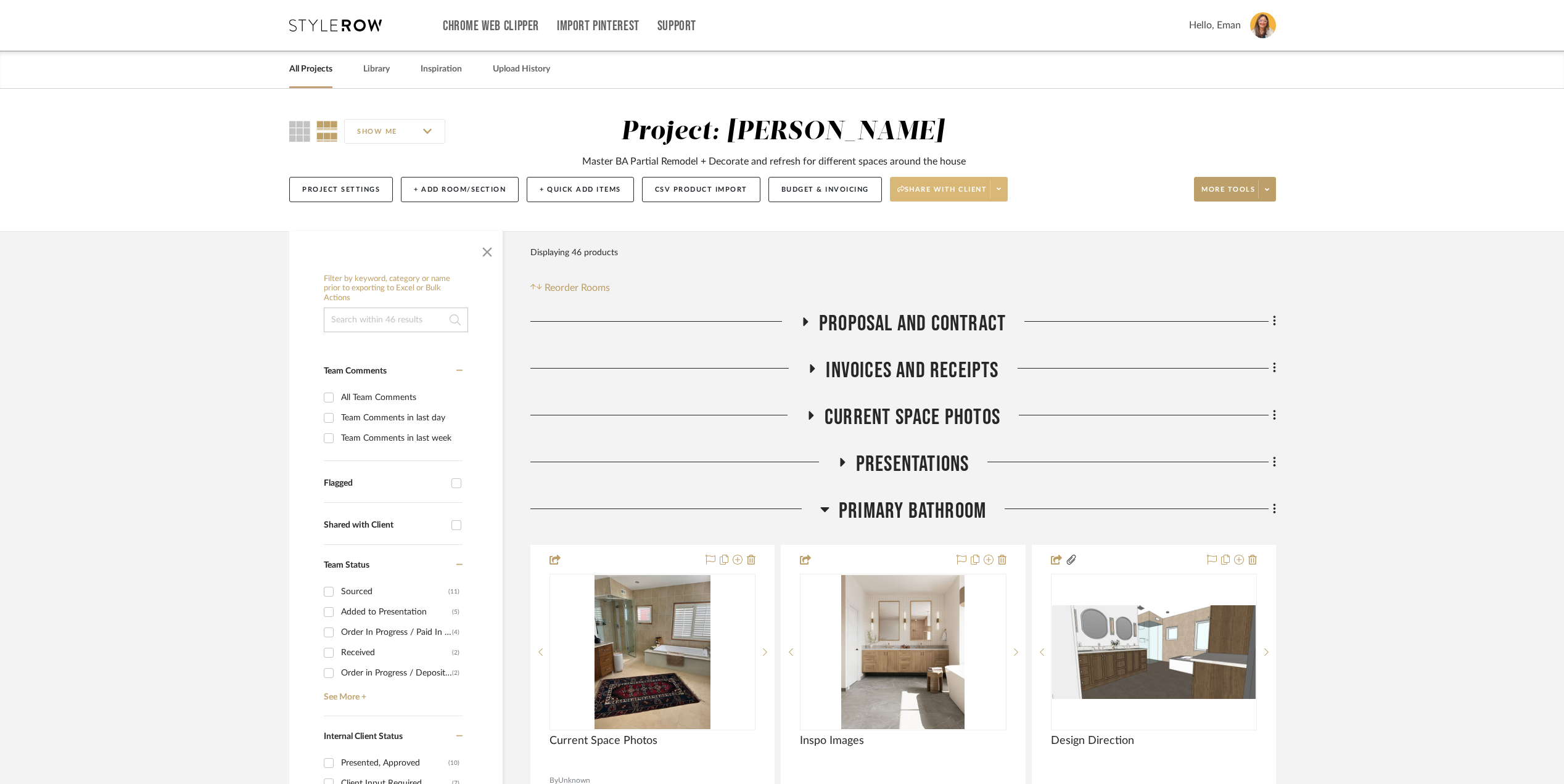
click at [1007, 192] on span at bounding box center [999, 189] width 18 height 18
click at [1368, 333] on div at bounding box center [782, 392] width 1564 height 784
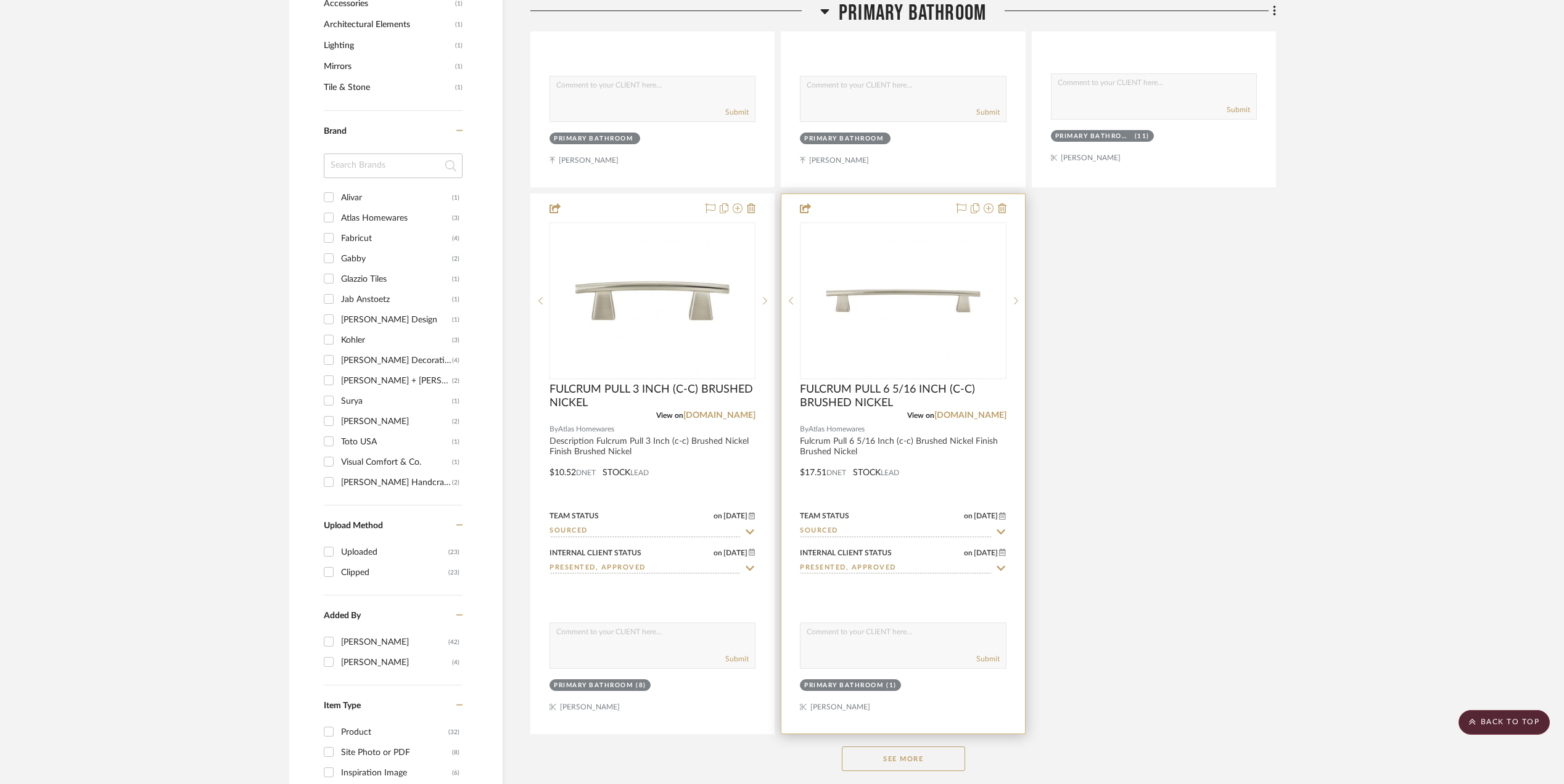
scroll to position [1480, 0]
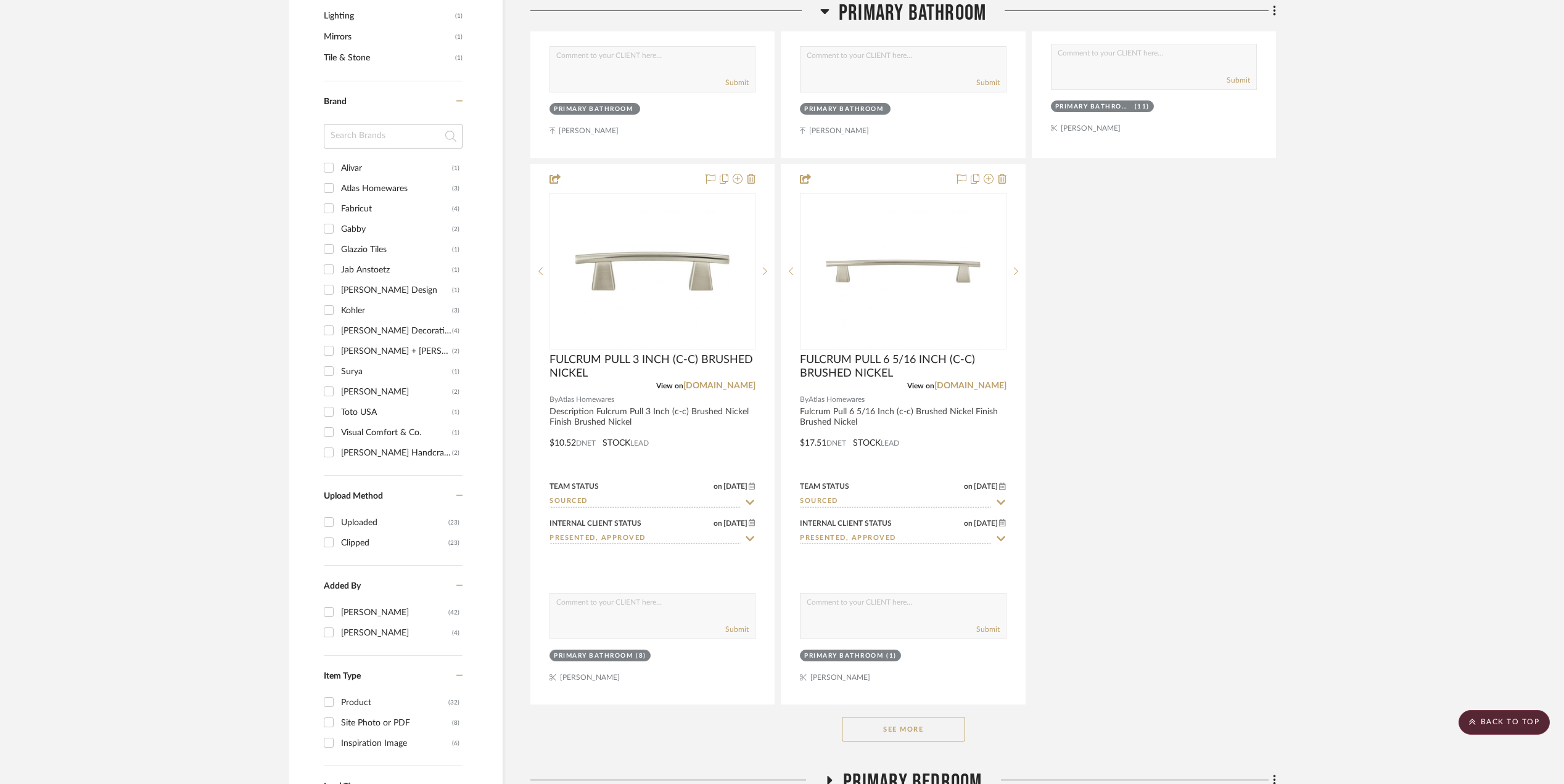
click at [881, 733] on button "See More" at bounding box center [904, 729] width 124 height 25
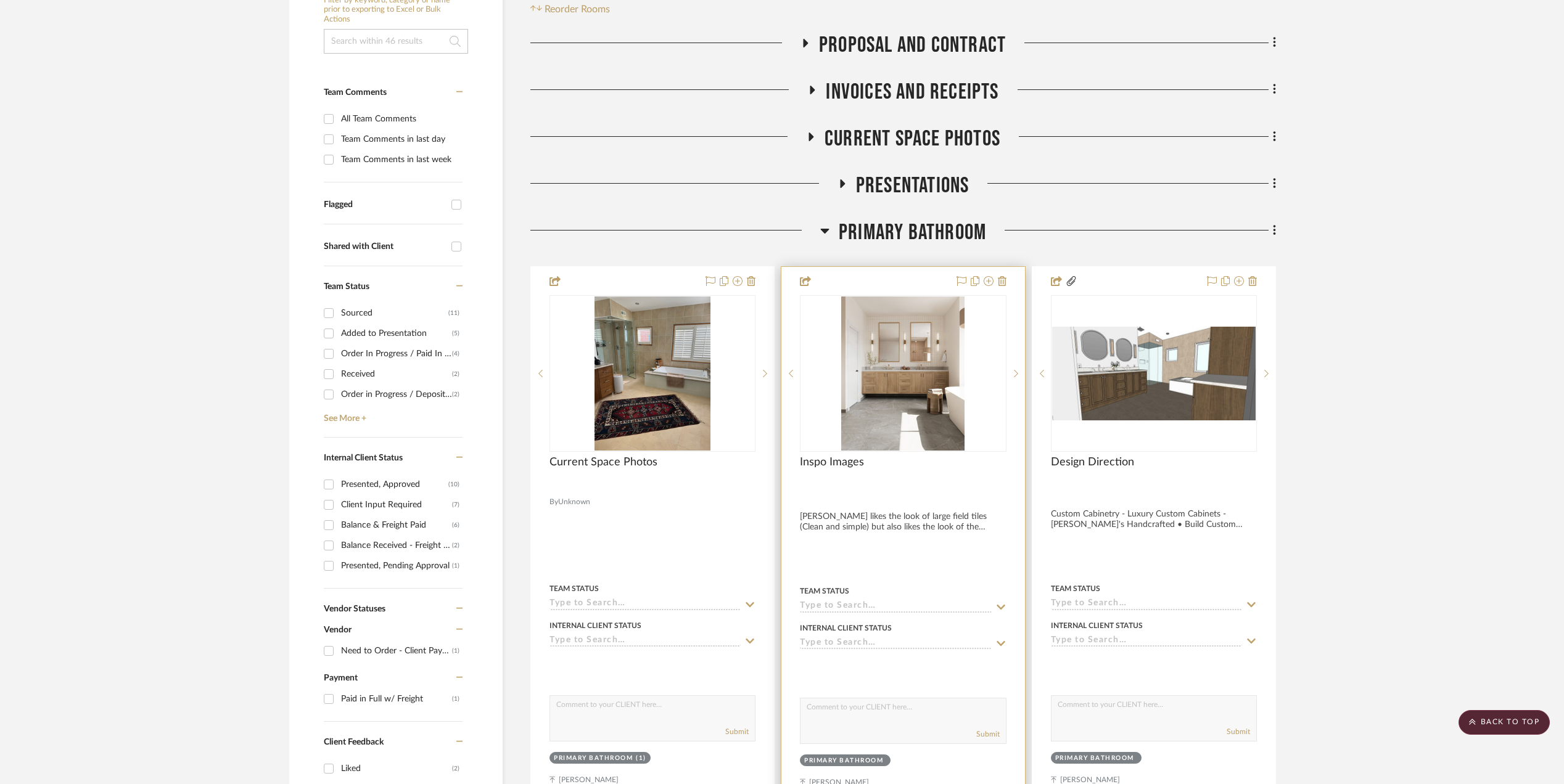
scroll to position [0, 0]
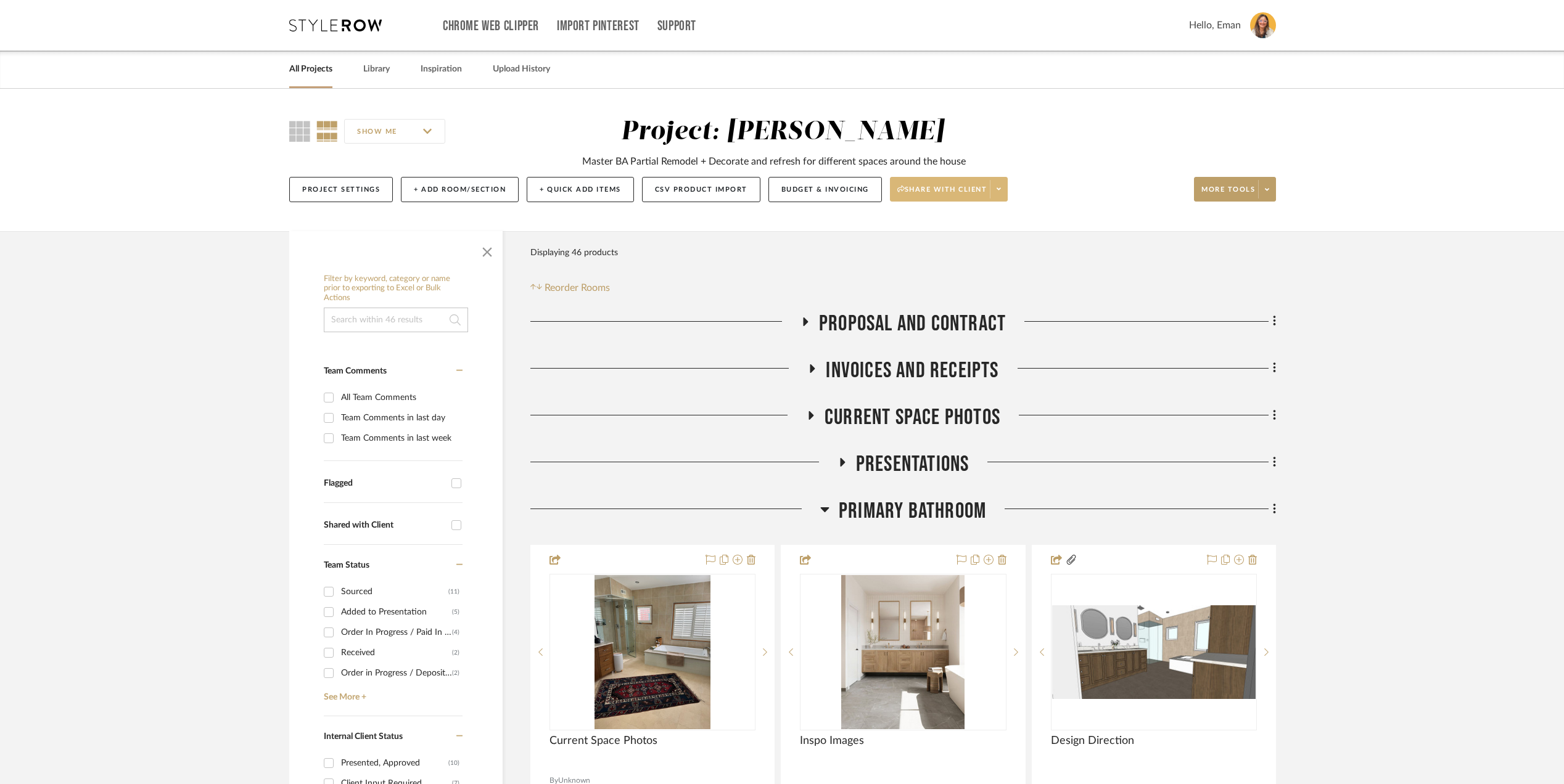
click at [998, 190] on span at bounding box center [999, 189] width 18 height 18
click at [982, 216] on button "Preview Client Dashboard" at bounding box center [956, 224] width 130 height 30
click at [1001, 188] on icon at bounding box center [999, 189] width 4 height 2
click at [983, 257] on span "Generate URL to Share" at bounding box center [957, 254] width 106 height 10
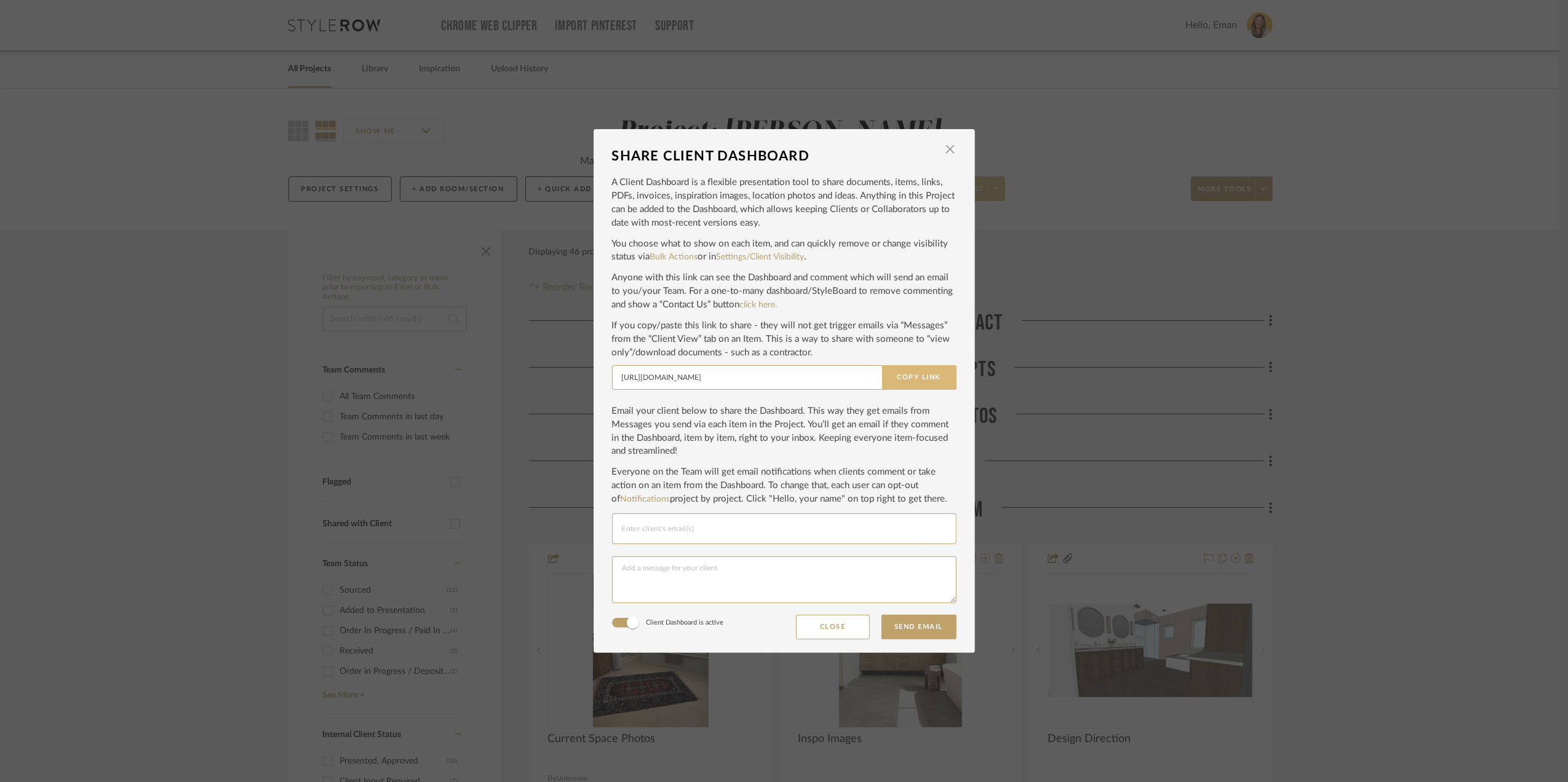
click at [919, 384] on button "Copy Link" at bounding box center [919, 377] width 74 height 25
drag, startPoint x: 947, startPoint y: 143, endPoint x: 1317, endPoint y: 343, distance: 420.6
click at [948, 143] on span "button" at bounding box center [950, 150] width 25 height 25
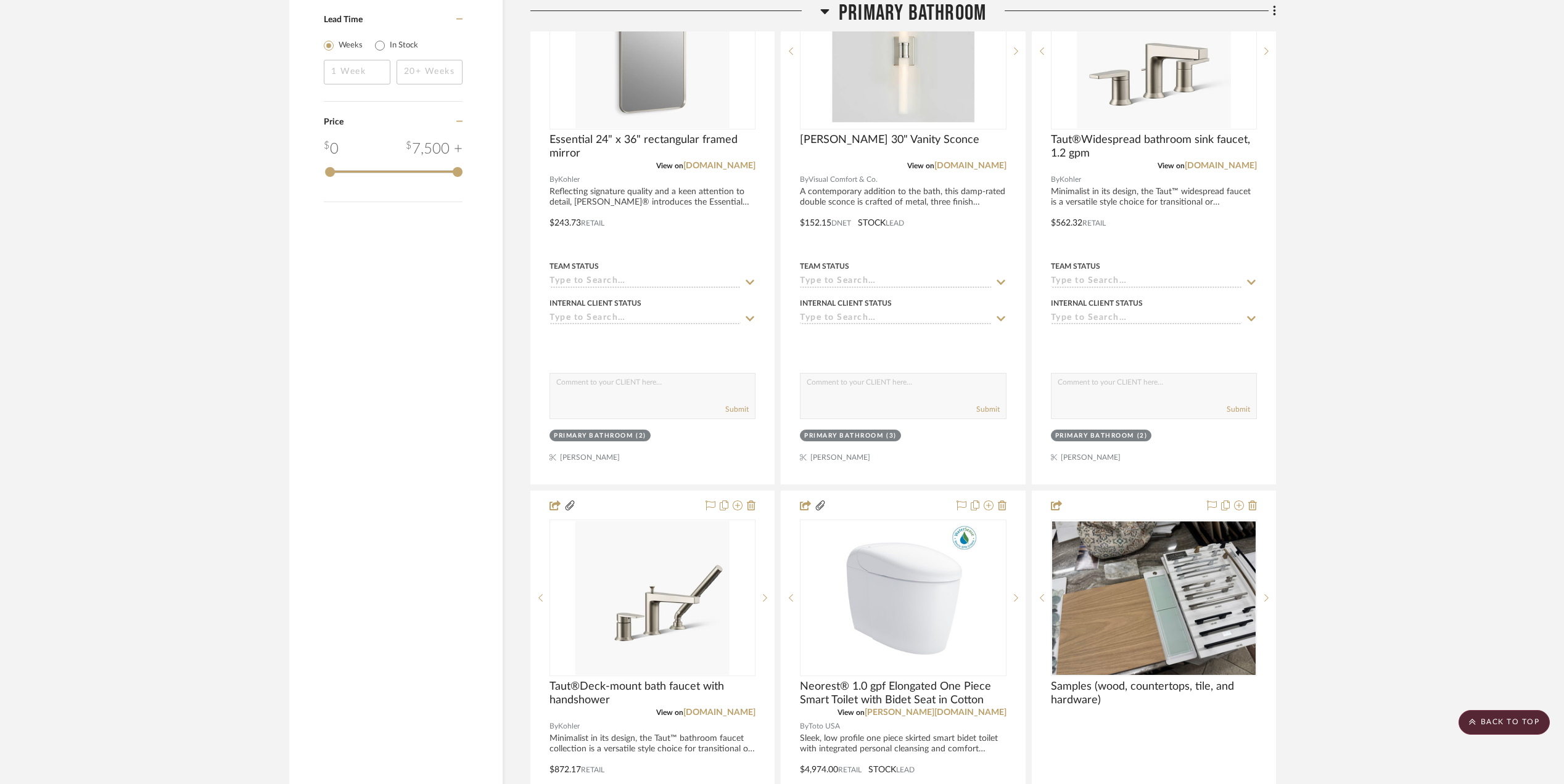
scroll to position [2383, 0]
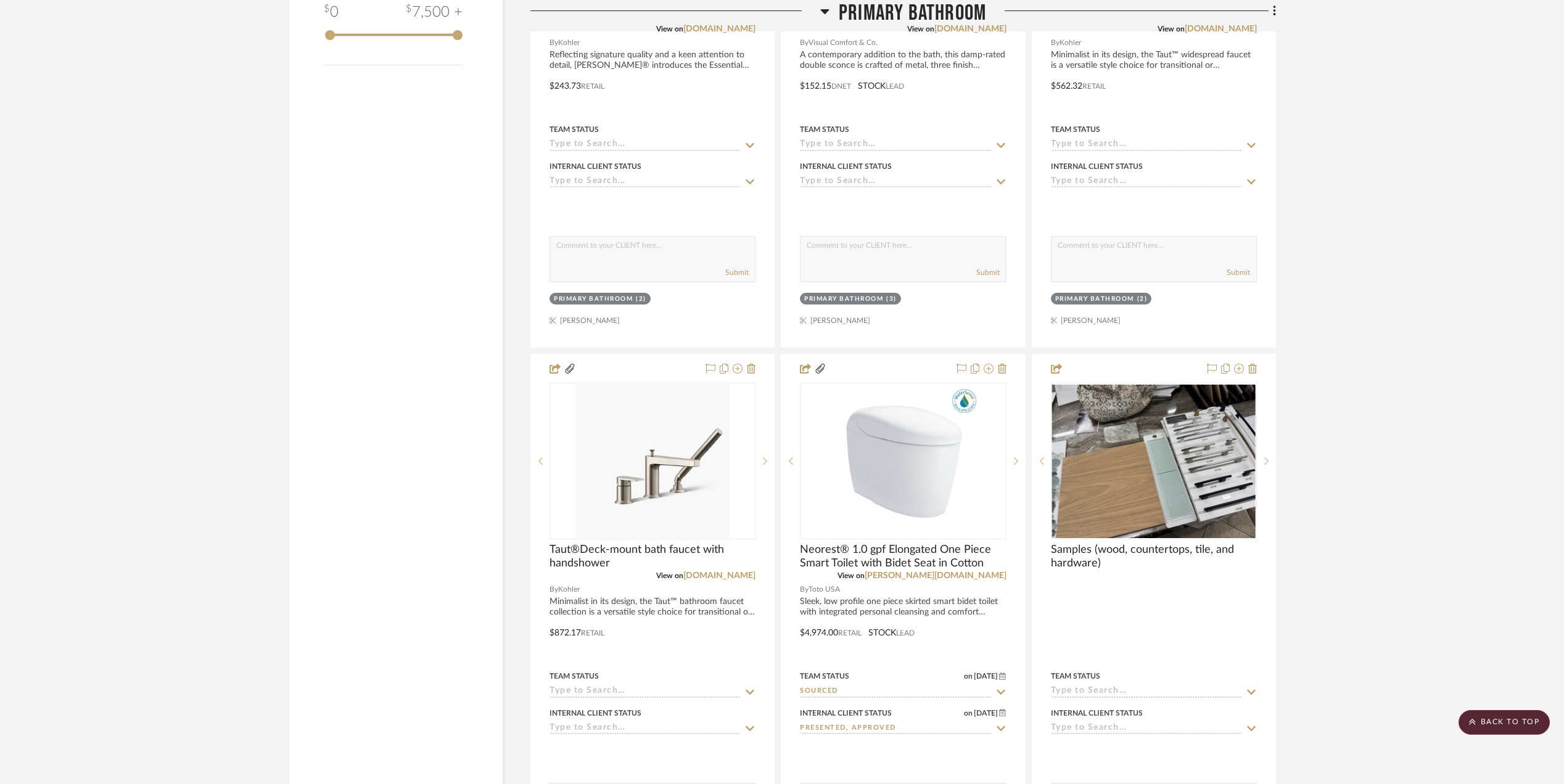
click at [1334, 701] on project-details-page "SHOW ME Project: Sara Monroe Master BA Partial Remodel + Decorate and refresh f…" at bounding box center [782, 265] width 1564 height 5119
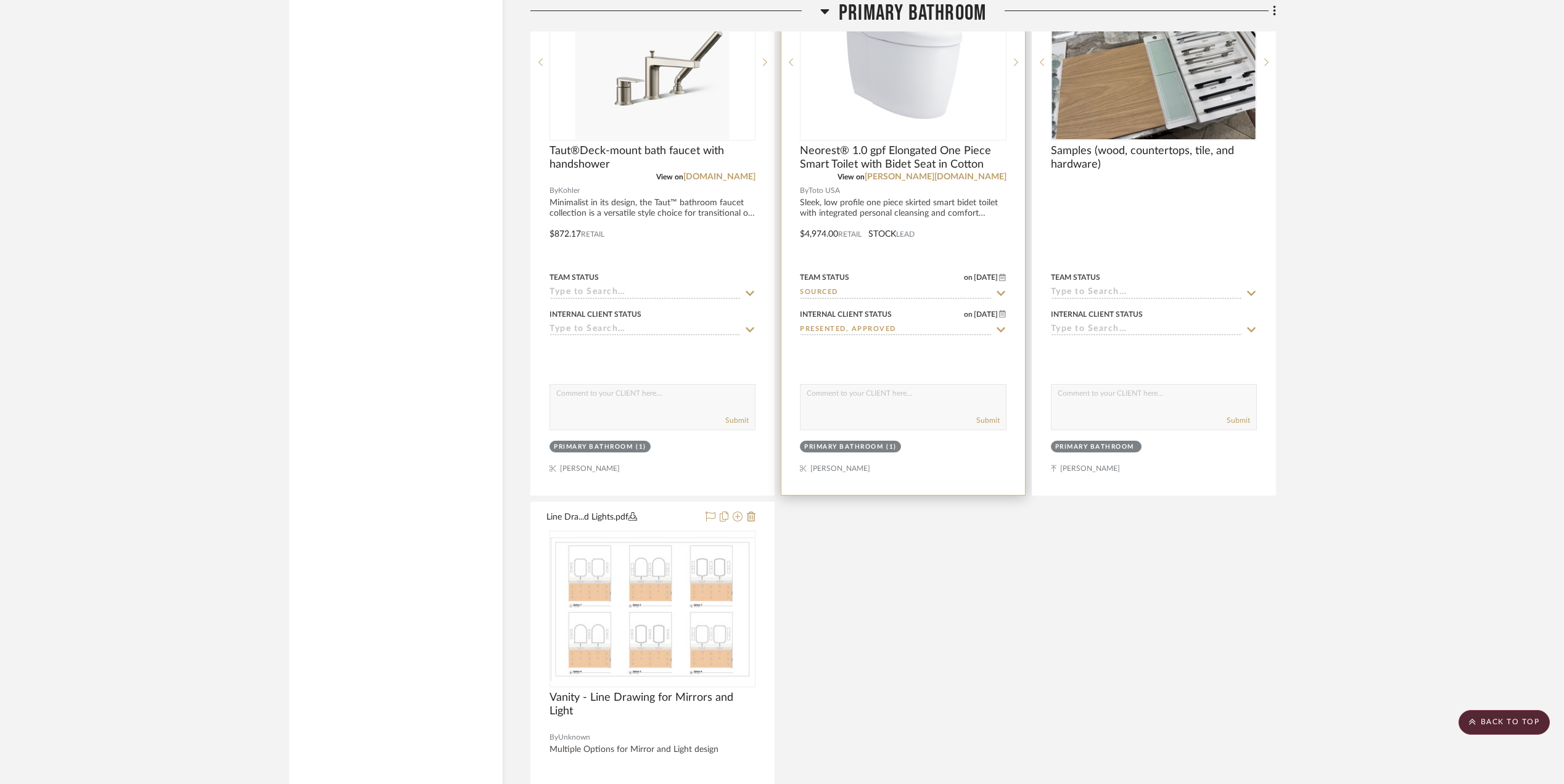
scroll to position [2960, 0]
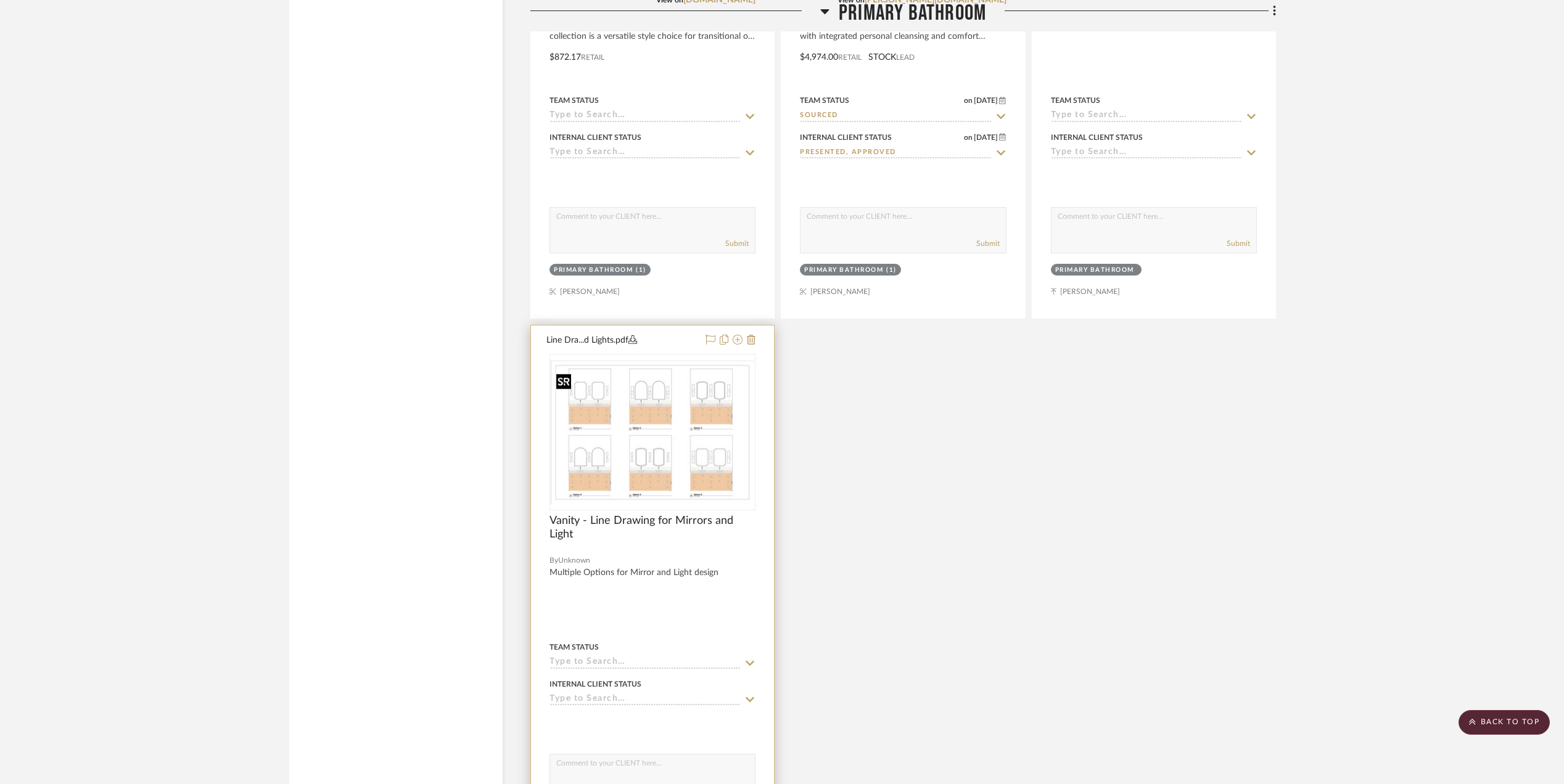
click at [674, 458] on img "0" at bounding box center [653, 432] width 204 height 143
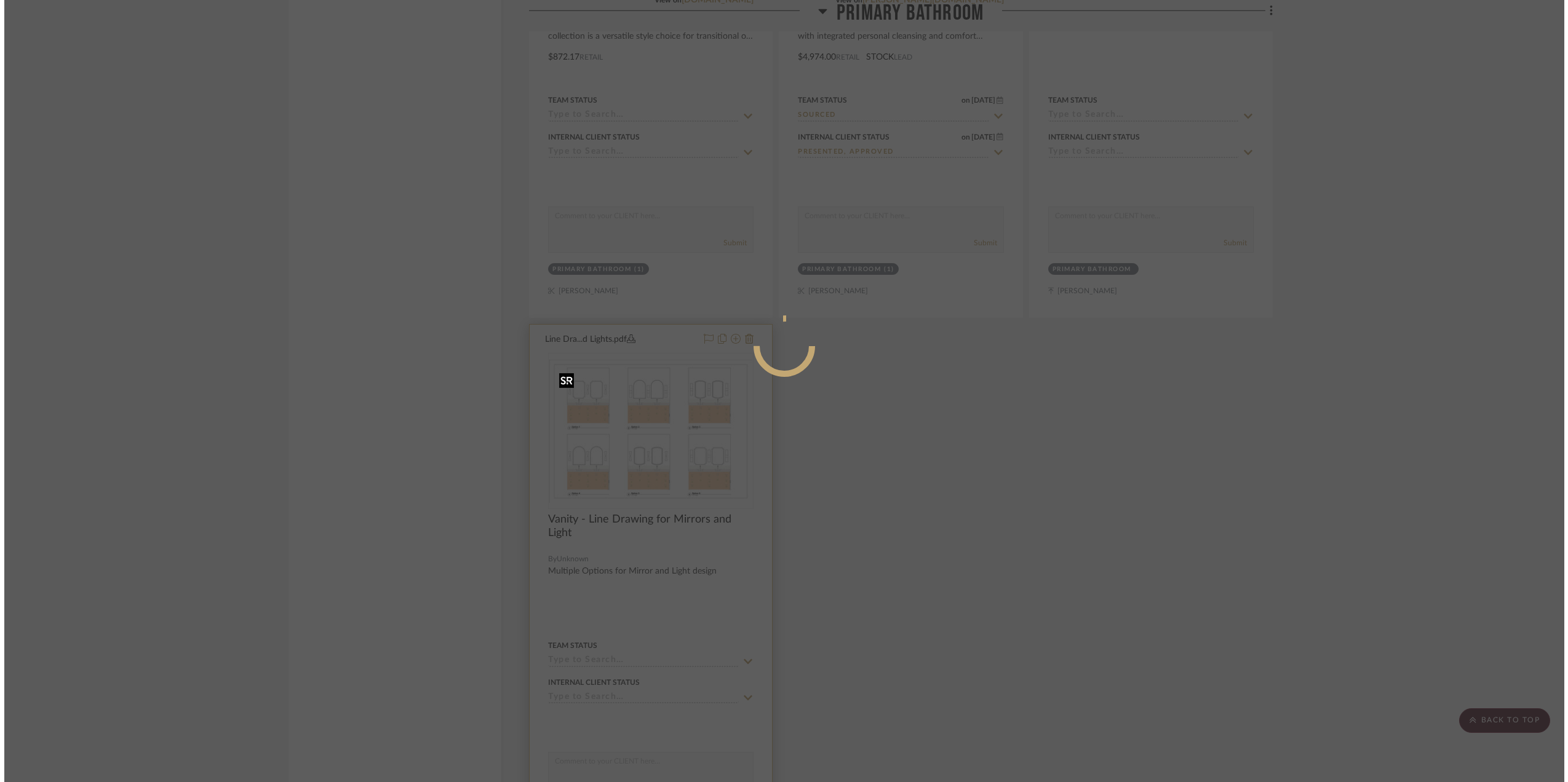
scroll to position [0, 0]
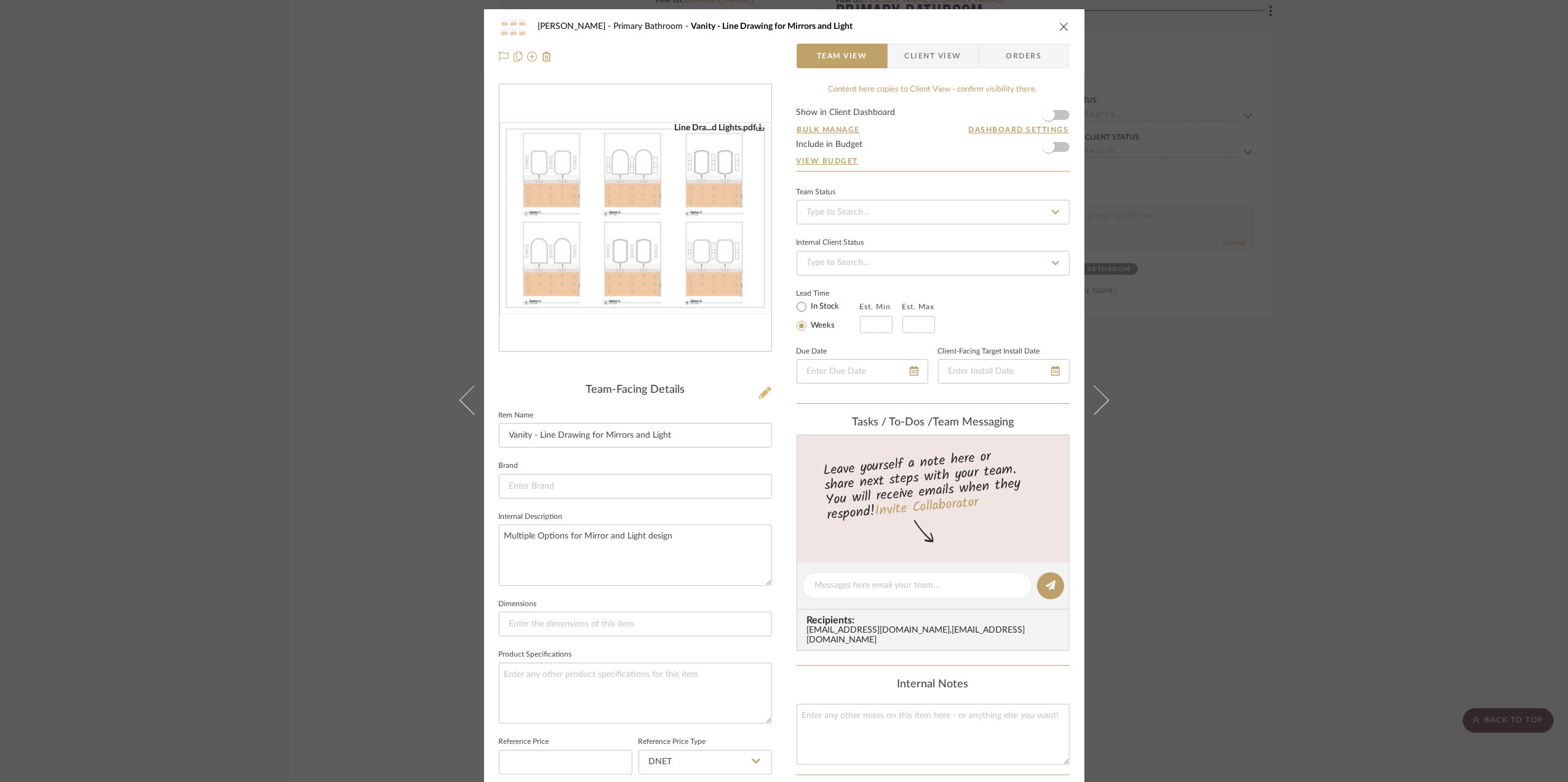
click at [759, 392] on icon at bounding box center [765, 393] width 12 height 12
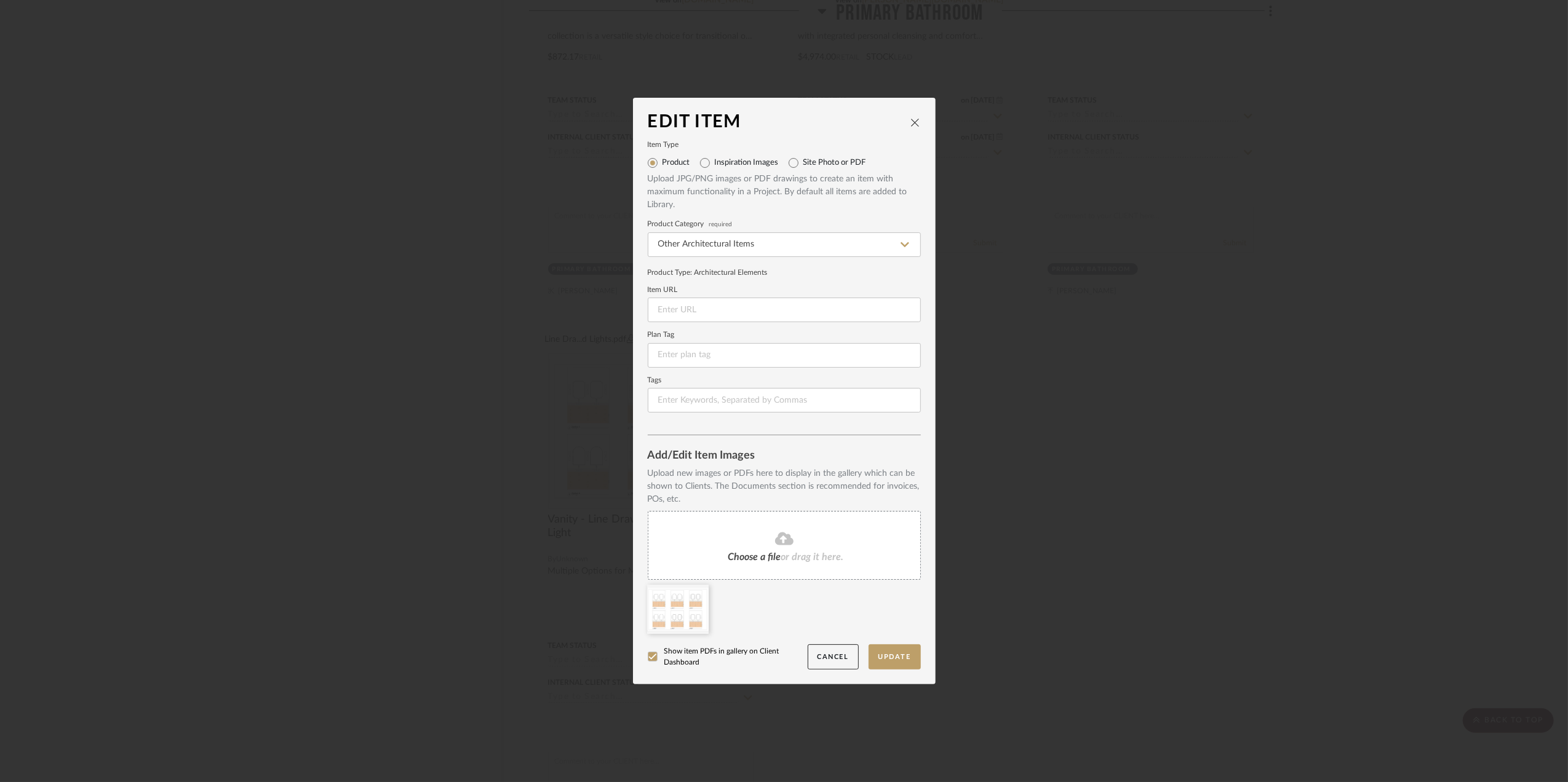
click at [787, 529] on div "Choose a file or drag it here." at bounding box center [784, 545] width 273 height 69
click at [766, 596] on icon at bounding box center [770, 592] width 9 height 10
click at [884, 652] on button "Update" at bounding box center [894, 657] width 52 height 26
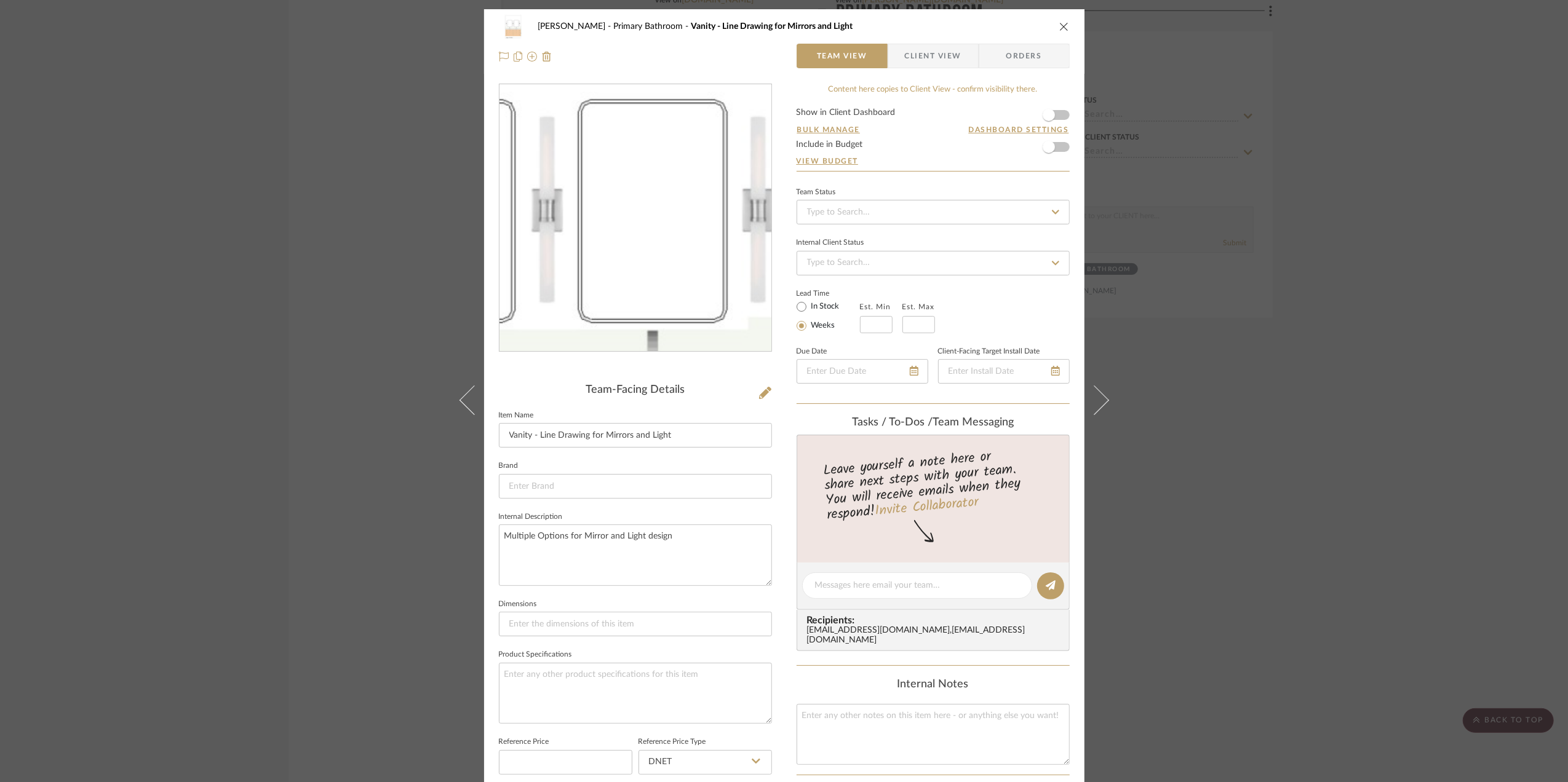
click at [657, 190] on img "0" at bounding box center [635, 218] width 193 height 267
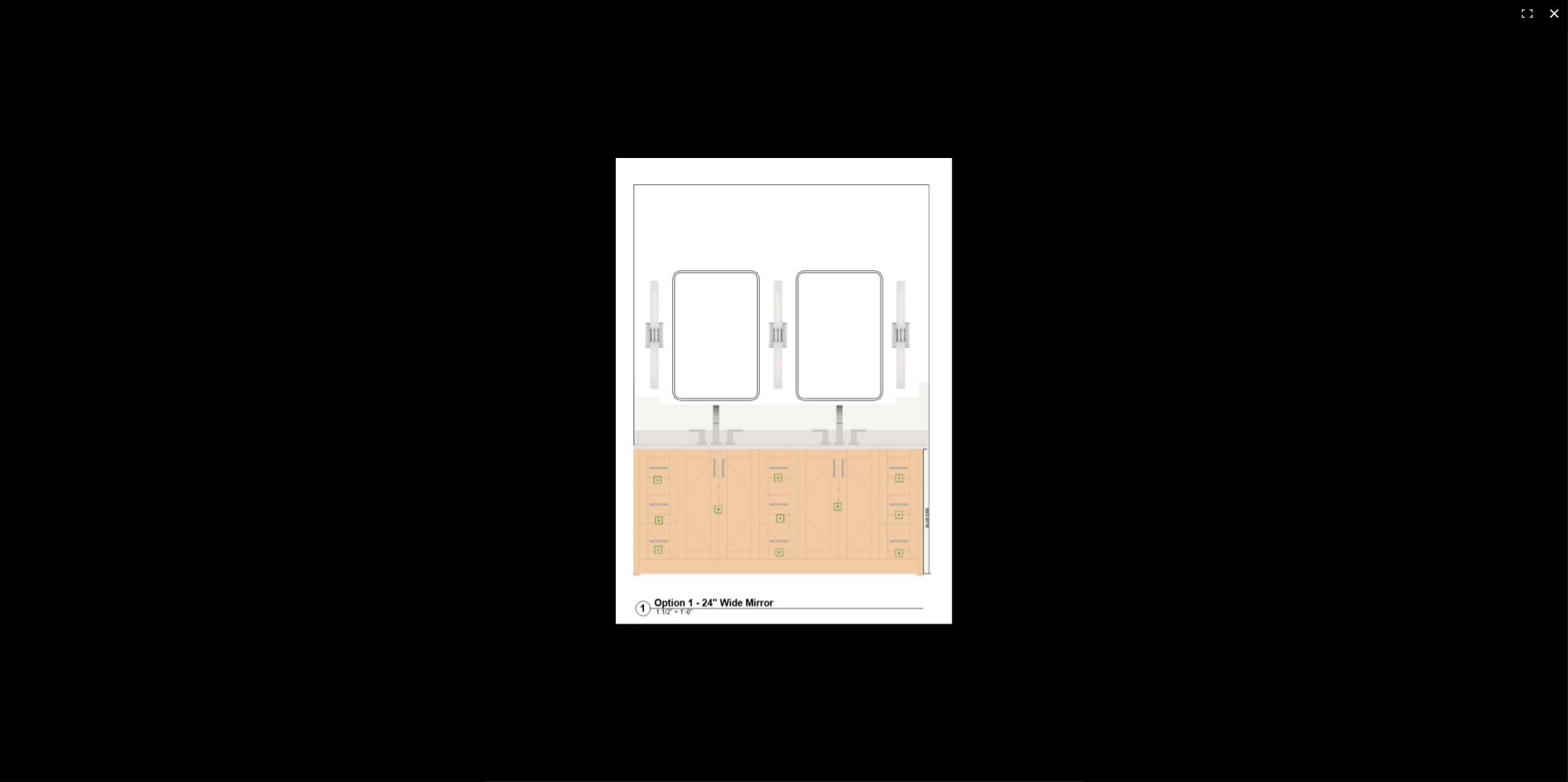
click at [1554, 14] on button at bounding box center [1555, 14] width 27 height 27
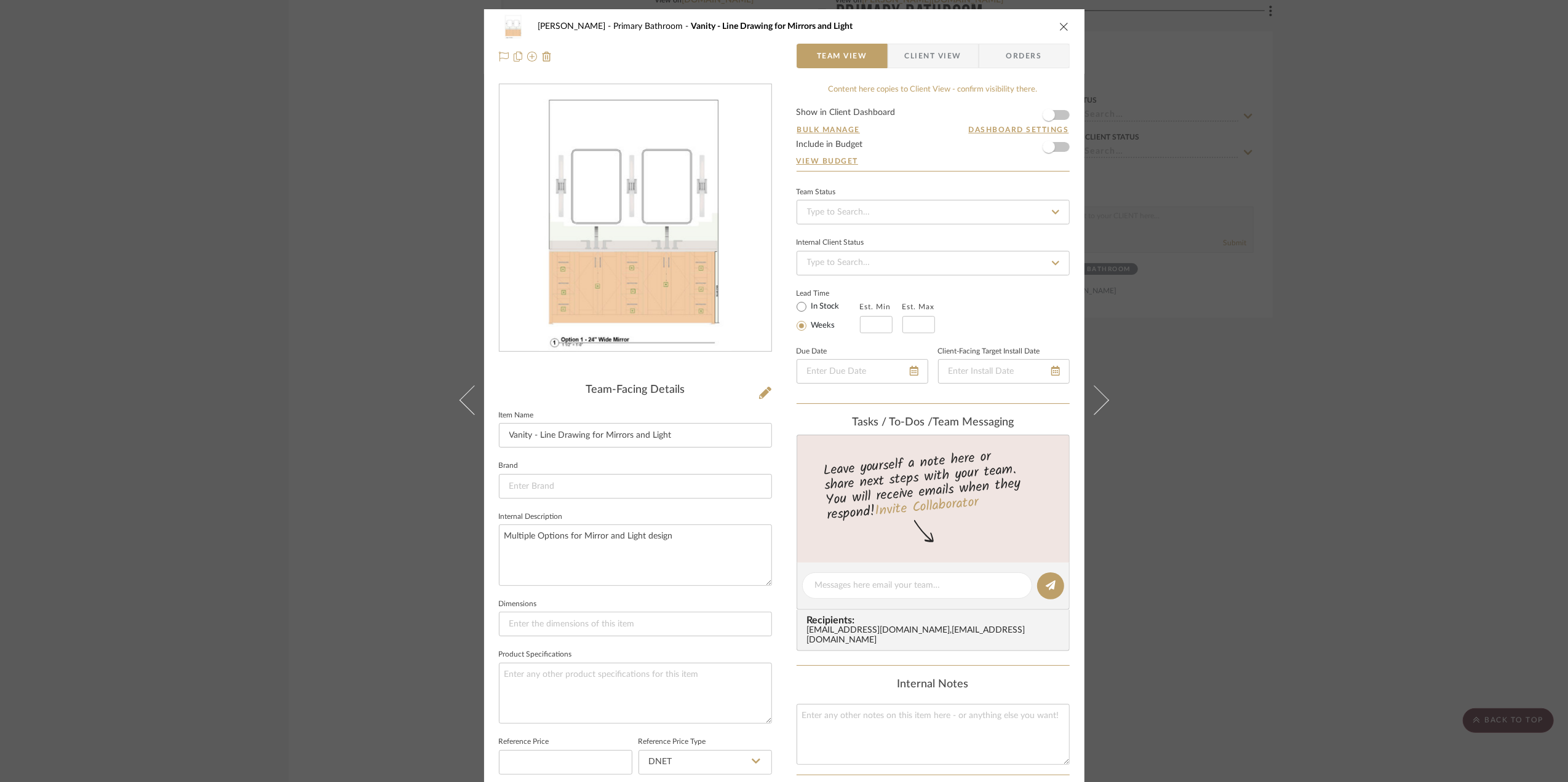
click at [1202, 500] on div "Sara Monroe Primary Bathroom Vanity - Line Drawing for Mirrors and Light Team V…" at bounding box center [784, 391] width 1568 height 782
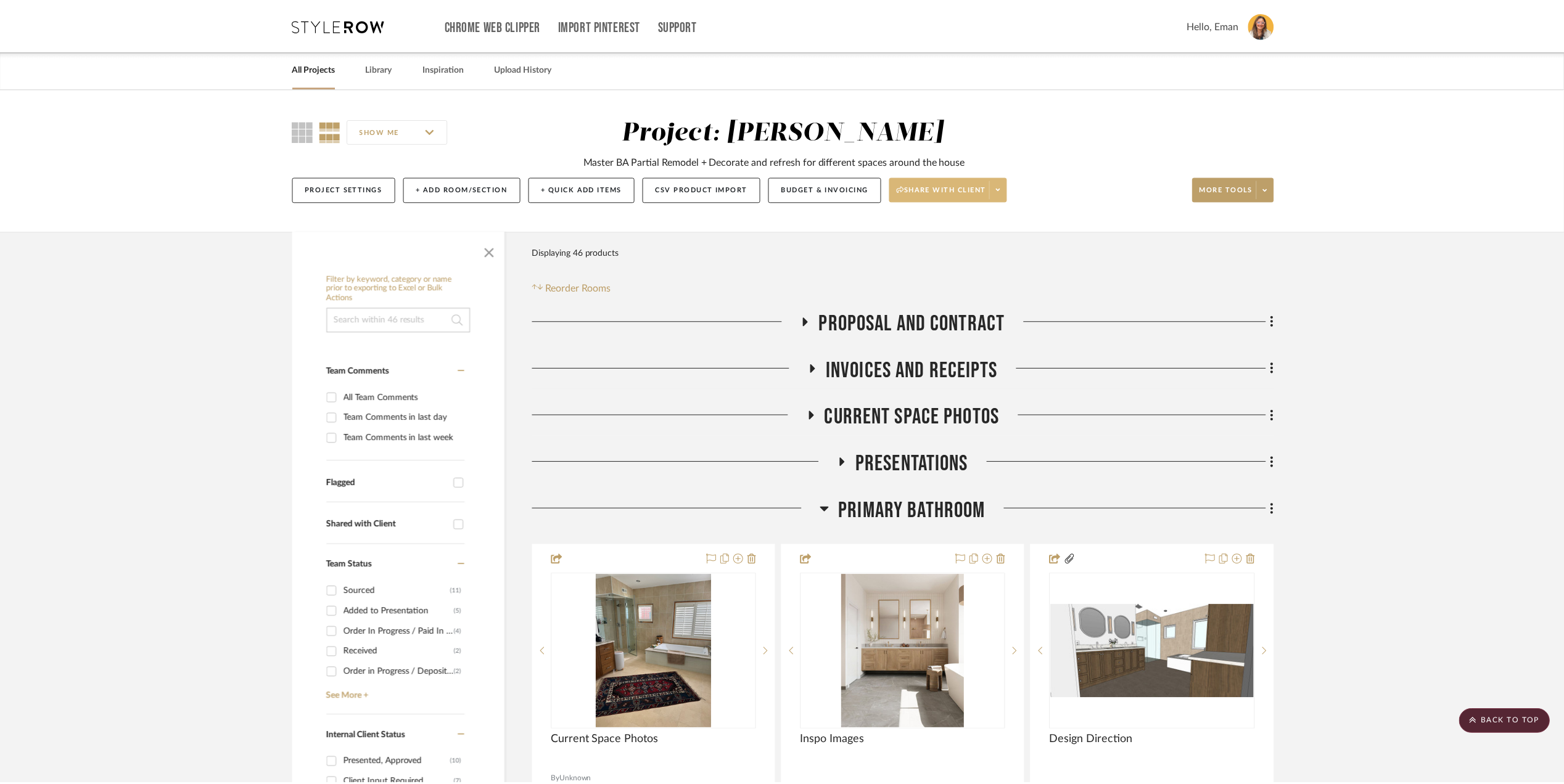
scroll to position [2960, 0]
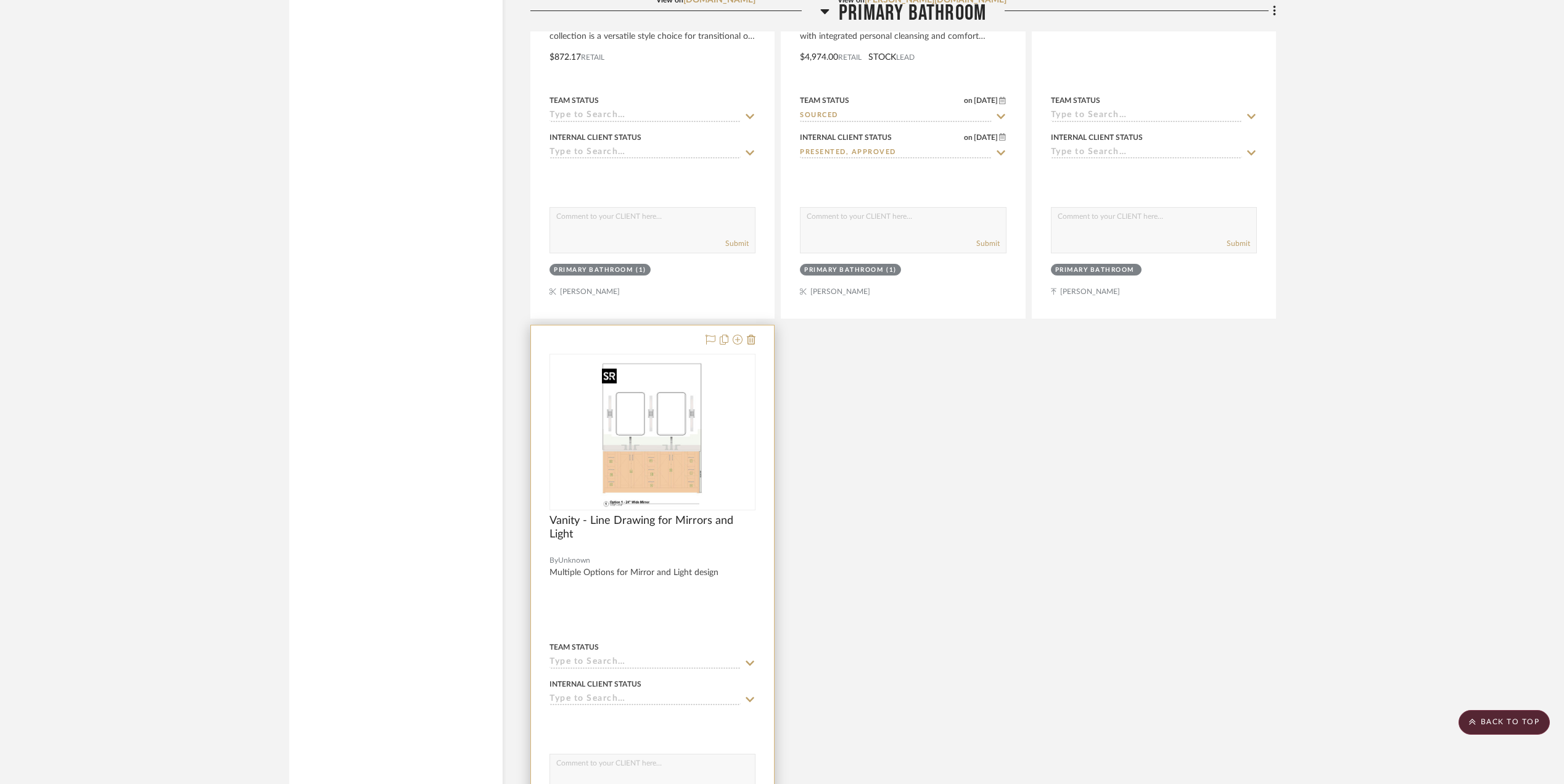
click at [654, 435] on img "0" at bounding box center [653, 432] width 111 height 154
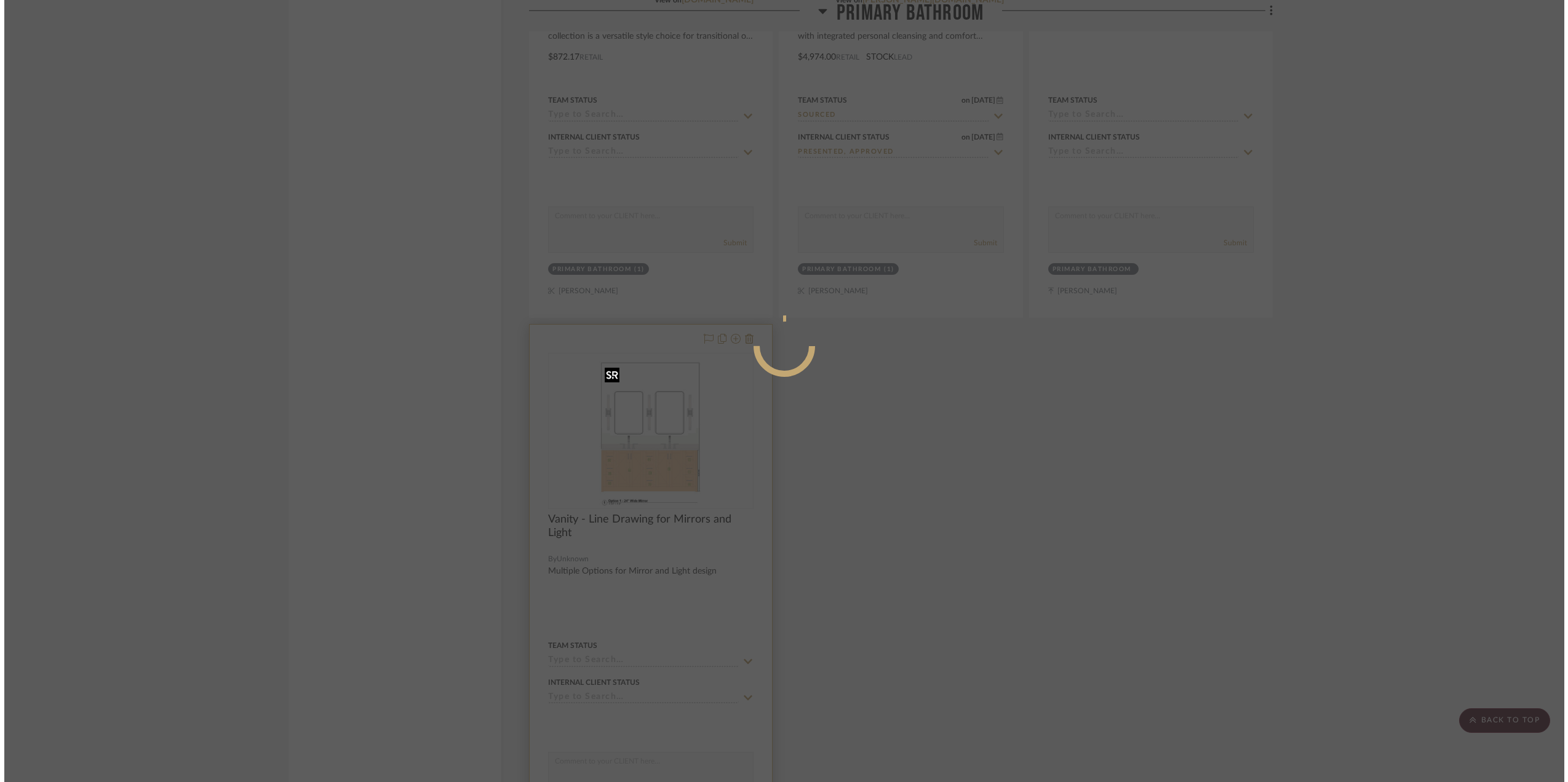
scroll to position [0, 0]
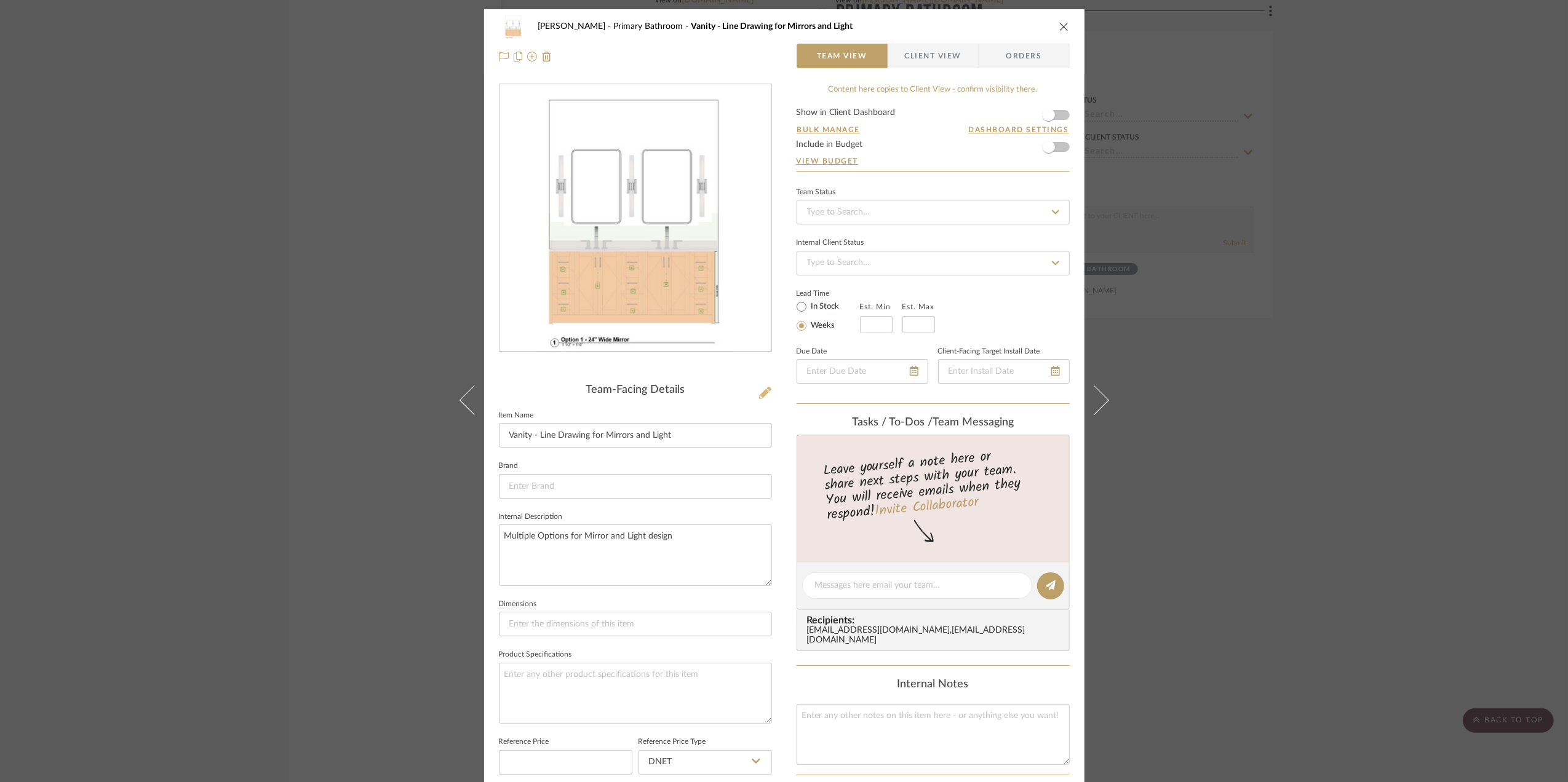
click at [759, 393] on icon at bounding box center [765, 393] width 12 height 12
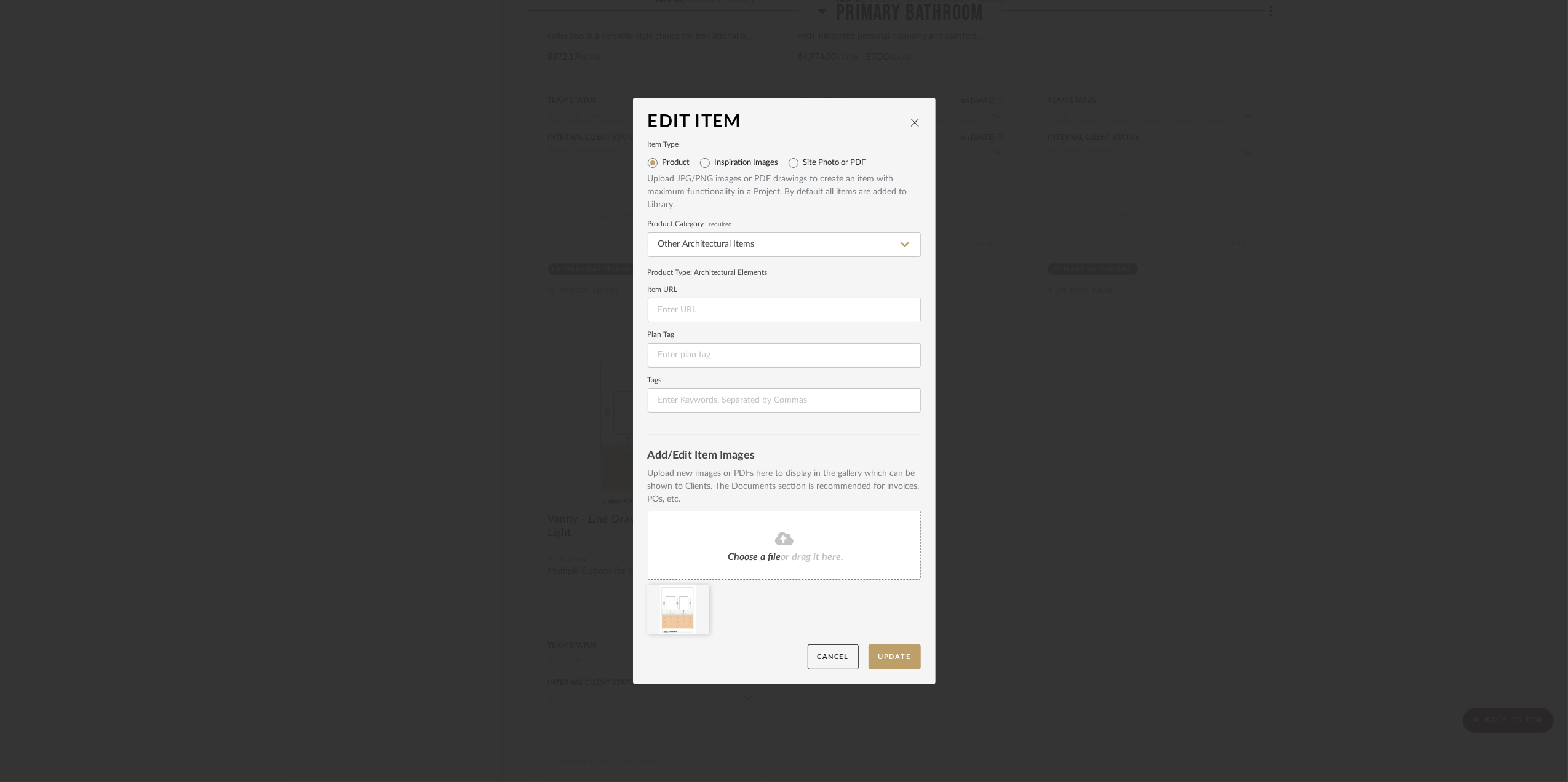
click at [901, 242] on icon at bounding box center [905, 244] width 9 height 5
click at [903, 242] on icon at bounding box center [906, 245] width 6 height 10
click at [901, 242] on icon at bounding box center [905, 245] width 9 height 10
click at [901, 242] on icon at bounding box center [905, 244] width 9 height 5
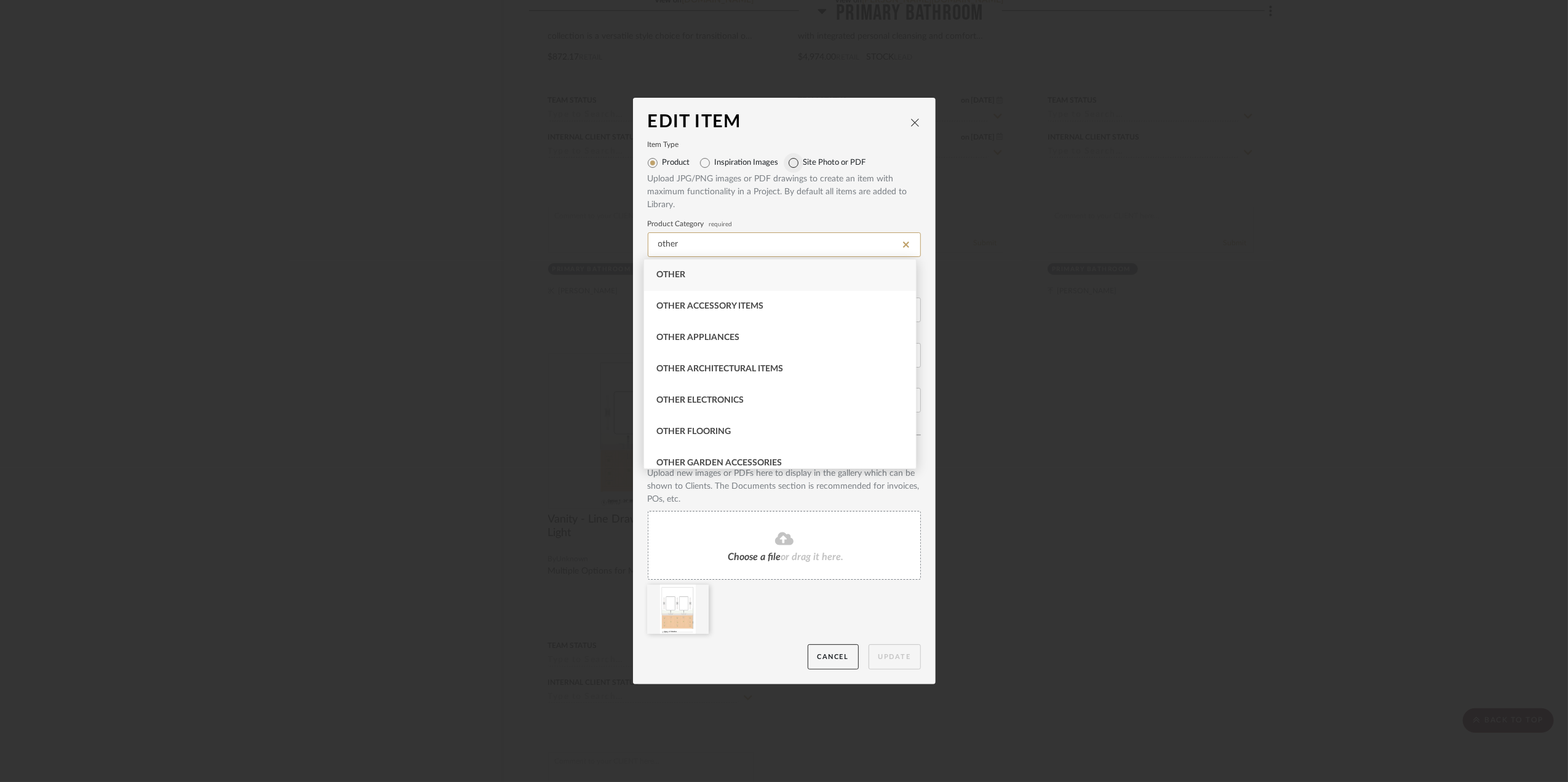
type input "other"
click at [793, 158] on input "Site Photo or PDF" at bounding box center [794, 163] width 20 height 20
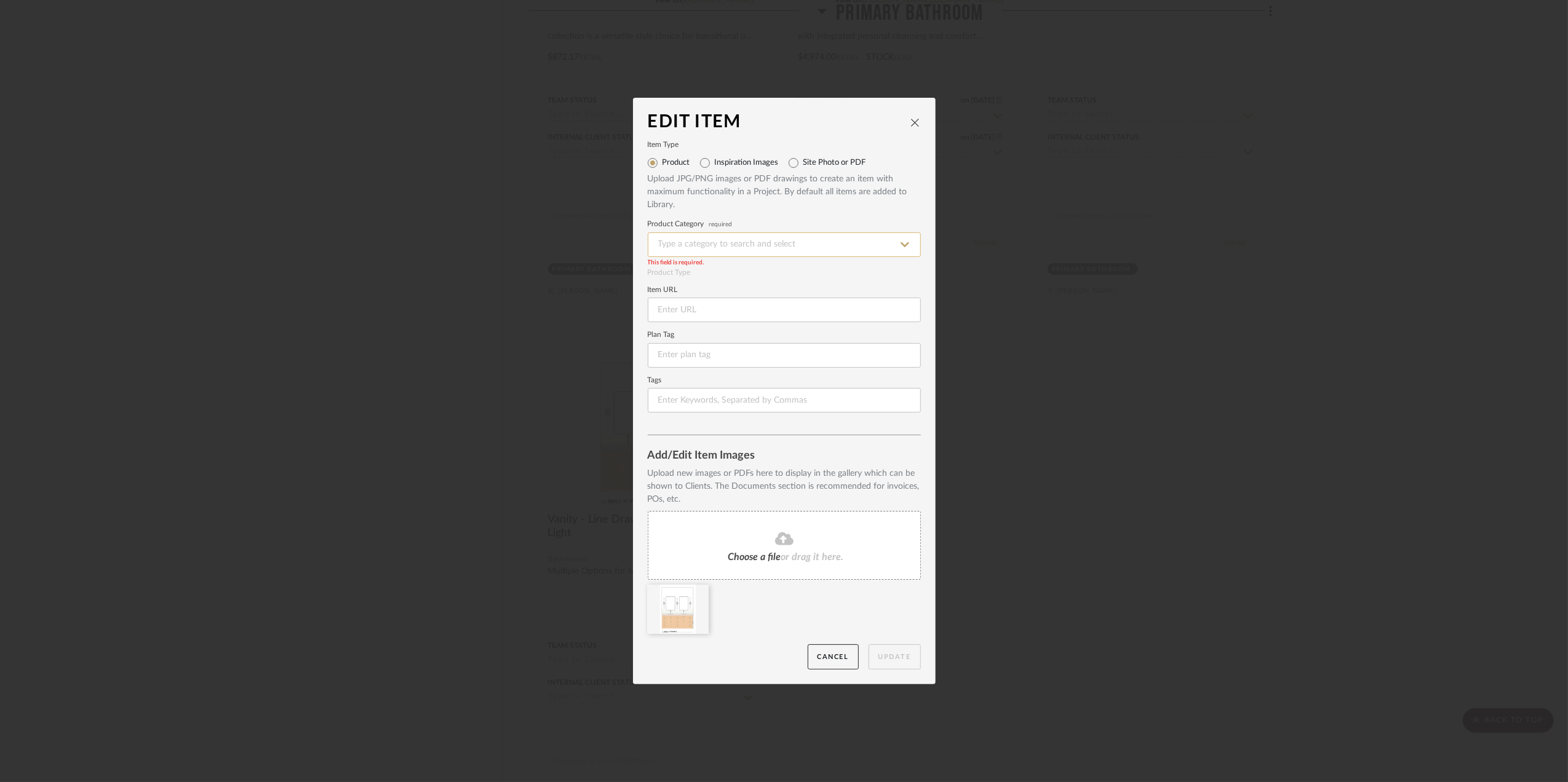
click at [850, 249] on input at bounding box center [784, 245] width 273 height 25
click at [796, 166] on input "Site Photo or PDF" at bounding box center [794, 163] width 20 height 20
click at [790, 163] on input "Site Photo or PDF" at bounding box center [794, 163] width 20 height 20
radio input "true"
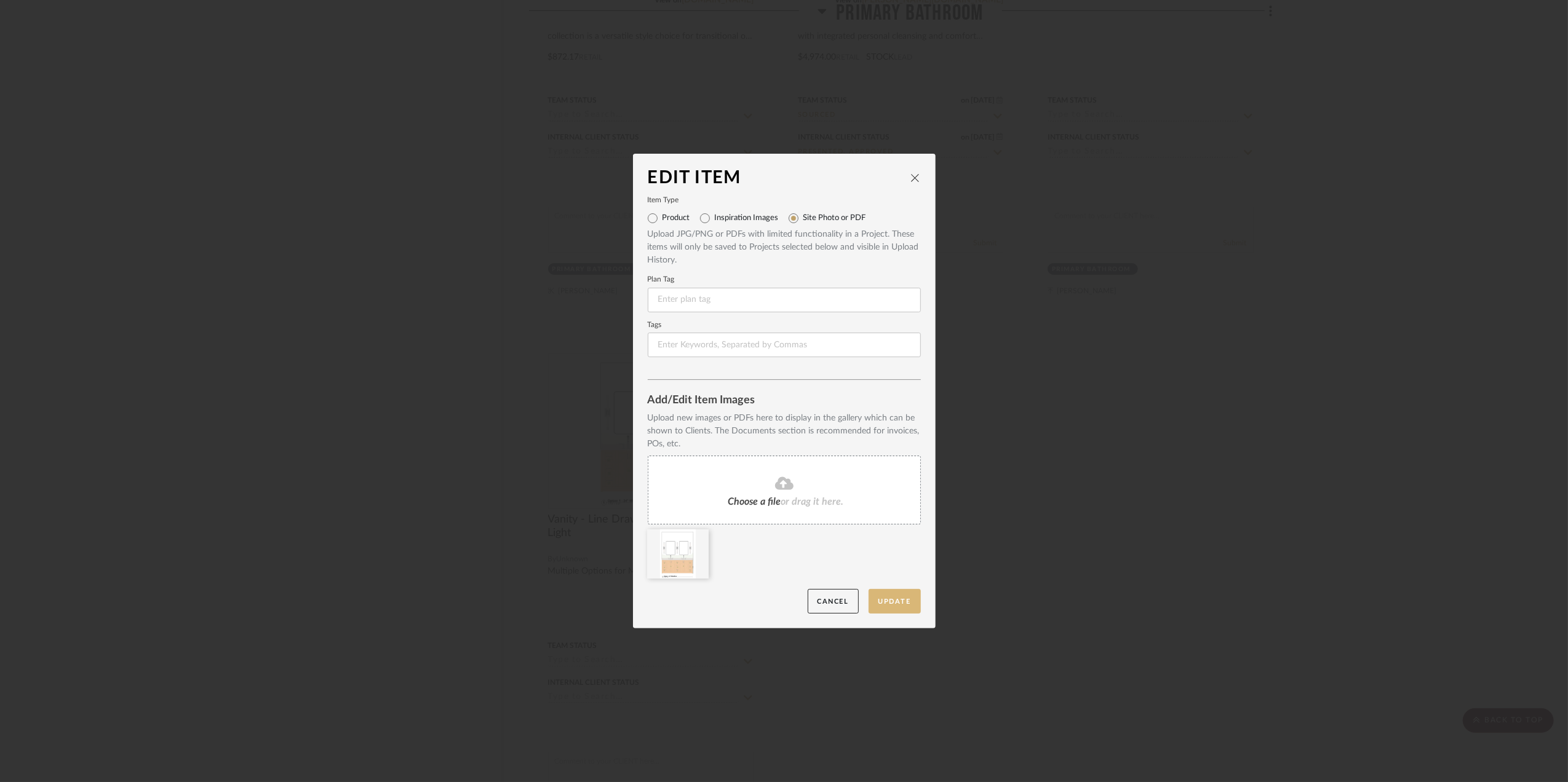
click at [886, 598] on button "Update" at bounding box center [894, 602] width 52 height 26
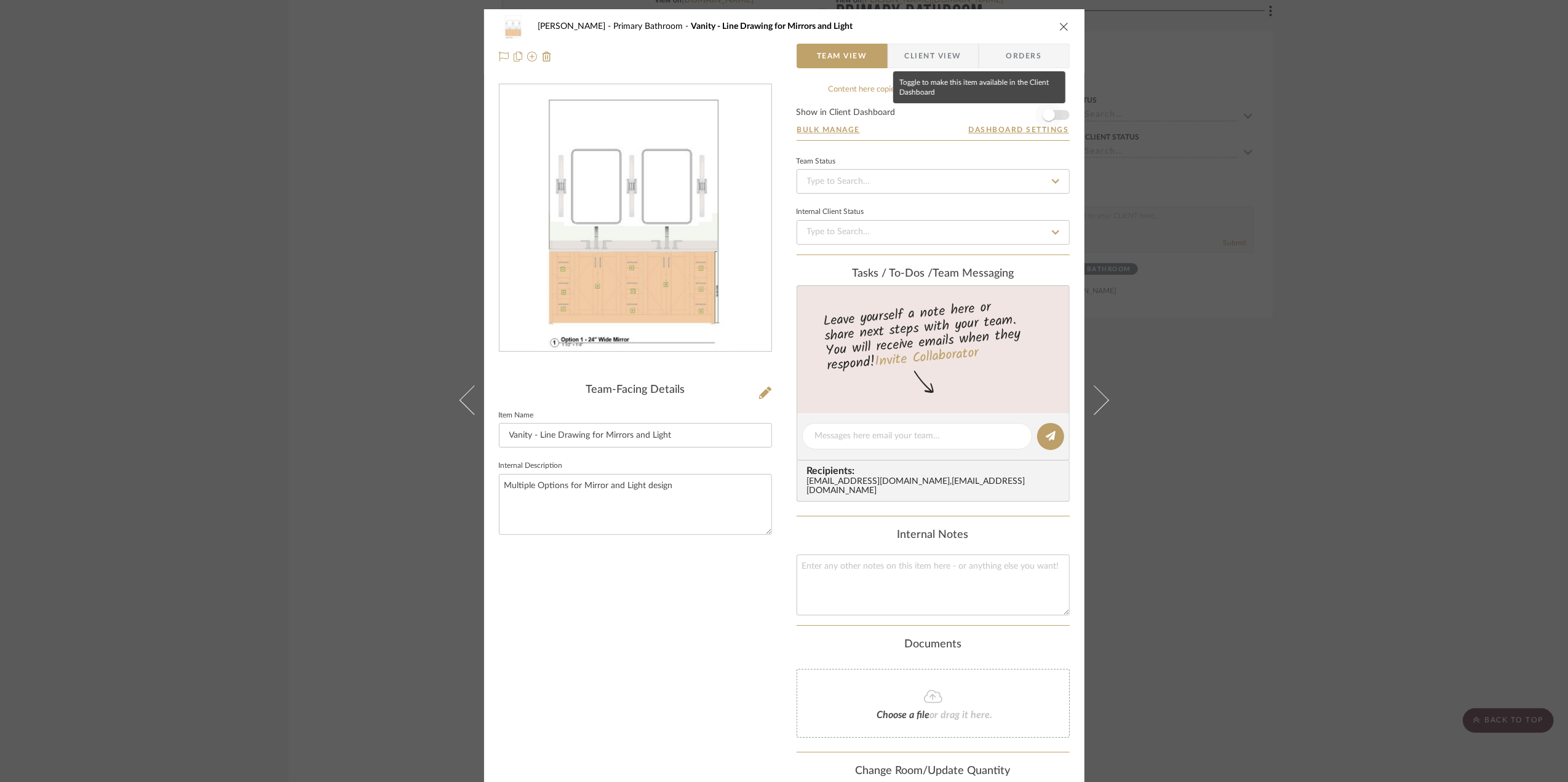
click at [1056, 114] on span "button" at bounding box center [1049, 115] width 27 height 27
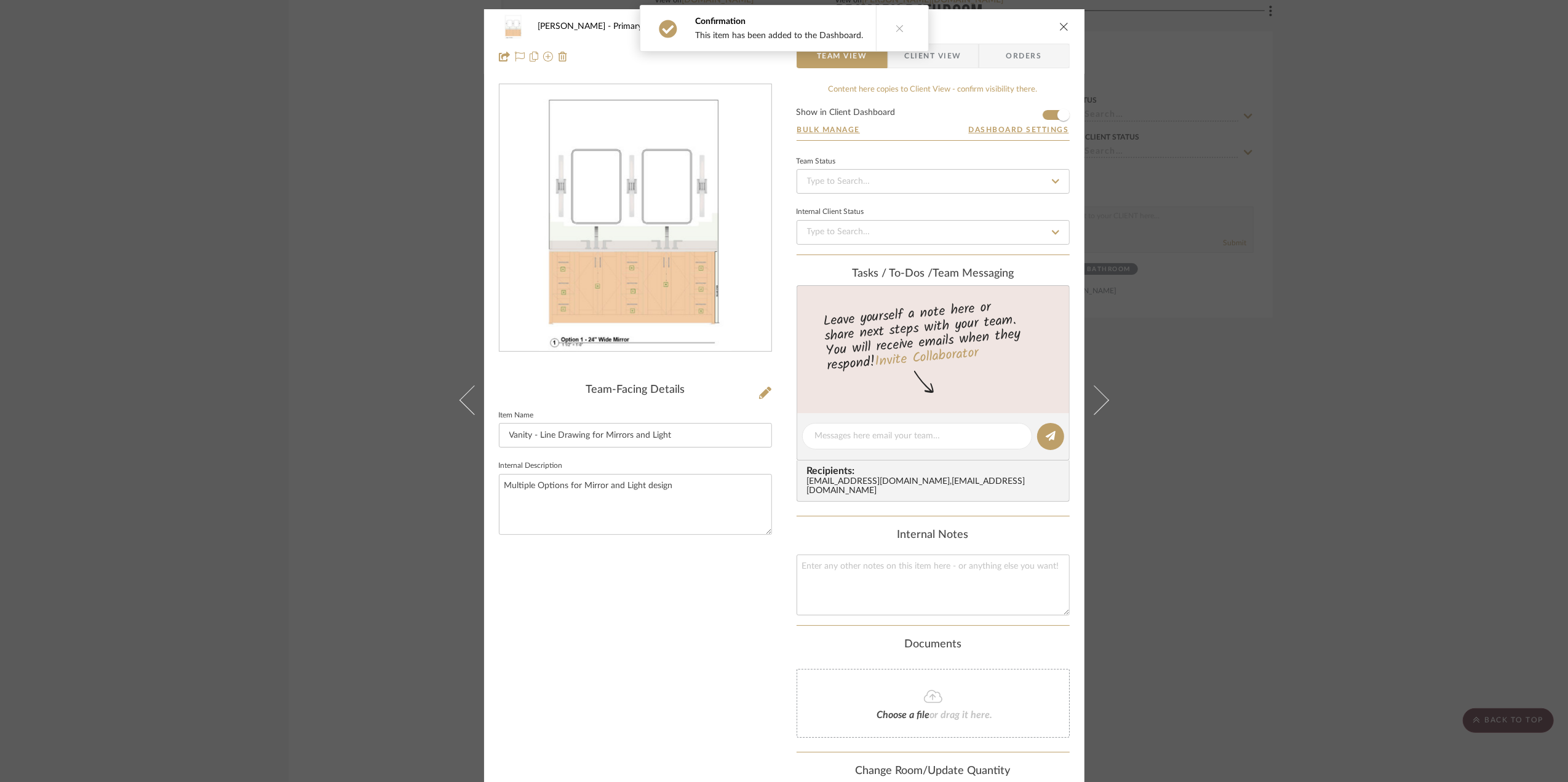
click at [1376, 289] on div "Sara Monroe Primary Bathroom Vanity - Line Drawing for Mirrors and Light Team V…" at bounding box center [784, 391] width 1568 height 782
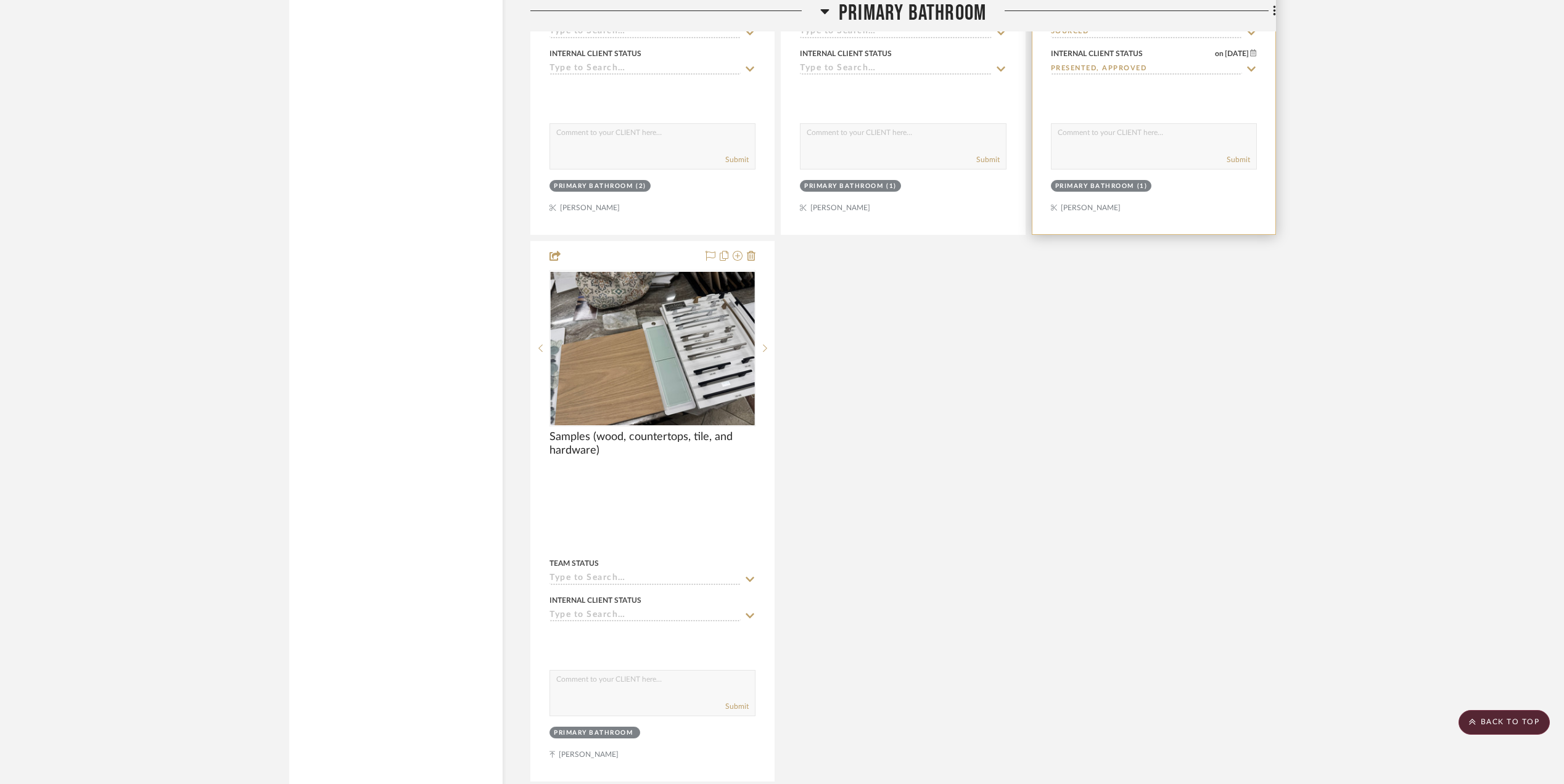
scroll to position [3288, 0]
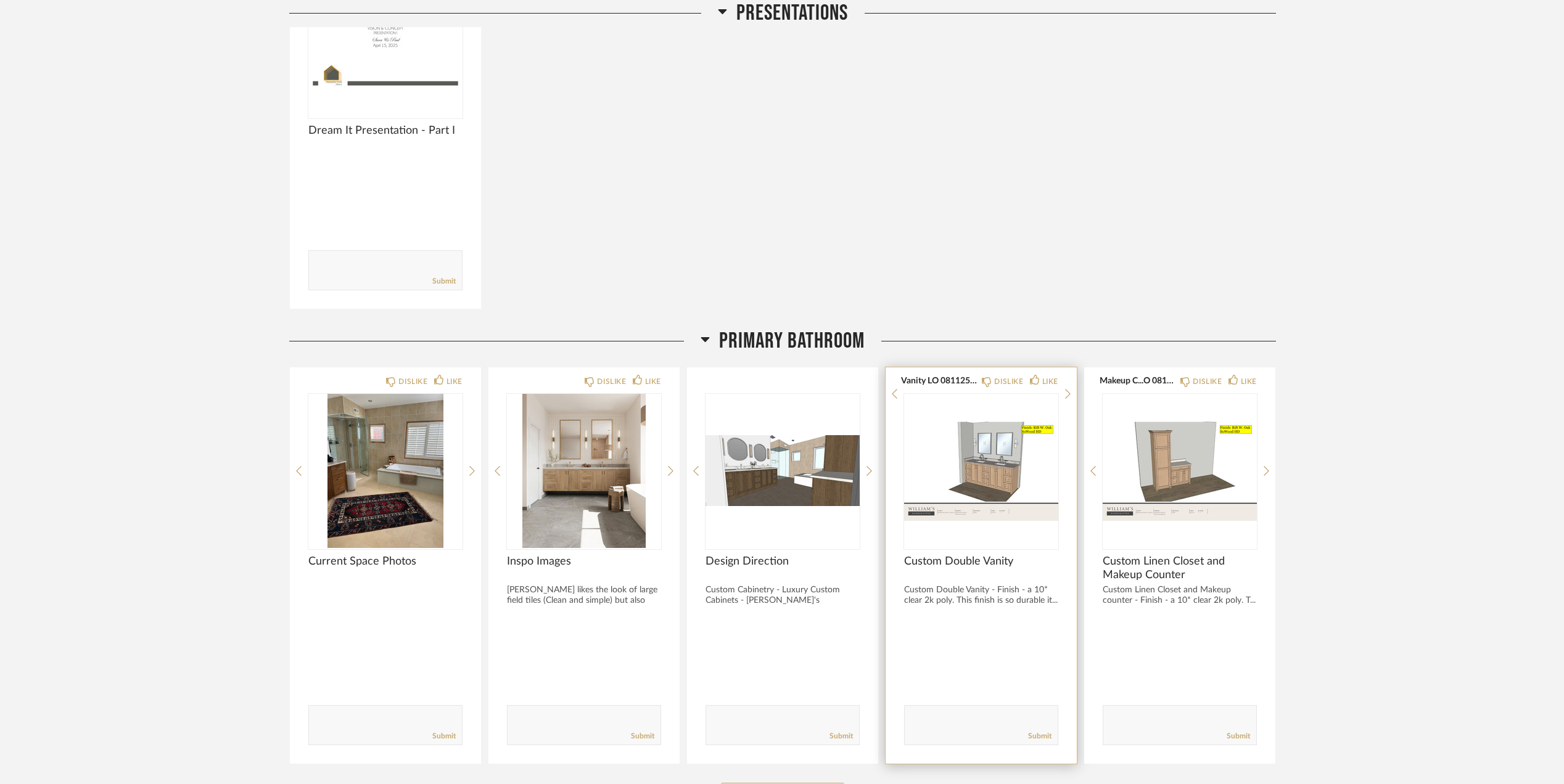
scroll to position [1562, 0]
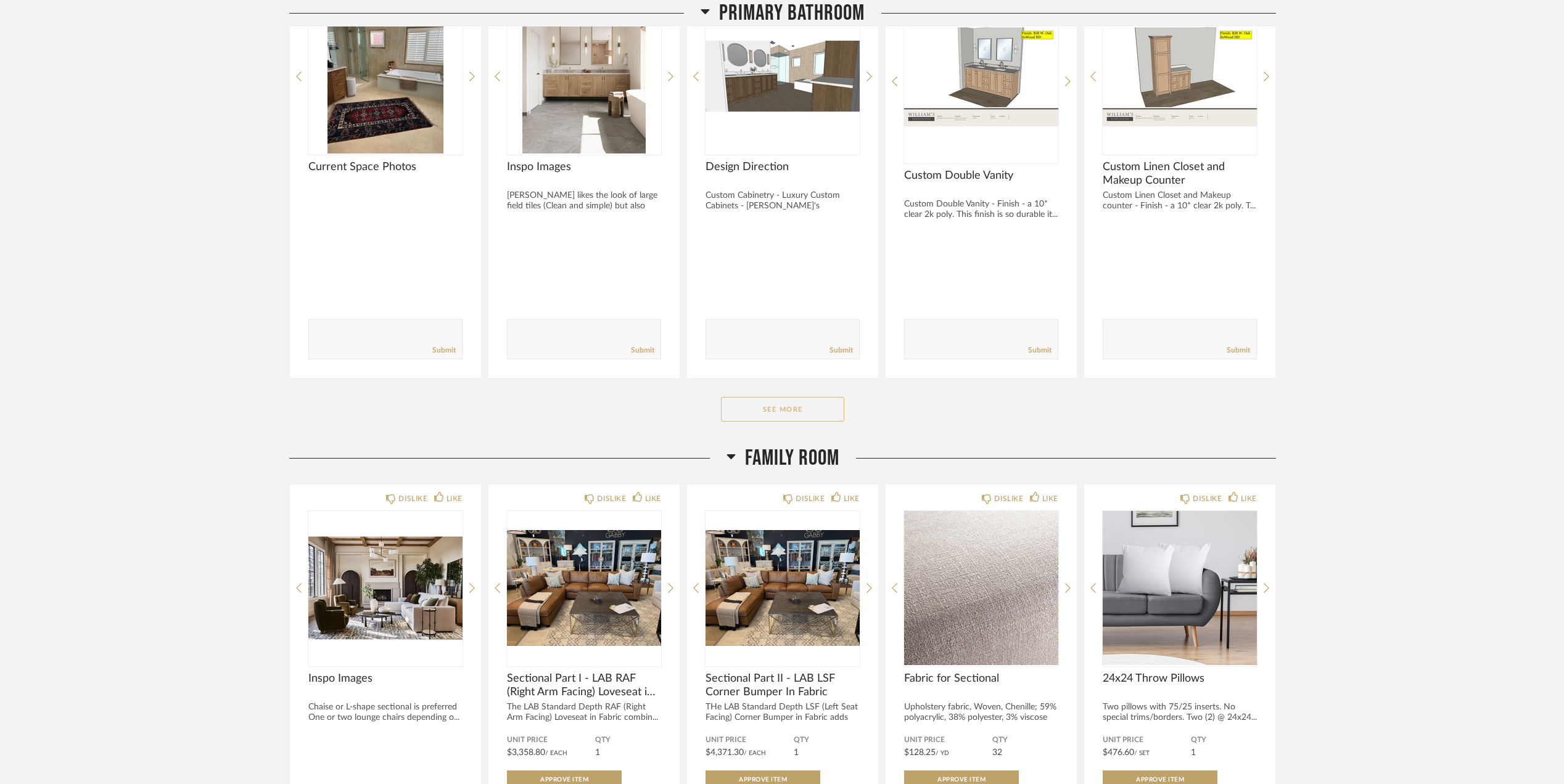
click at [760, 420] on button "See More" at bounding box center [783, 409] width 124 height 25
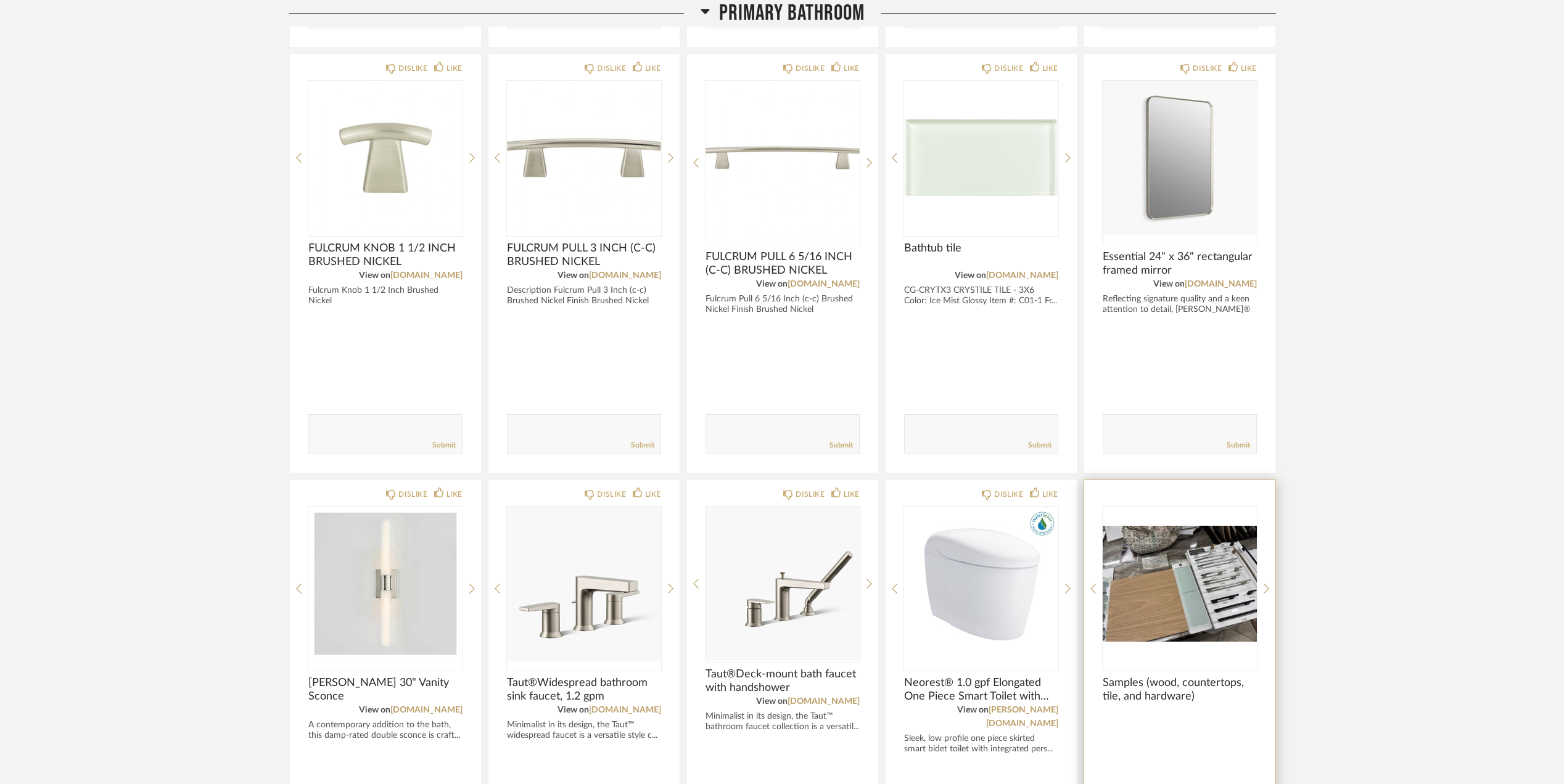
scroll to position [1890, 0]
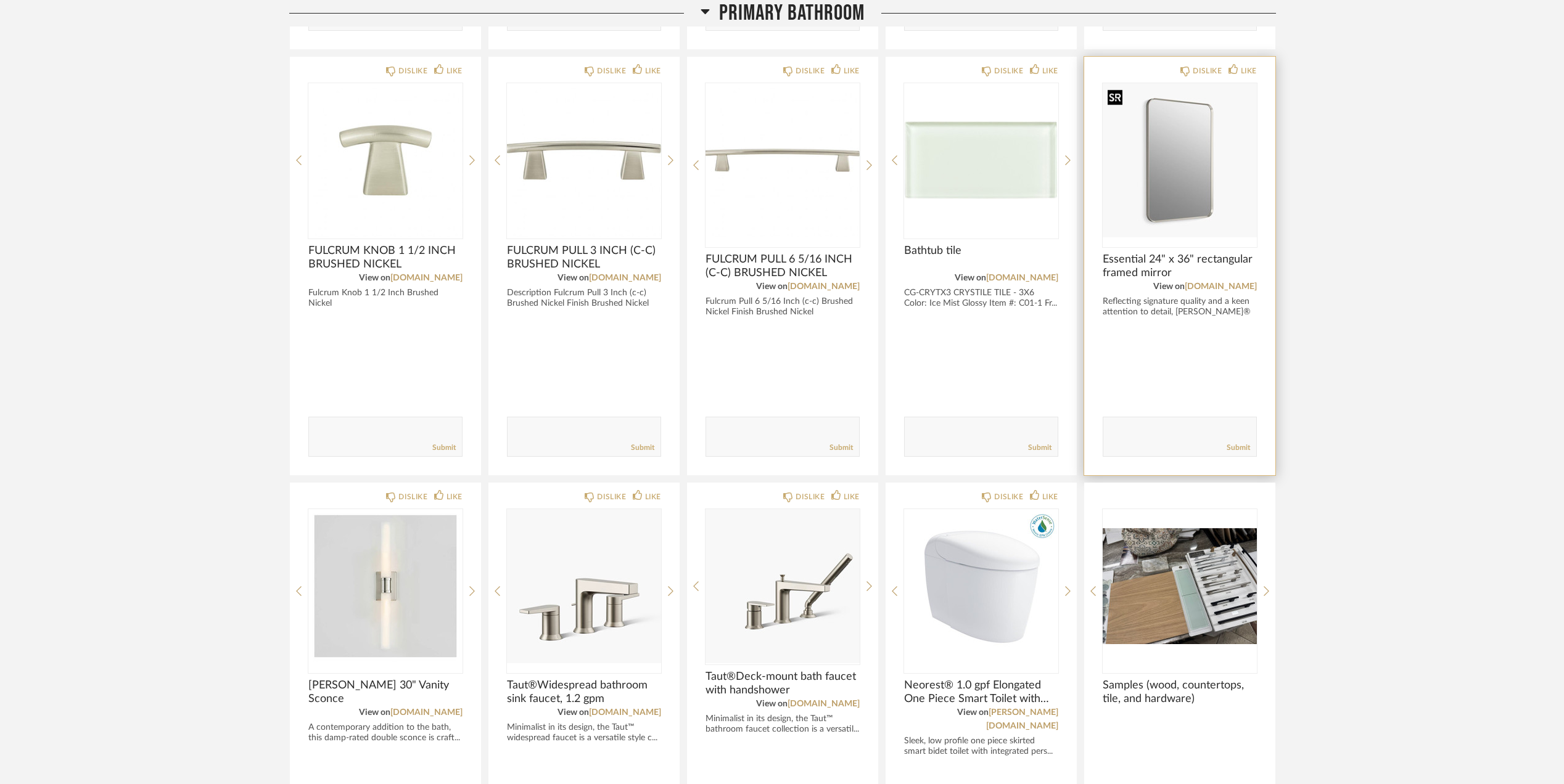
click at [1173, 151] on img "0" at bounding box center [1180, 160] width 154 height 154
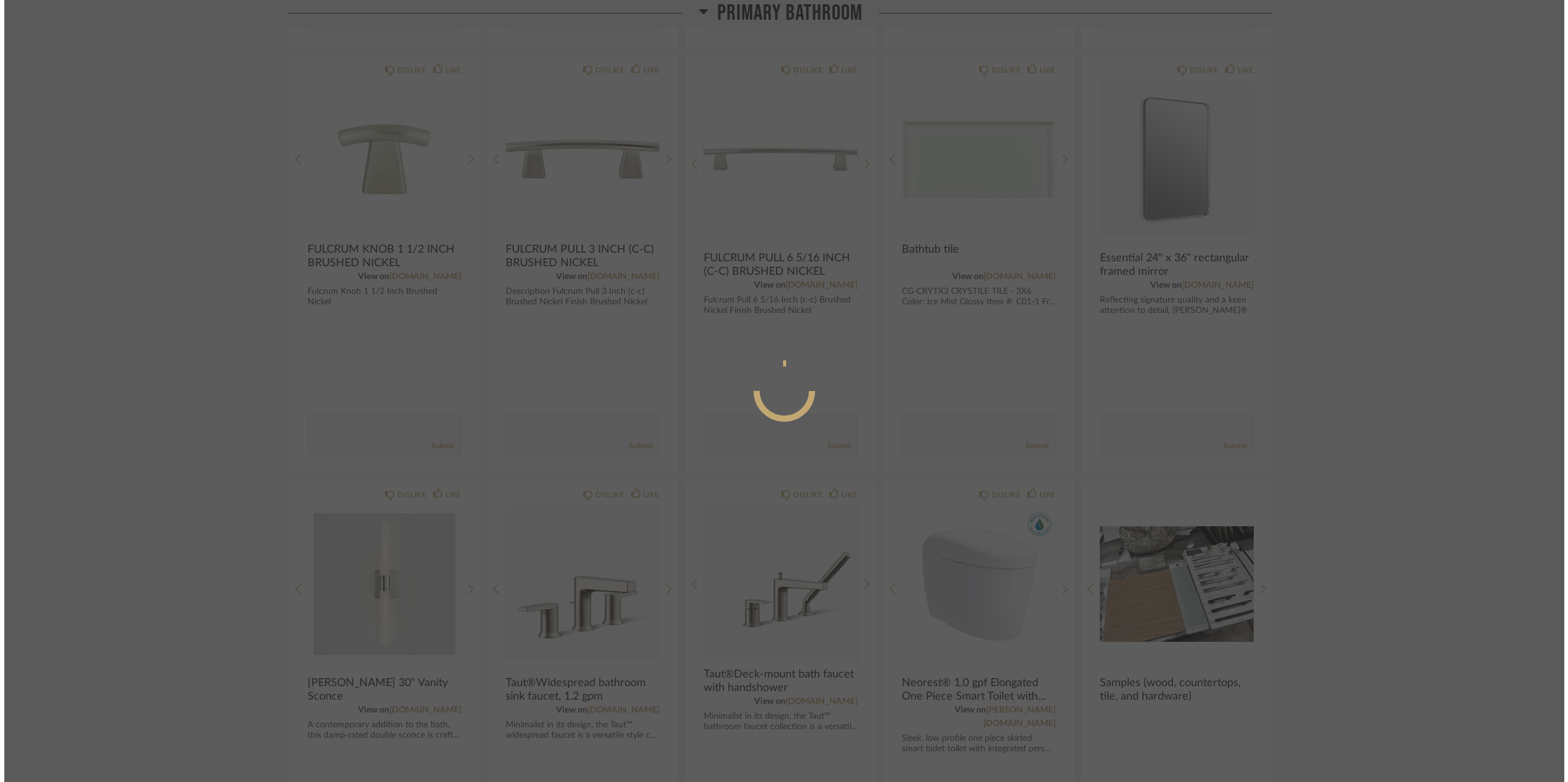
scroll to position [0, 0]
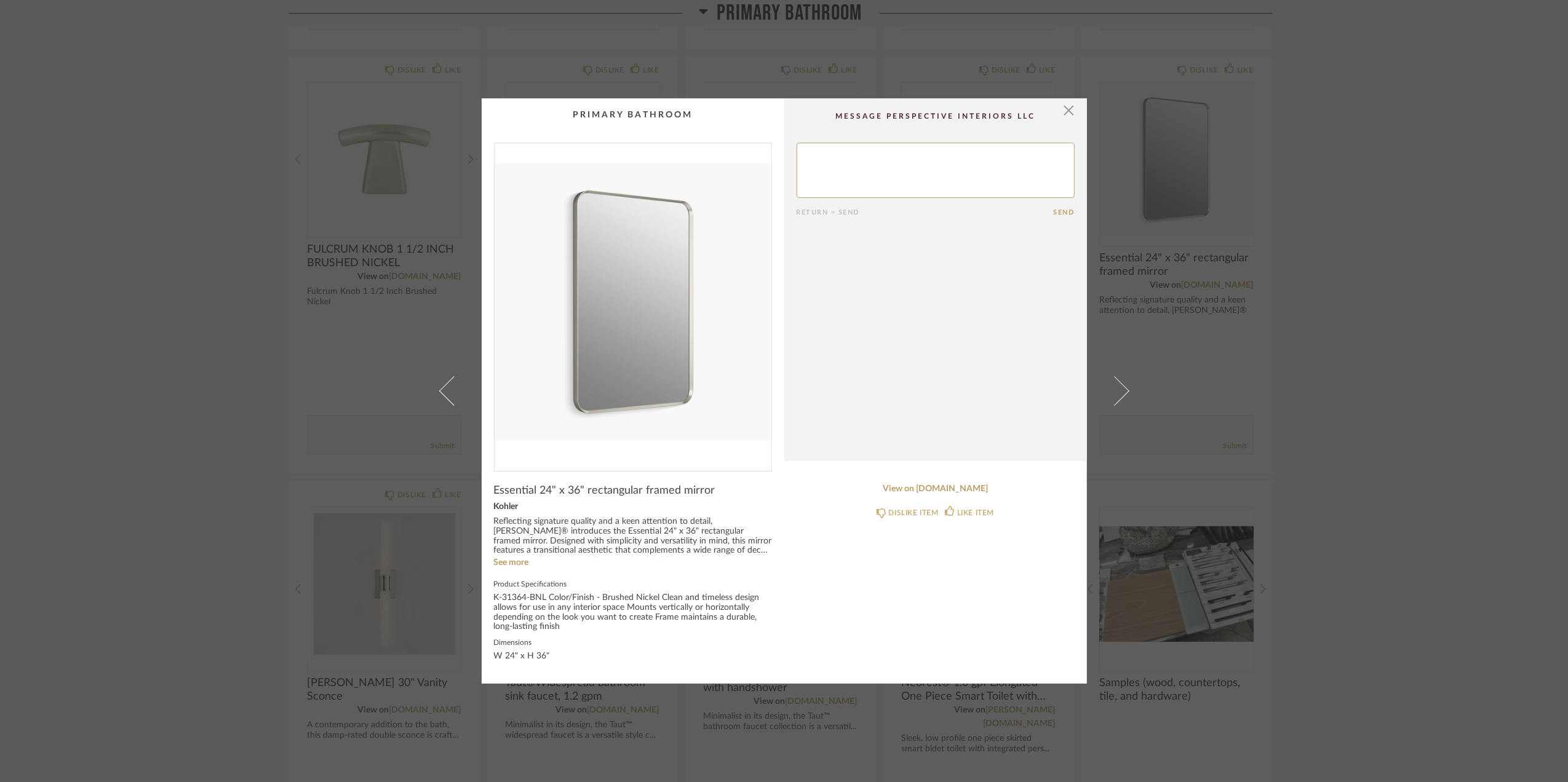
click at [596, 293] on img "0" at bounding box center [633, 302] width 277 height 318
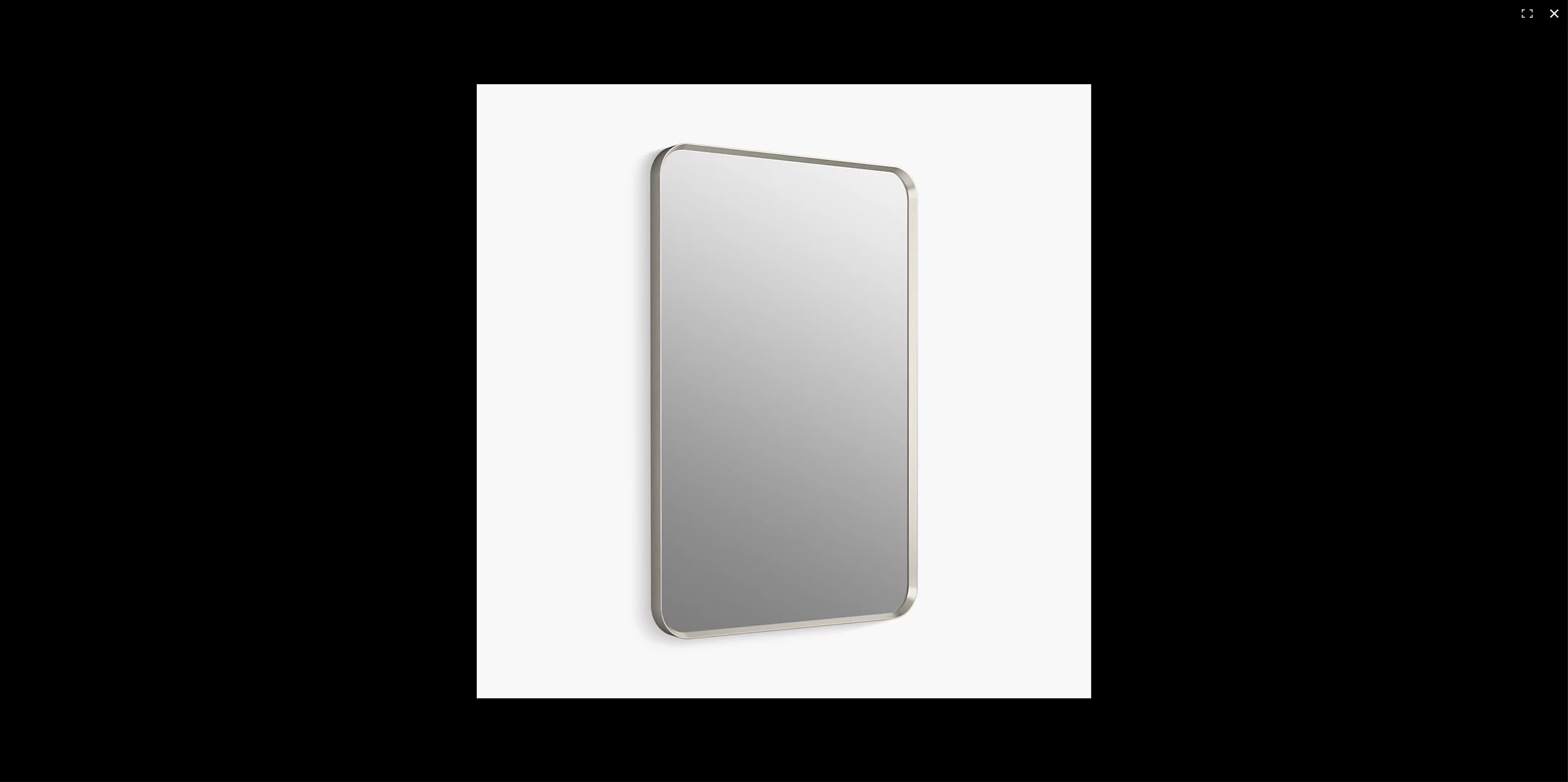
click at [1441, 373] on div at bounding box center [1138, 413] width 1323 height 660
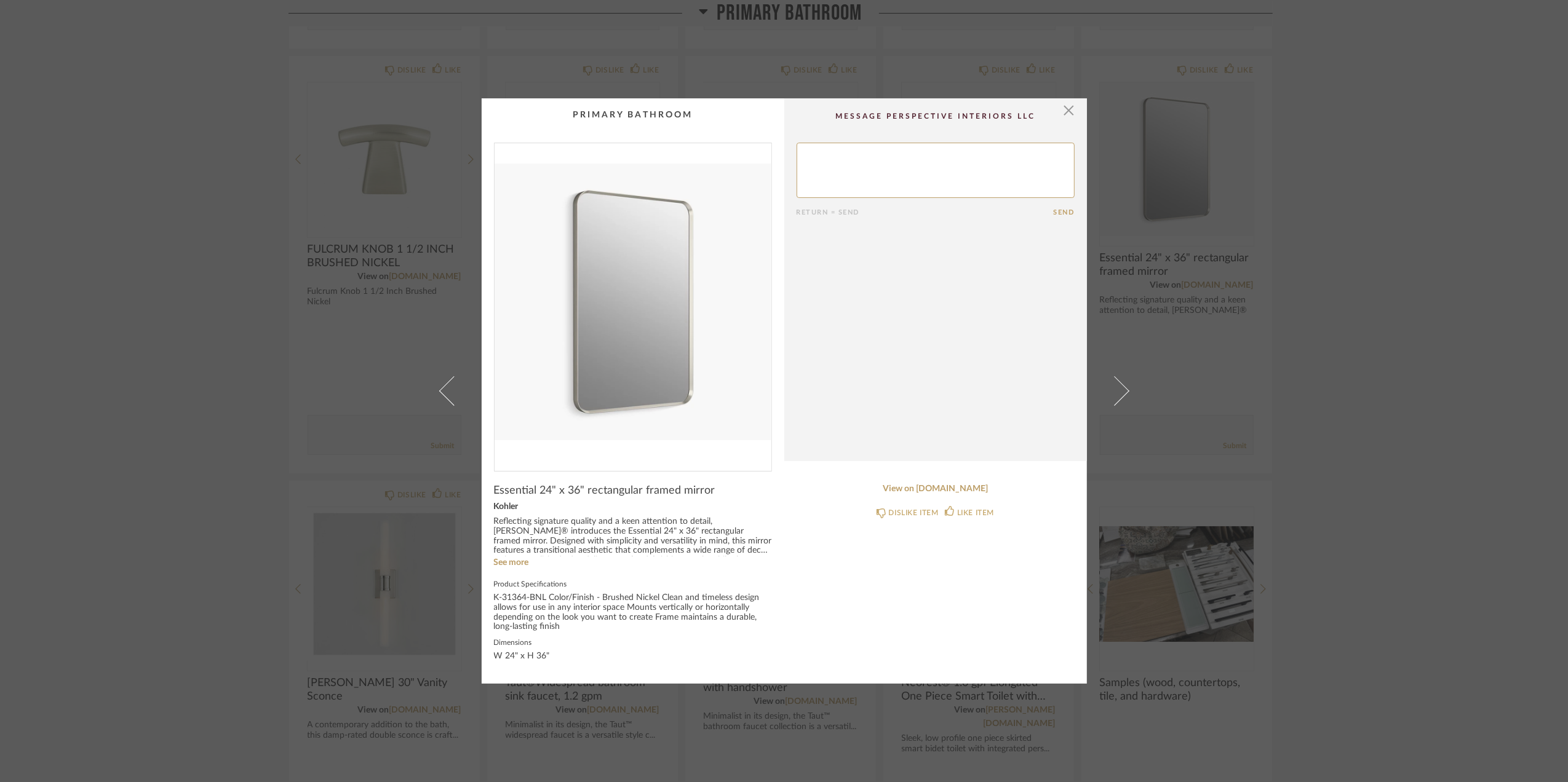
click at [1450, 175] on div "× Return = Send Send Essential 24" x 36" rectangular framed mirror Kohler Refle…" at bounding box center [784, 391] width 1568 height 782
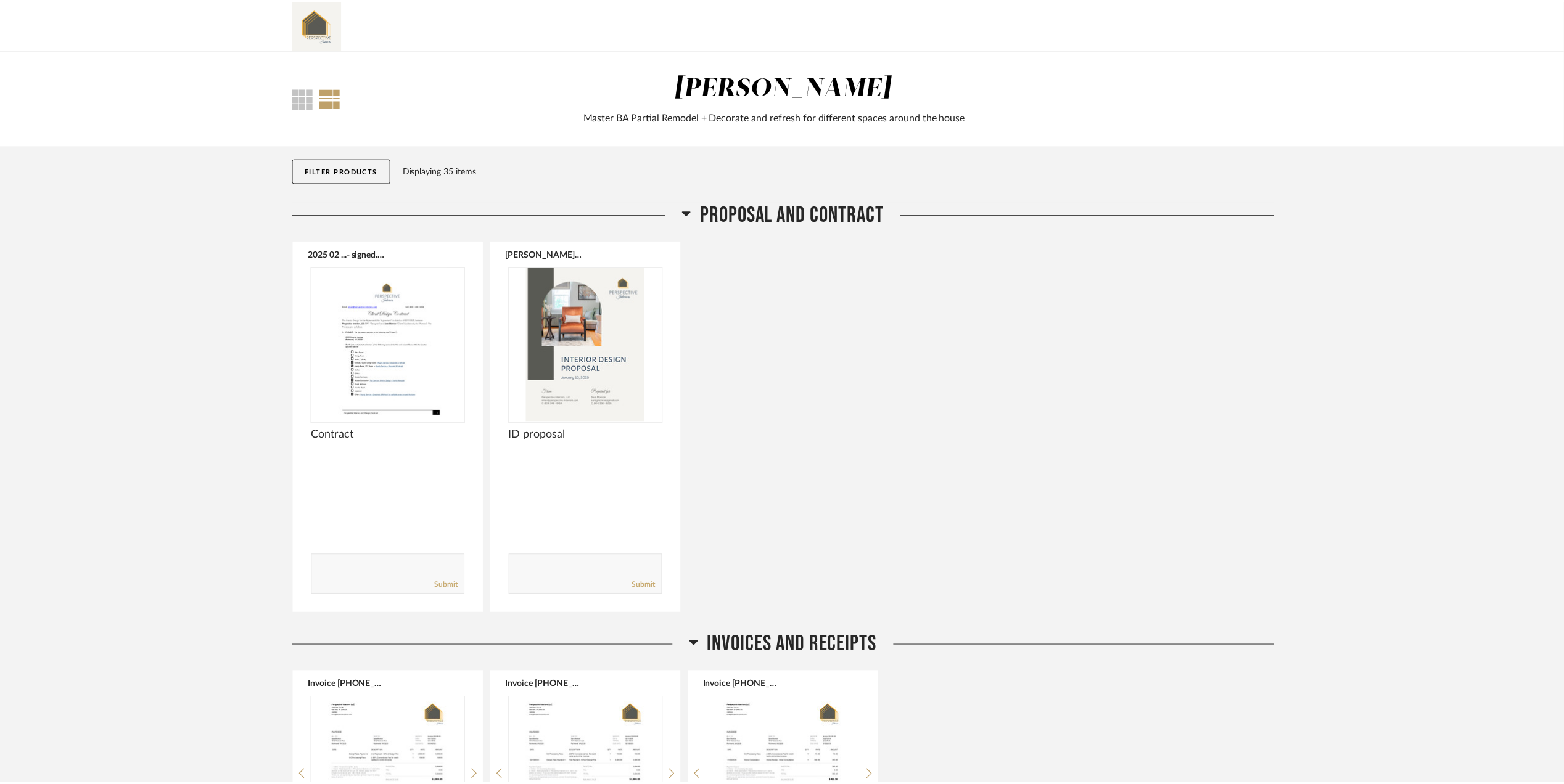
scroll to position [1890, 0]
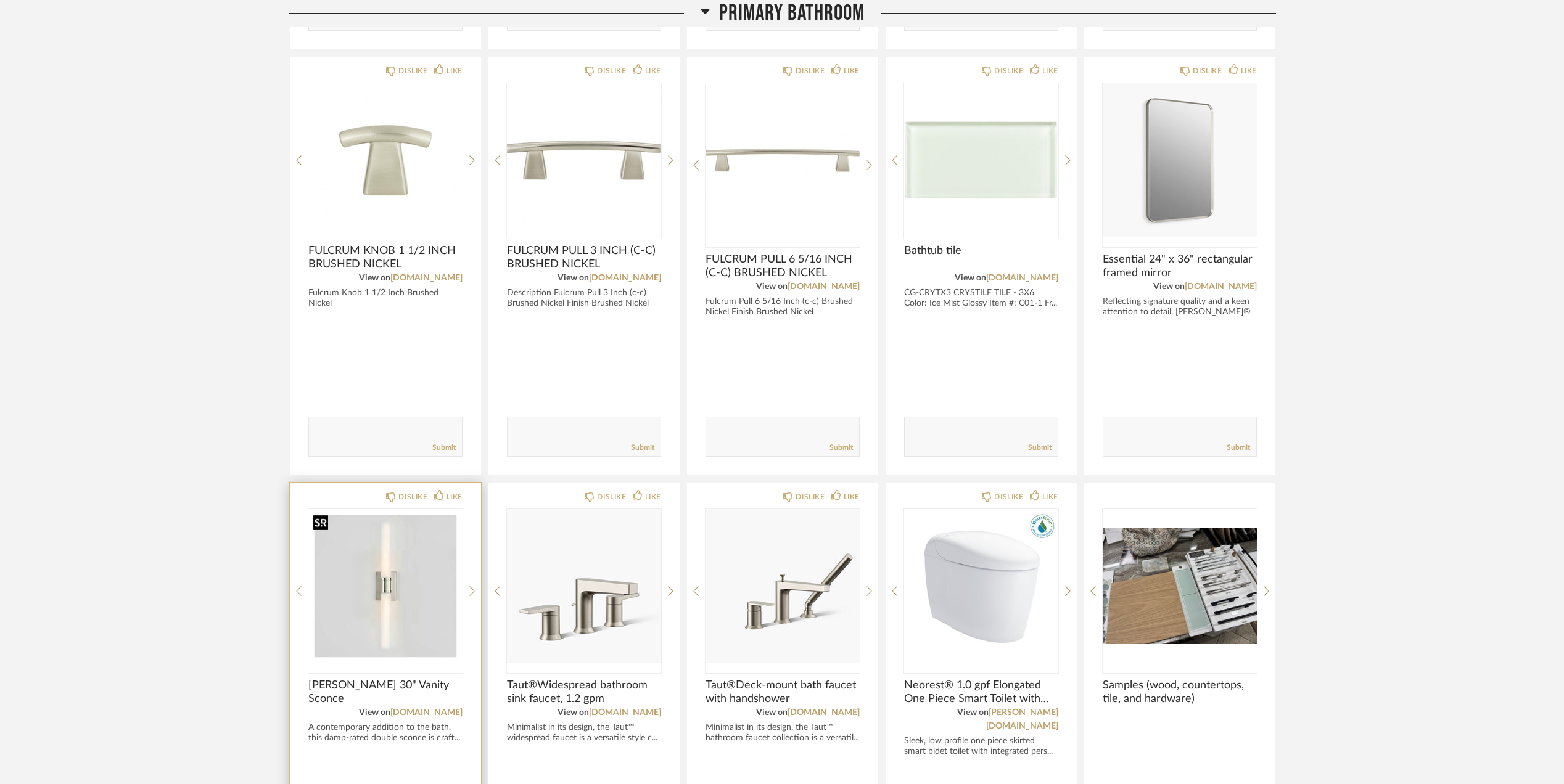
click at [376, 588] on img "0" at bounding box center [386, 586] width 154 height 154
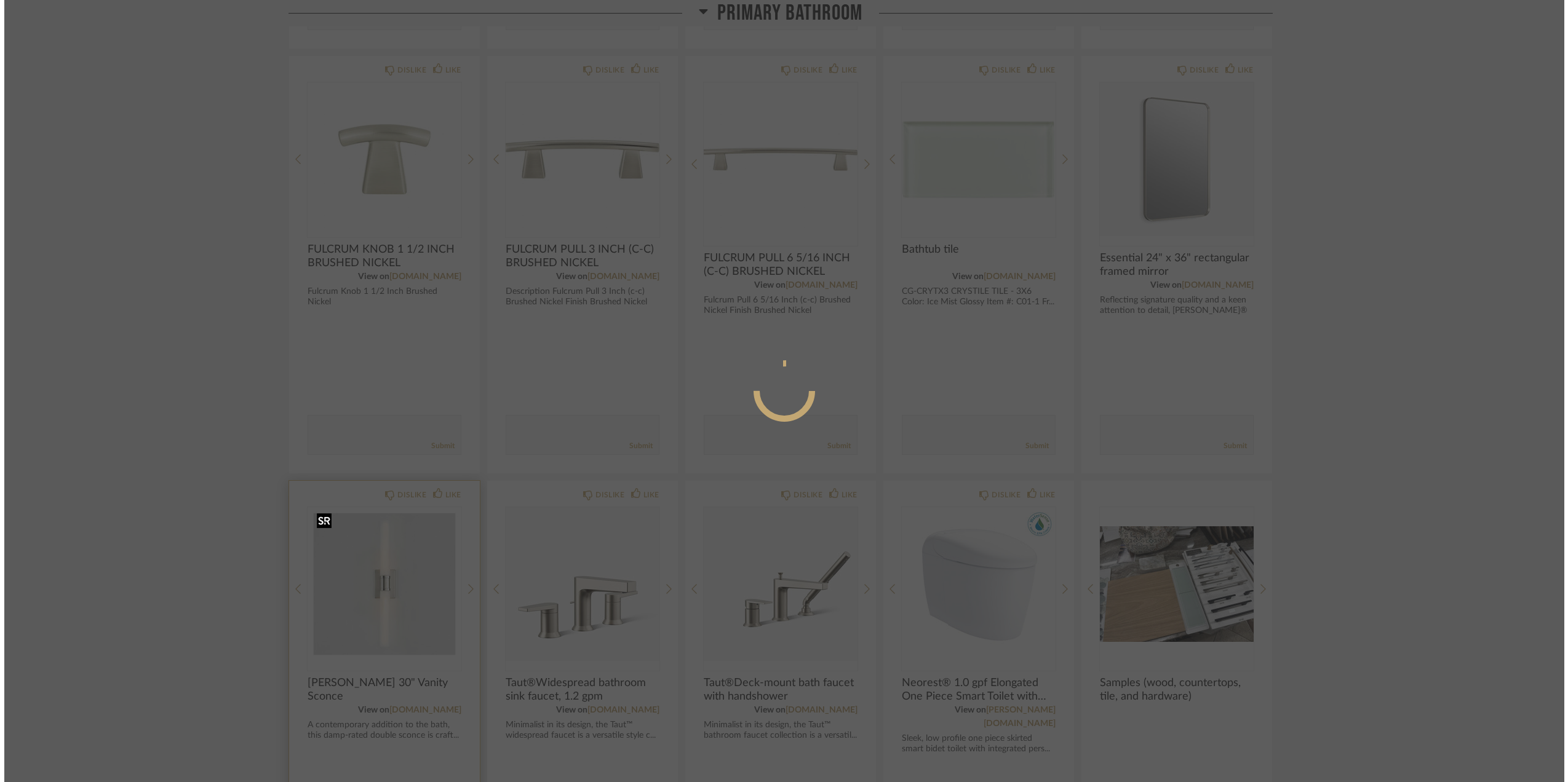
scroll to position [0, 0]
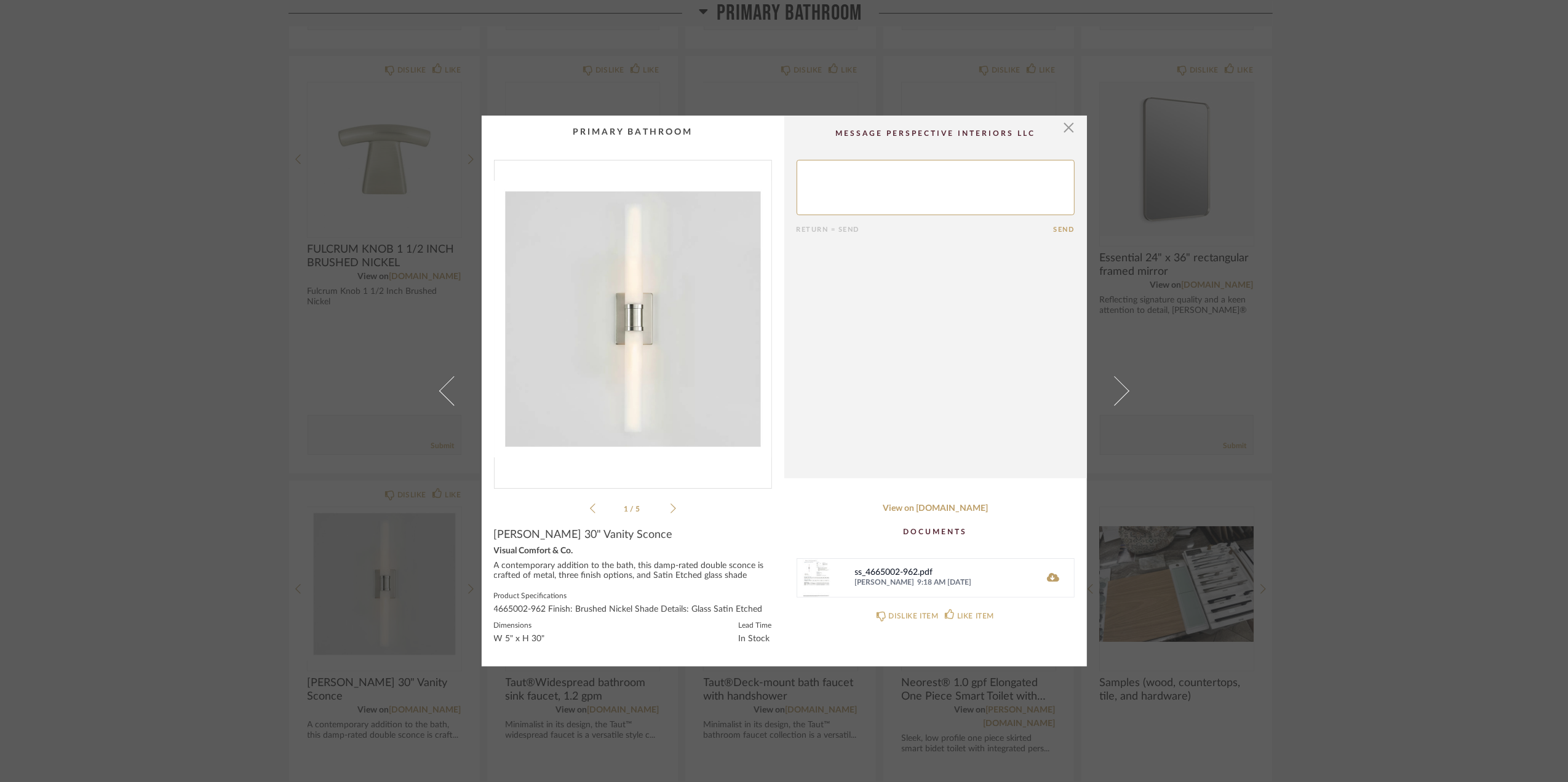
click at [670, 508] on icon at bounding box center [673, 509] width 6 height 11
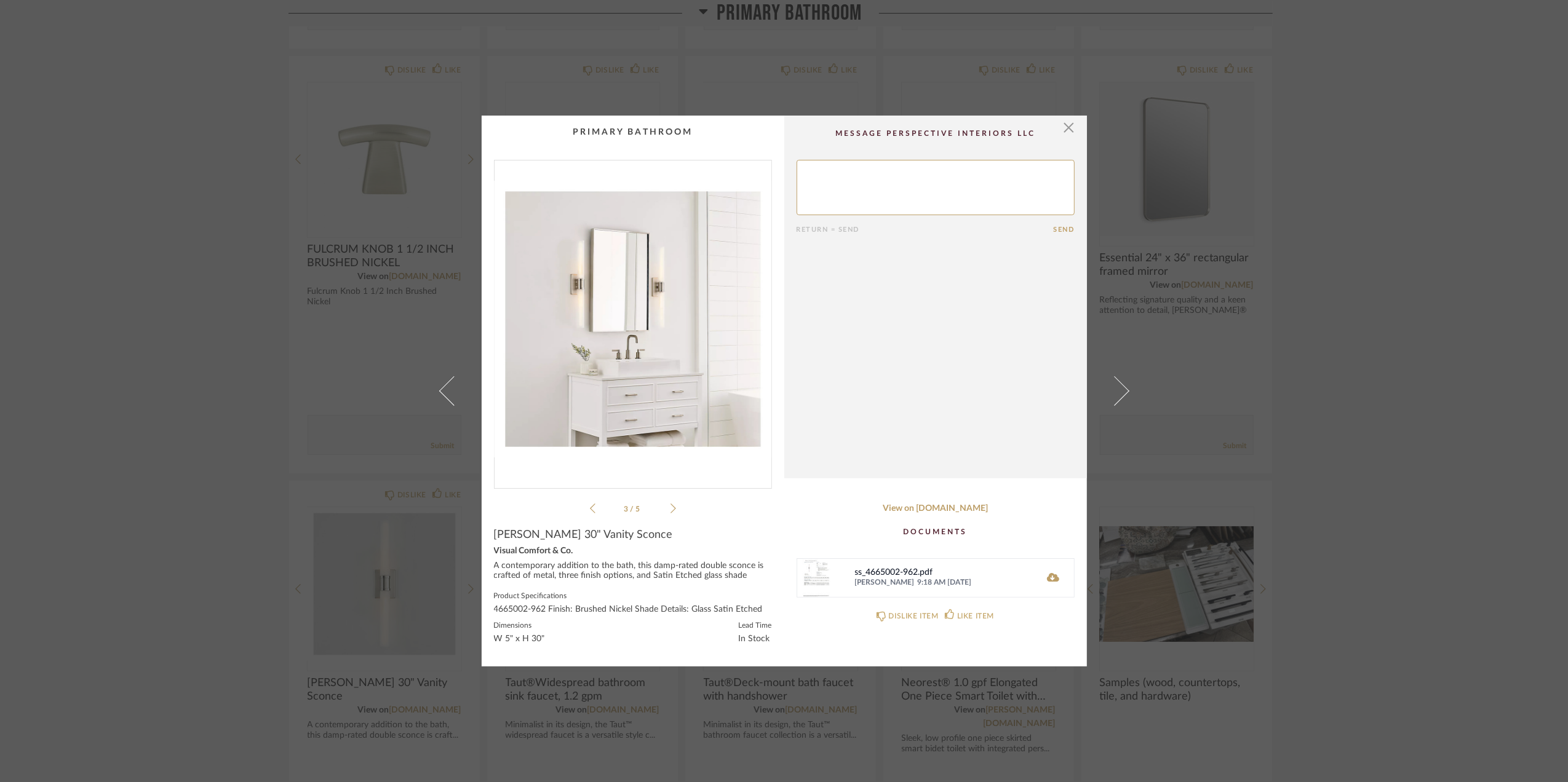
click at [670, 508] on icon at bounding box center [673, 509] width 6 height 11
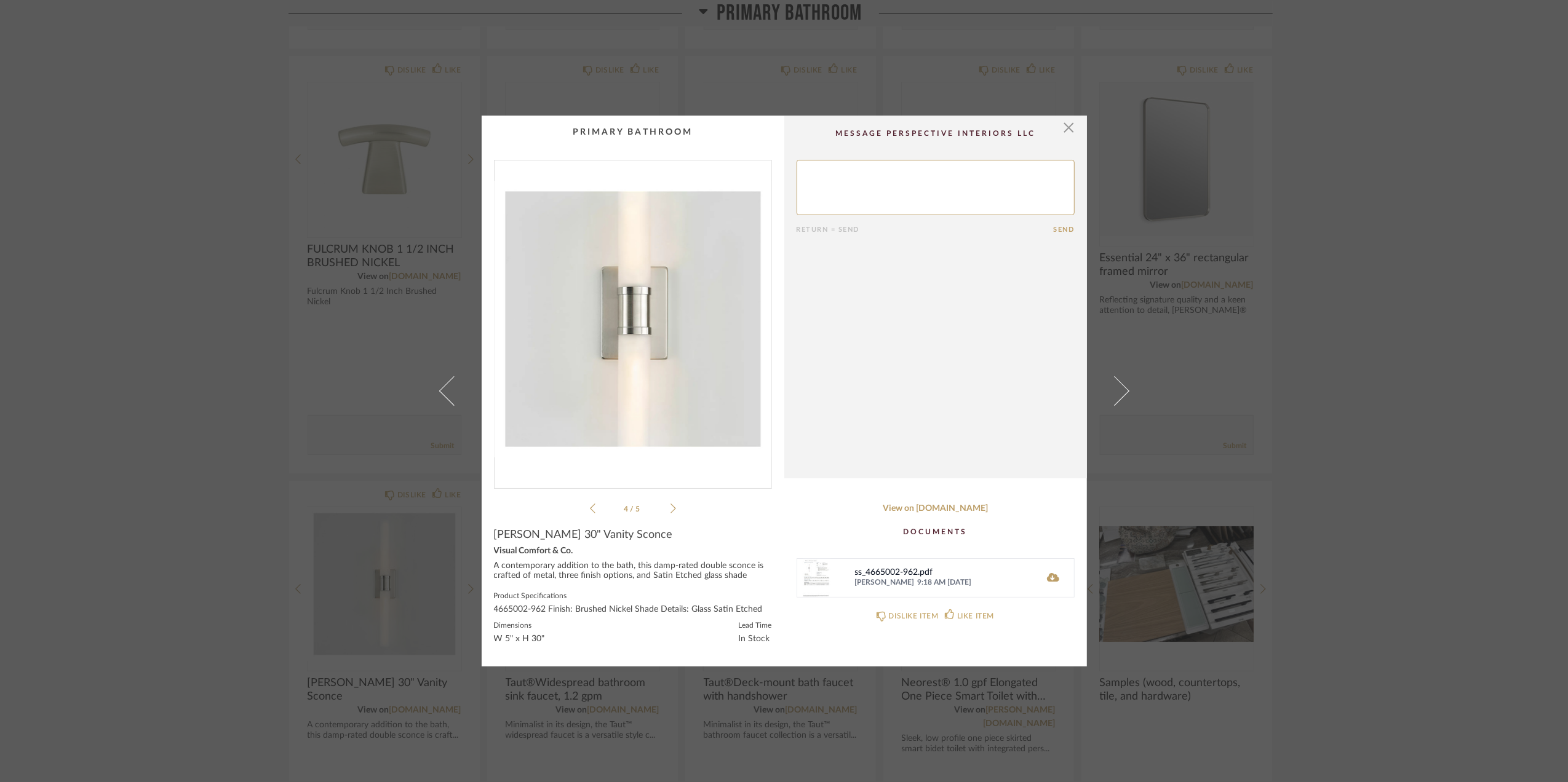
click at [670, 508] on icon at bounding box center [673, 509] width 6 height 11
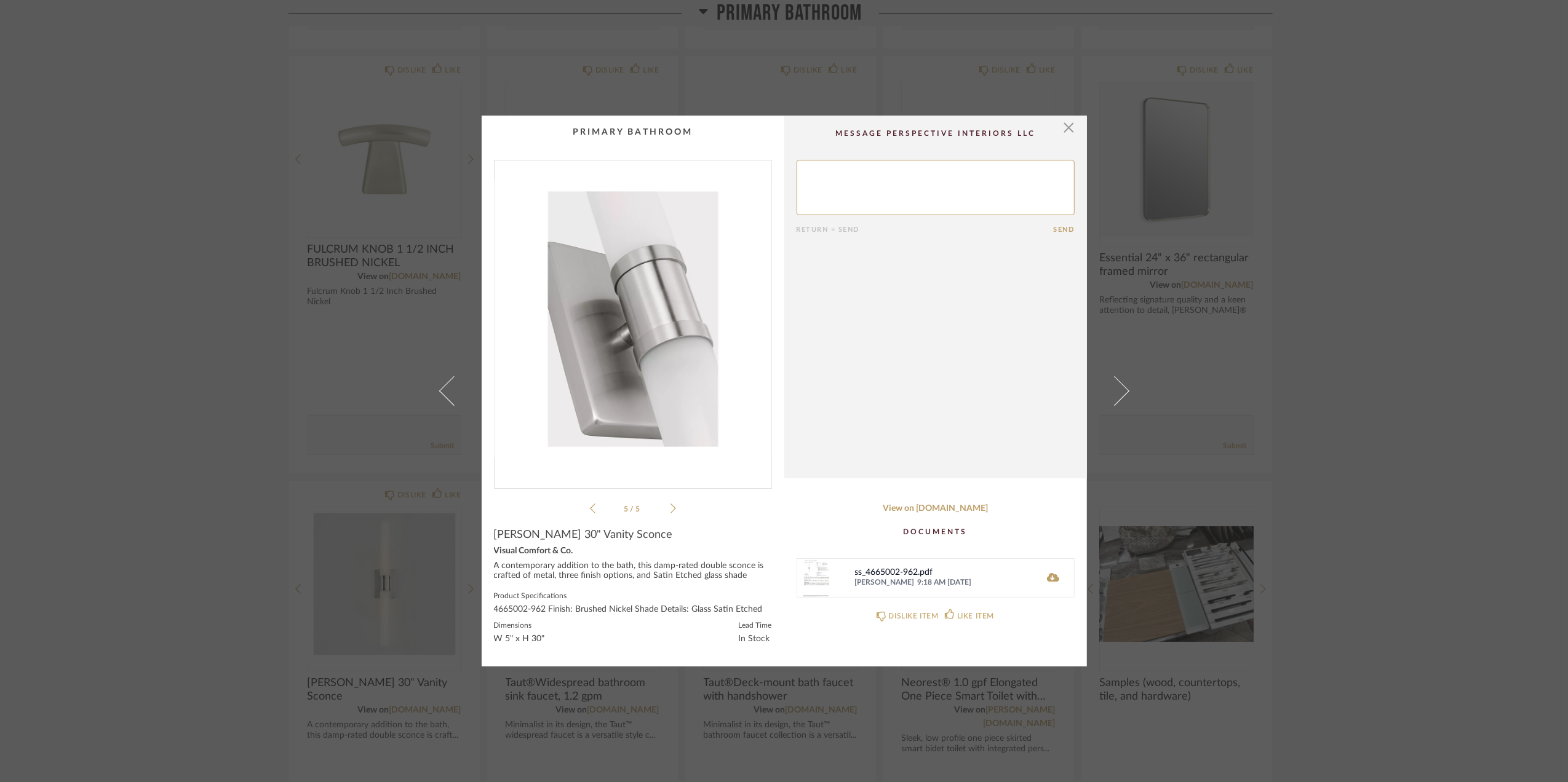
click at [670, 508] on icon at bounding box center [673, 509] width 6 height 11
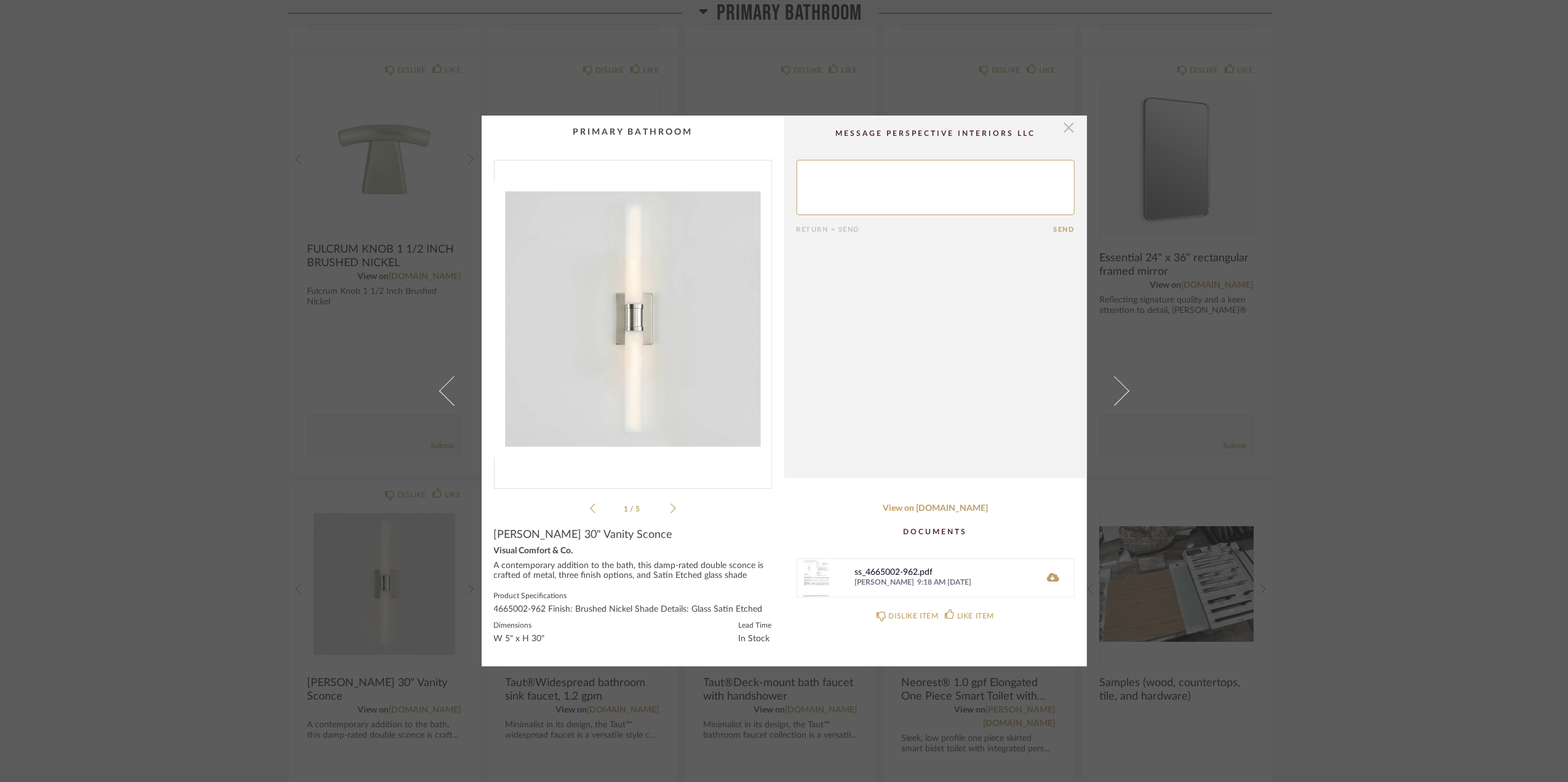
click at [1067, 129] on span "button" at bounding box center [1069, 128] width 25 height 25
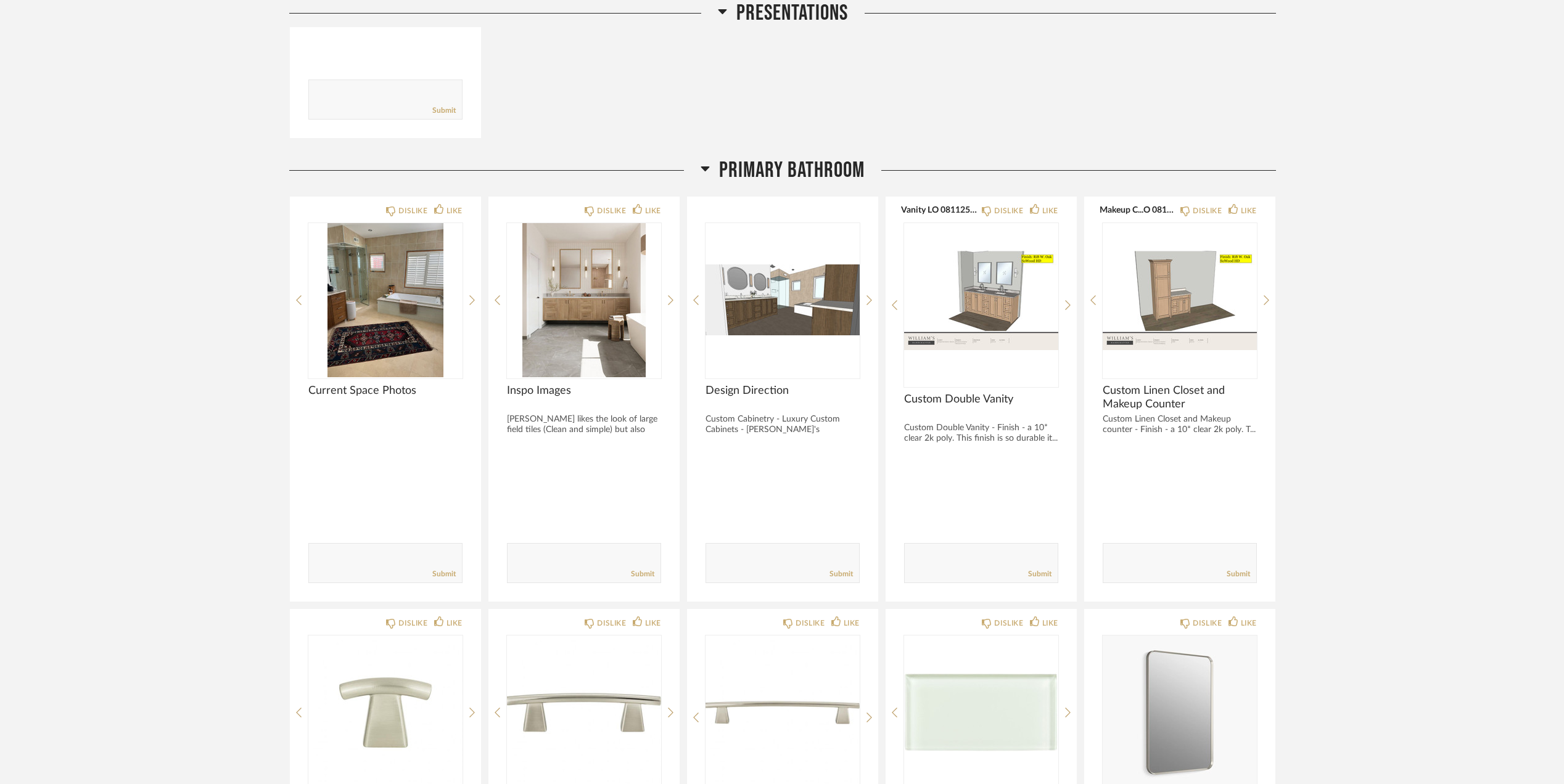
scroll to position [1150, 0]
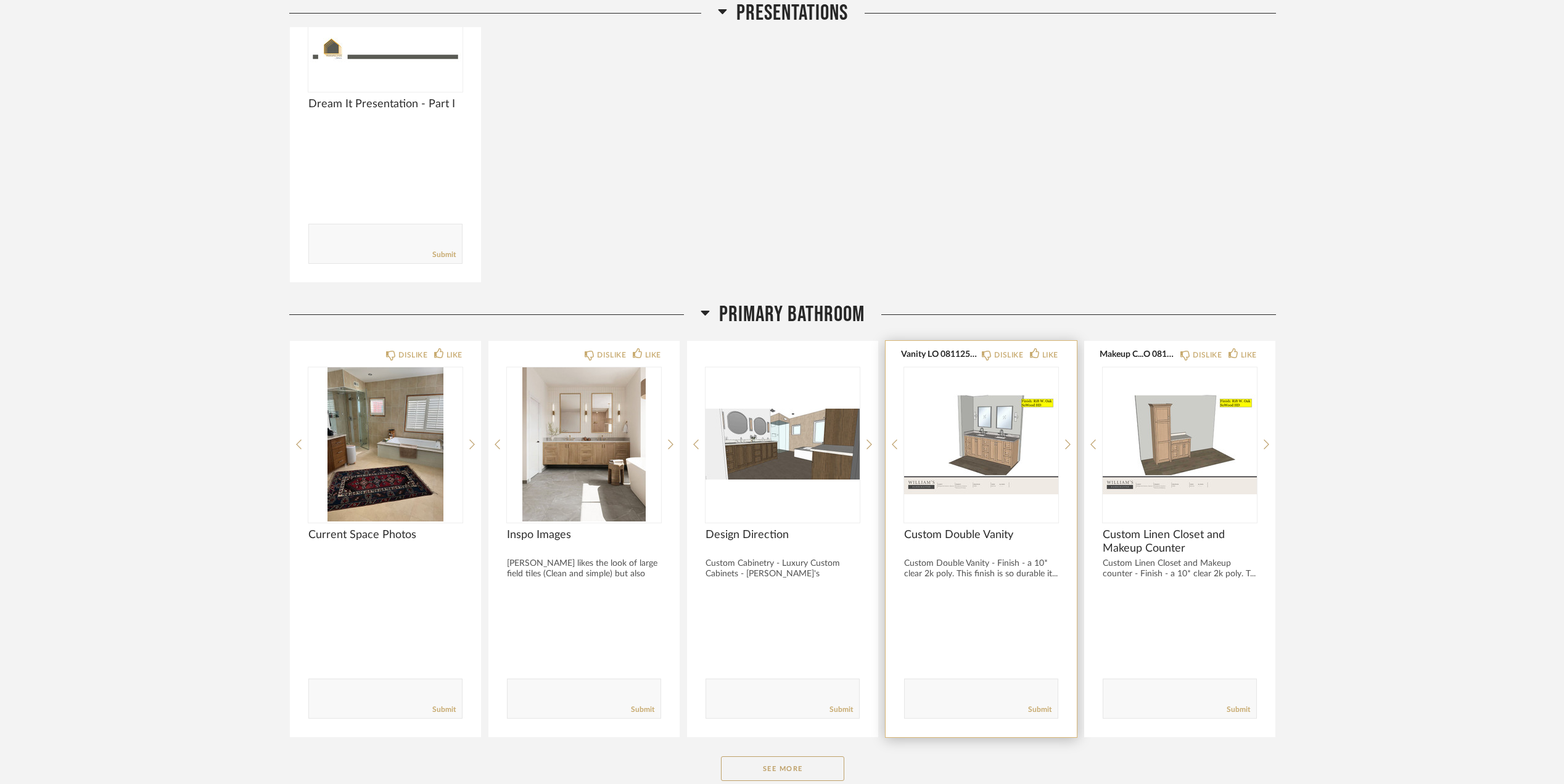
scroll to position [1397, 0]
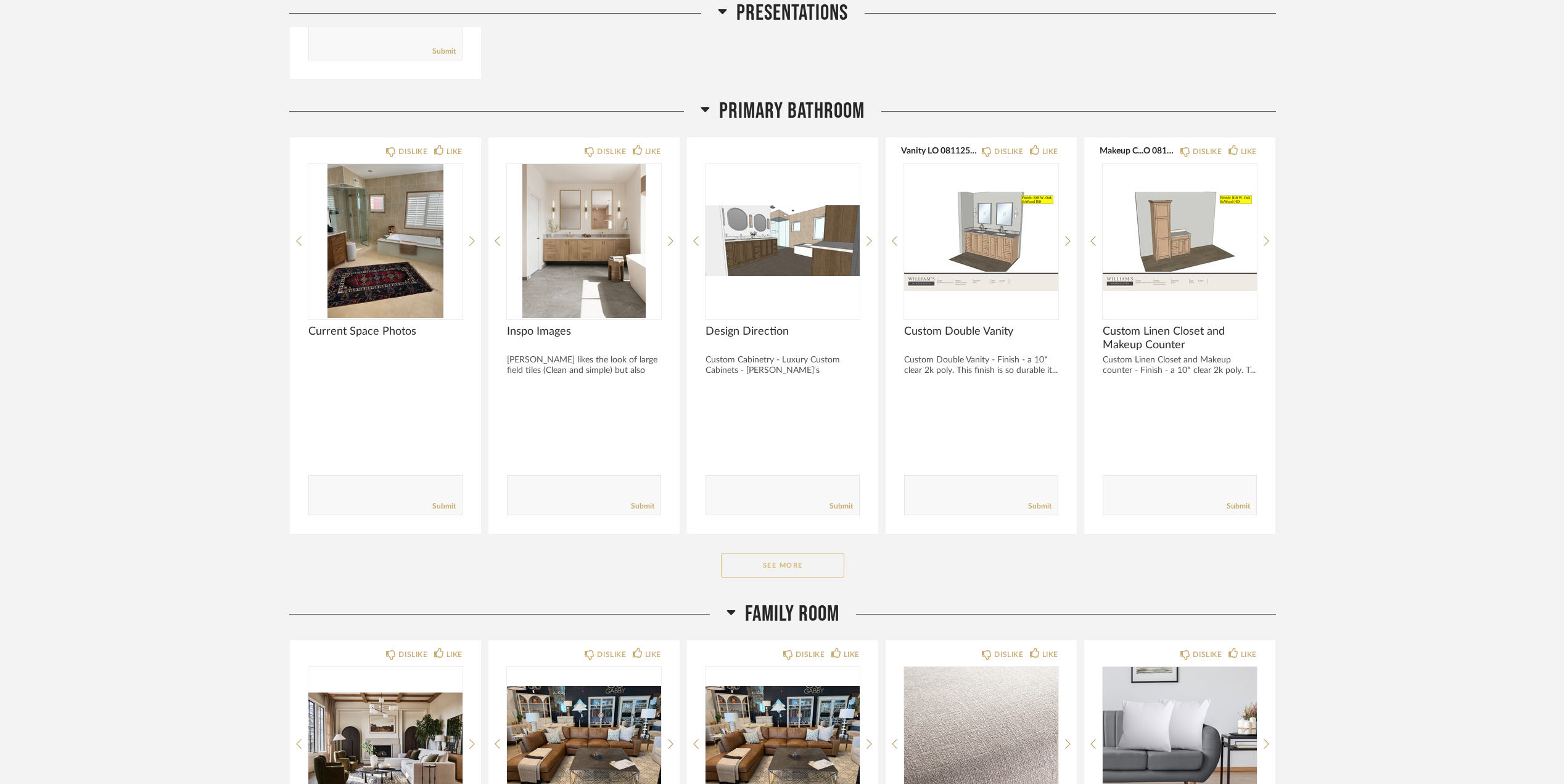
click at [765, 565] on button "See More" at bounding box center [783, 565] width 124 height 25
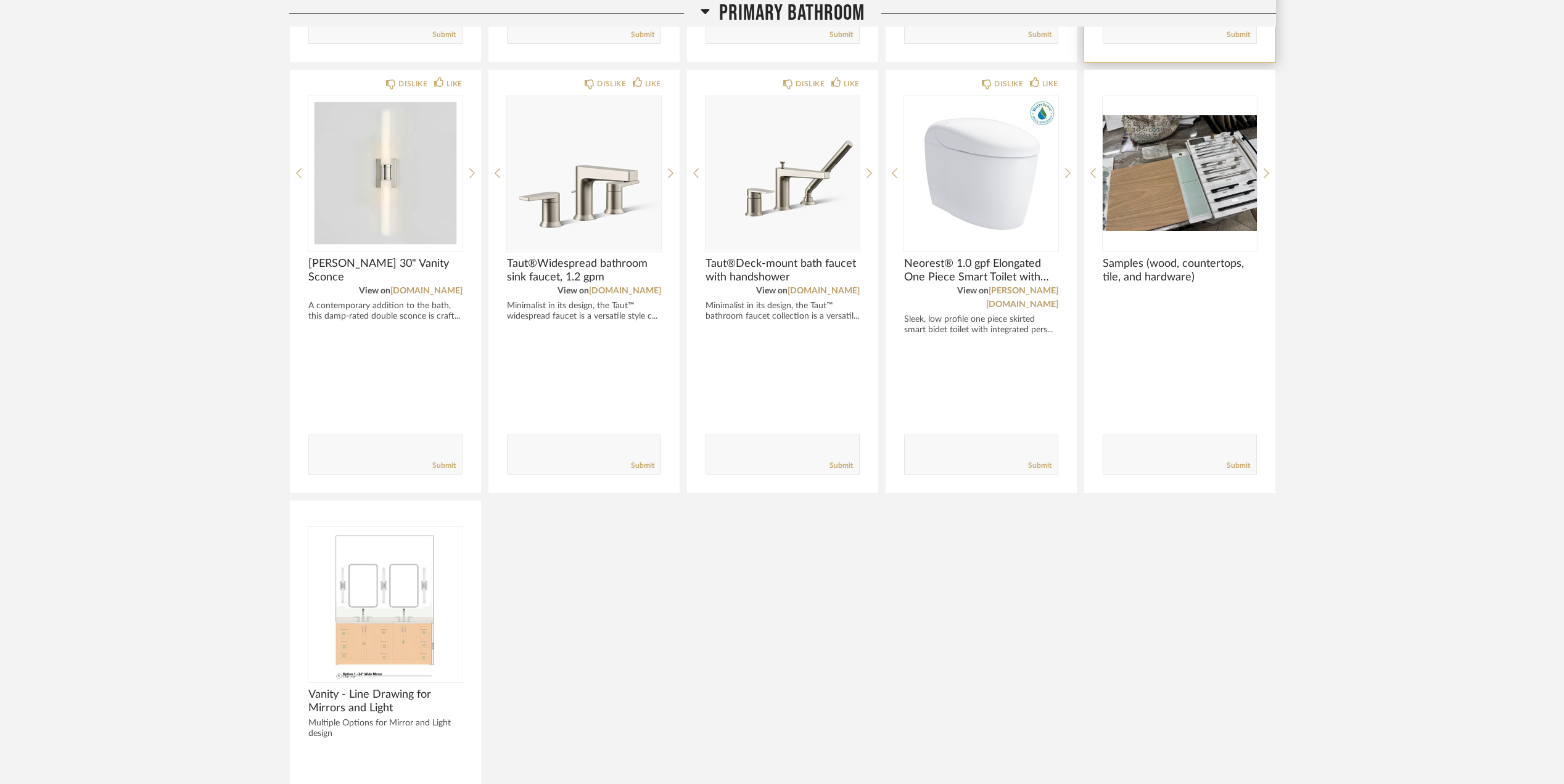
scroll to position [2301, 0]
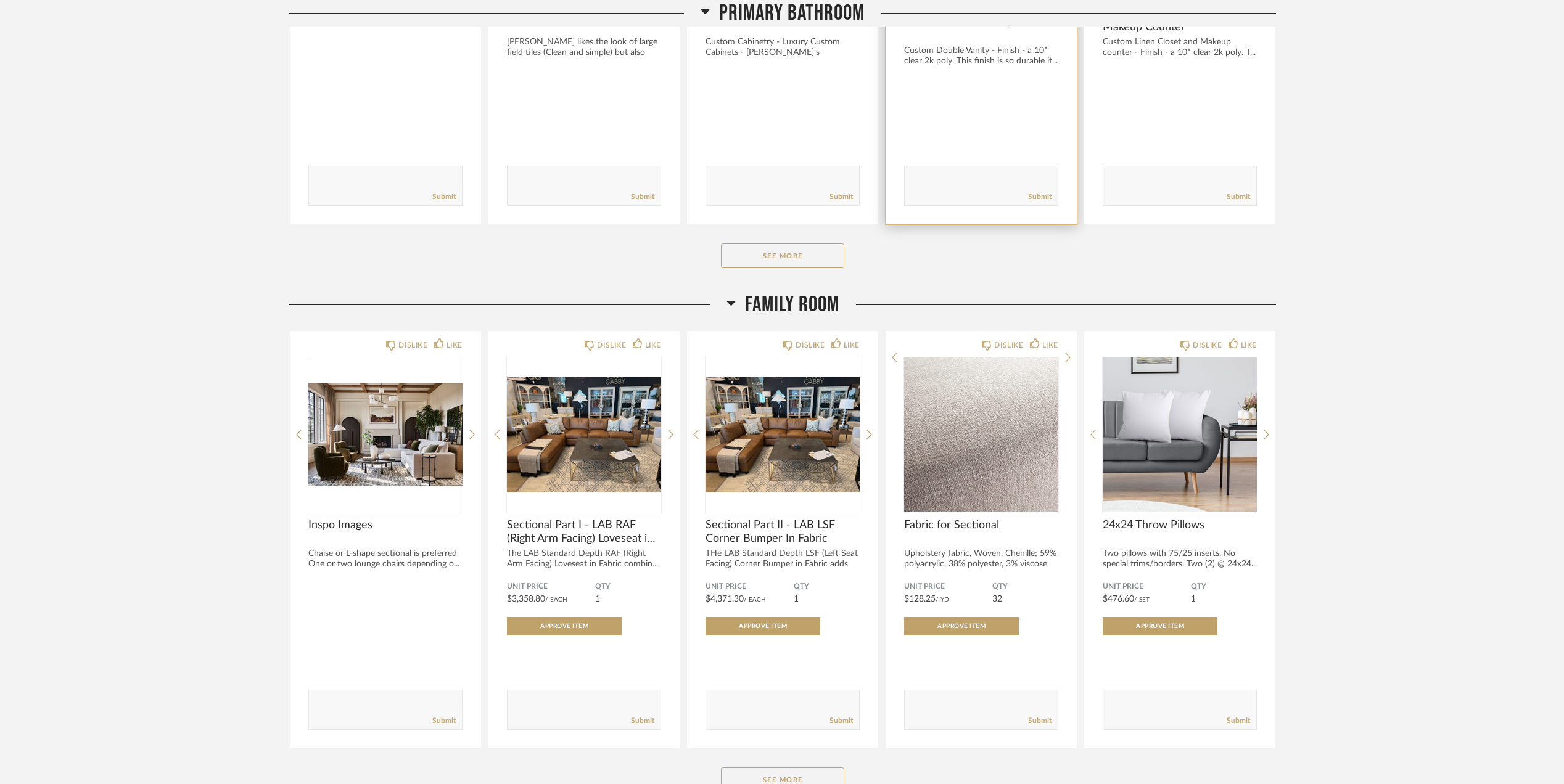
scroll to position [1727, 0]
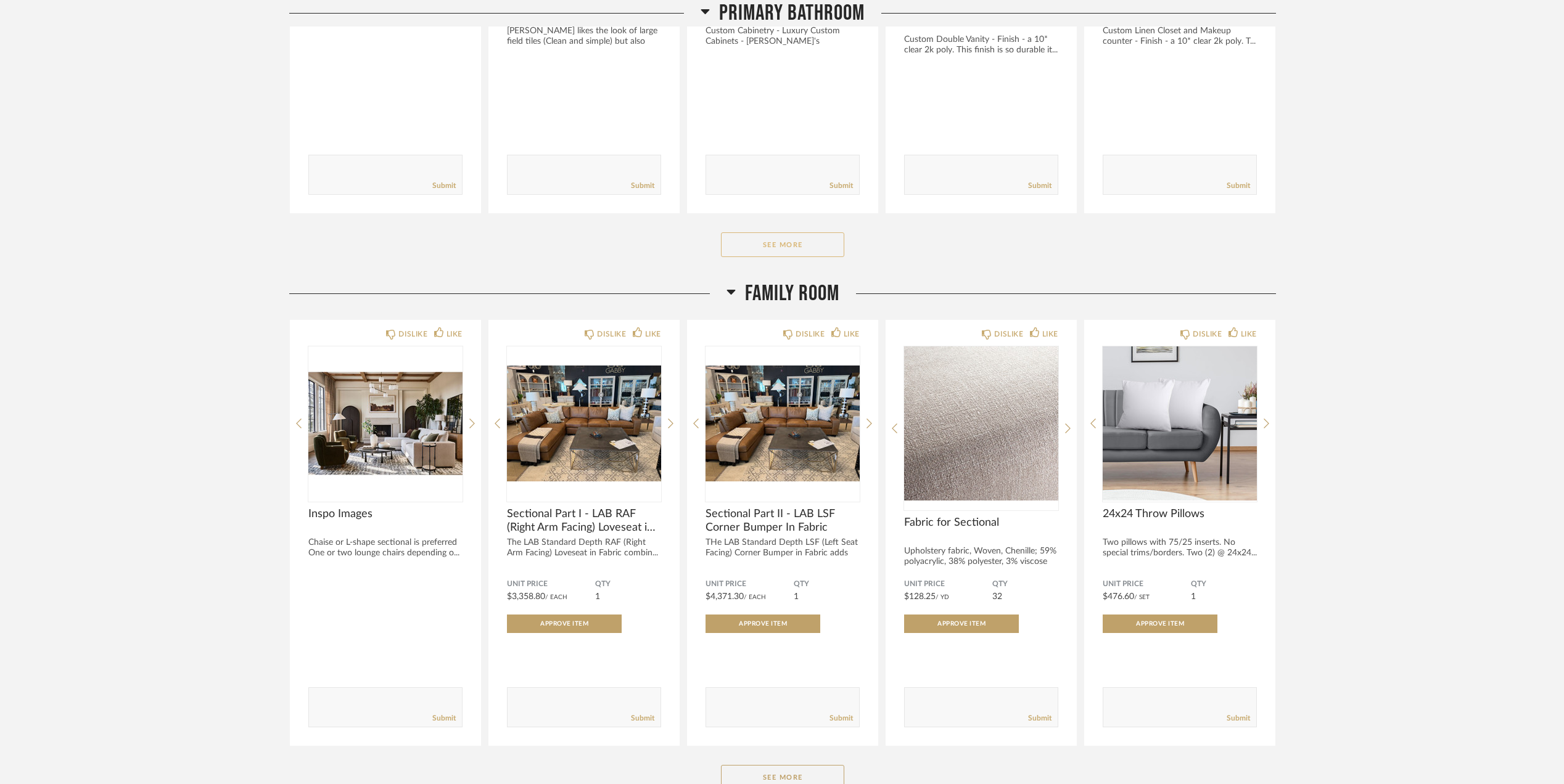
click at [803, 247] on button "See More" at bounding box center [783, 244] width 124 height 25
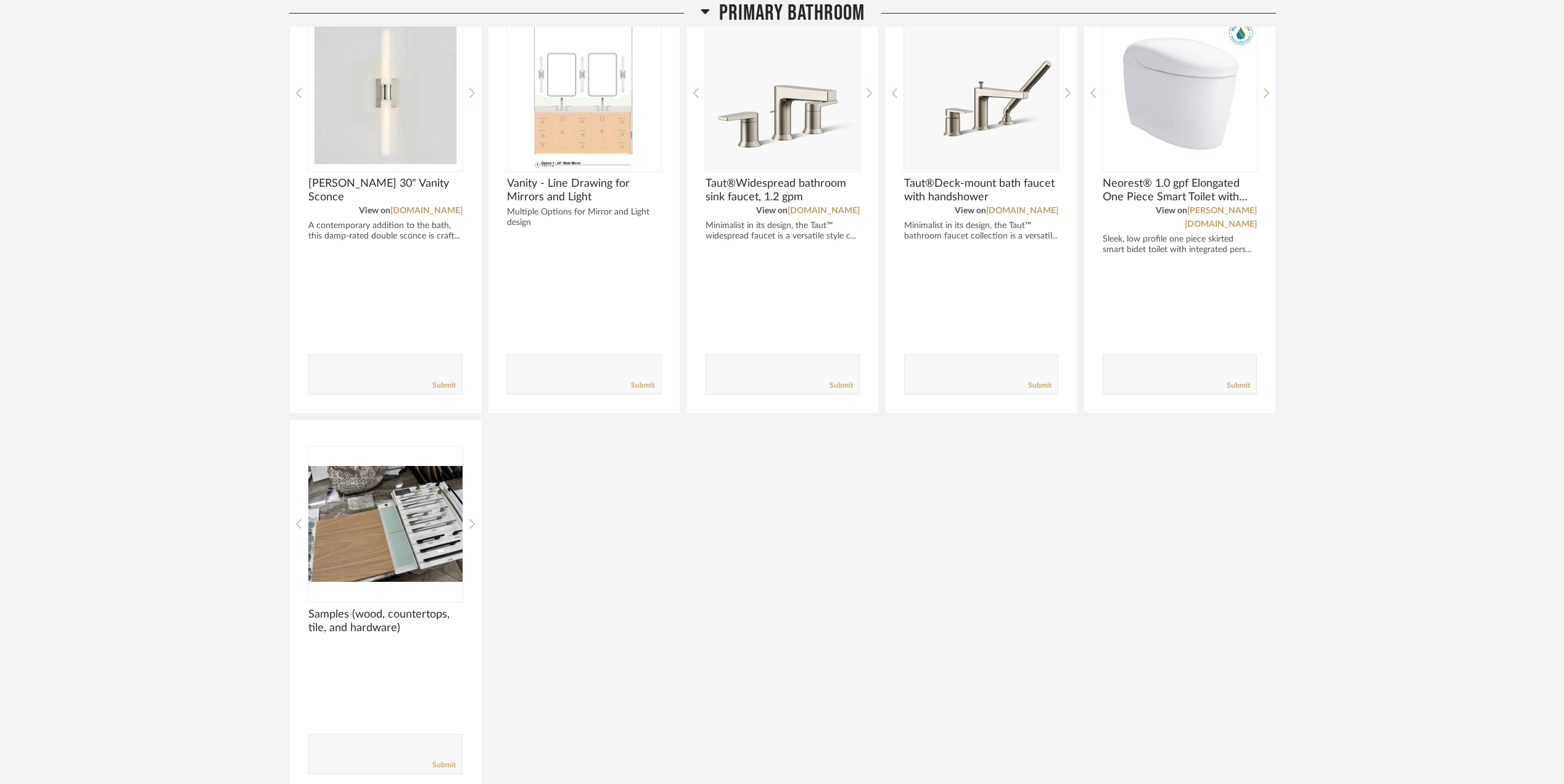
scroll to position [1808, 0]
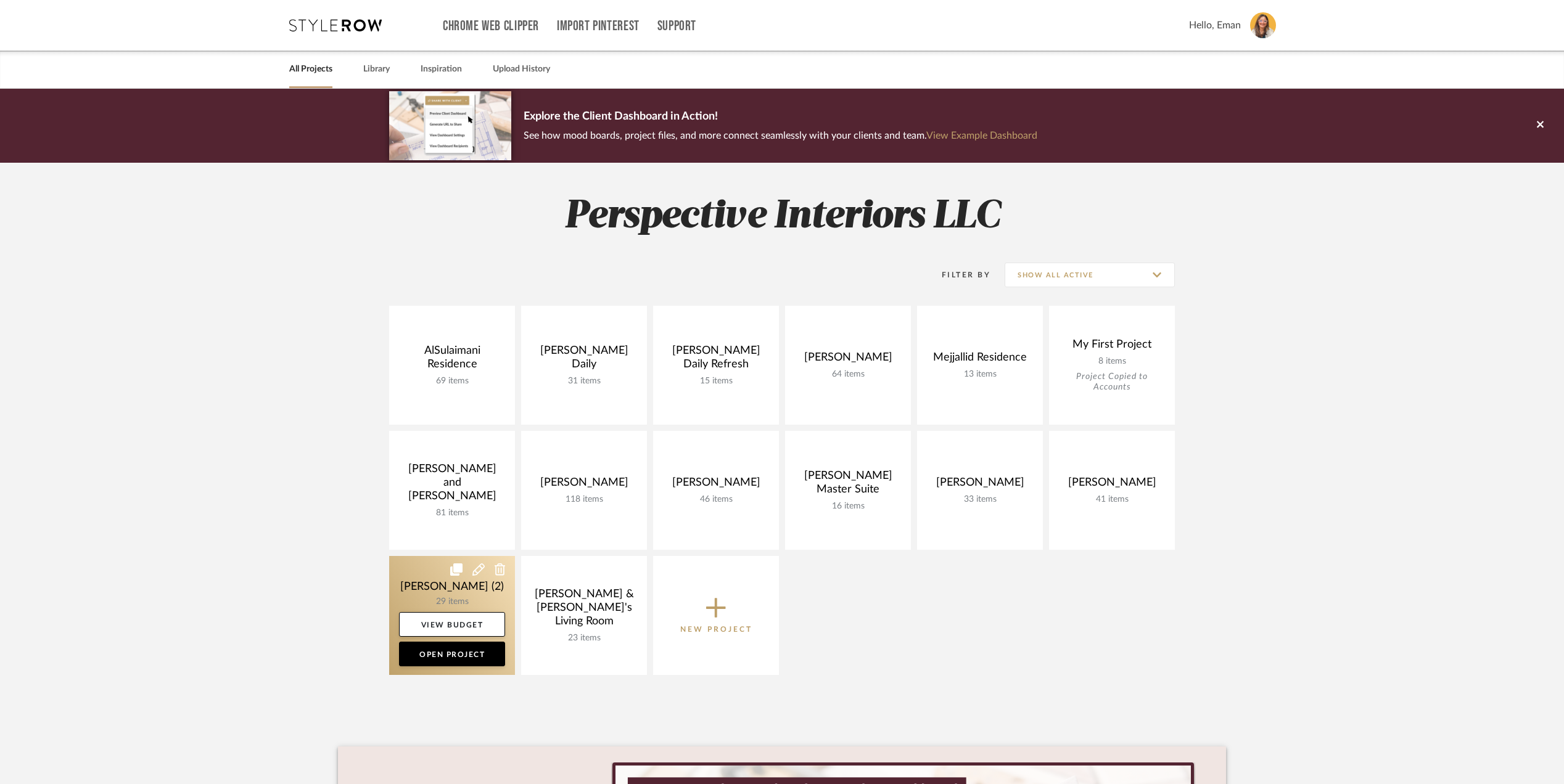
click at [415, 578] on link at bounding box center [452, 616] width 126 height 119
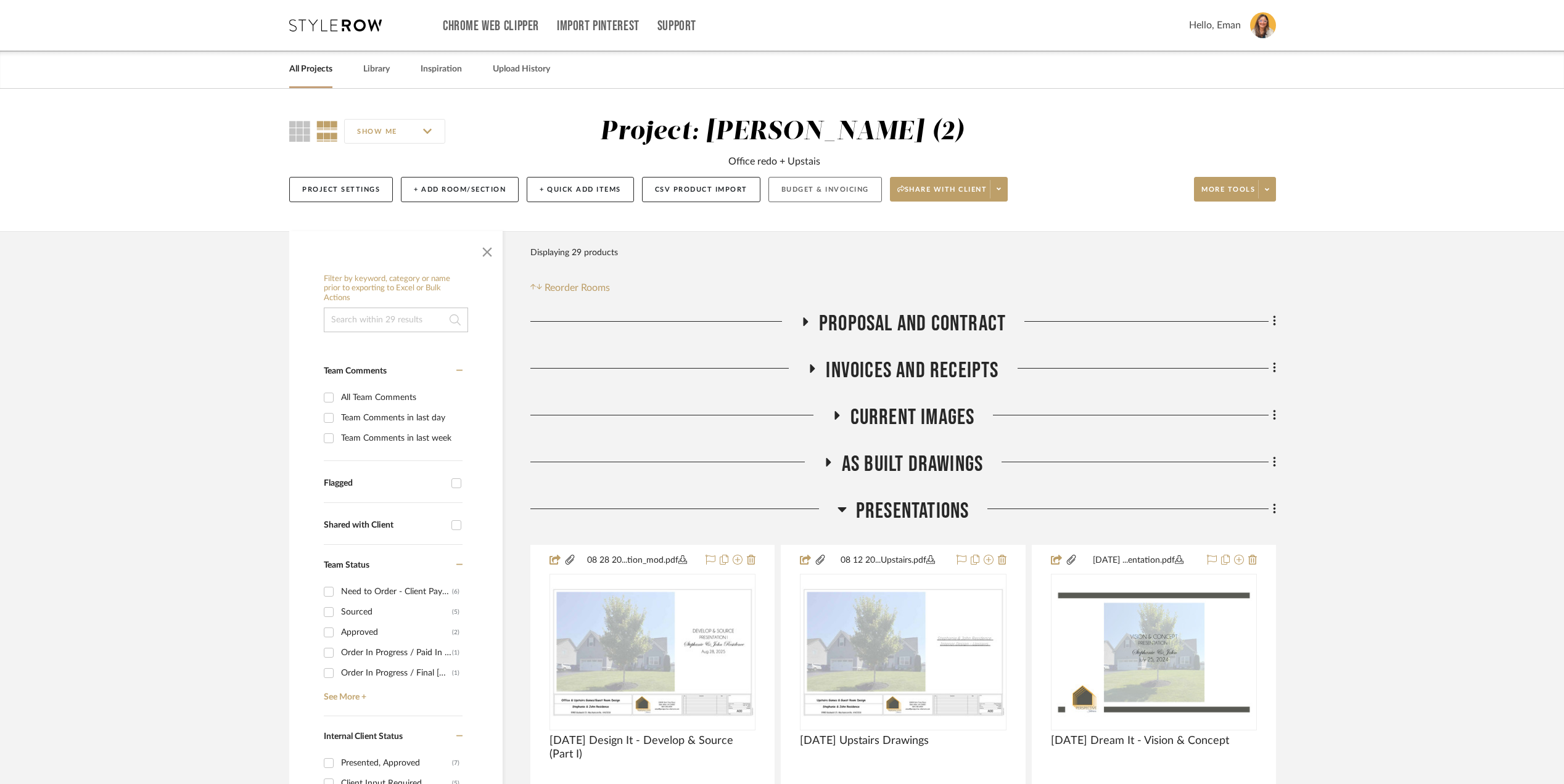
click at [828, 191] on button "Budget & Invoicing" at bounding box center [825, 190] width 114 height 26
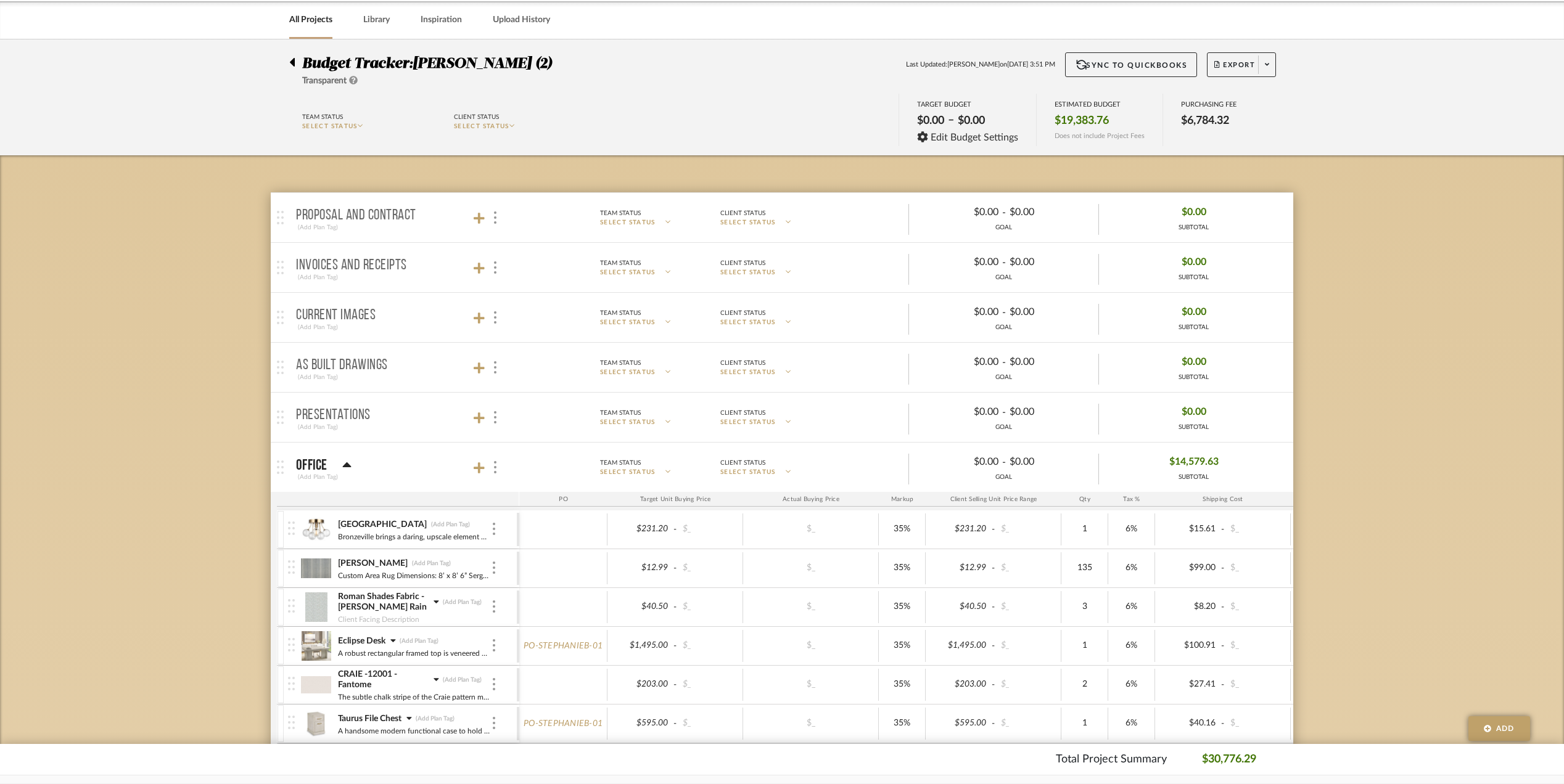
scroll to position [247, 0]
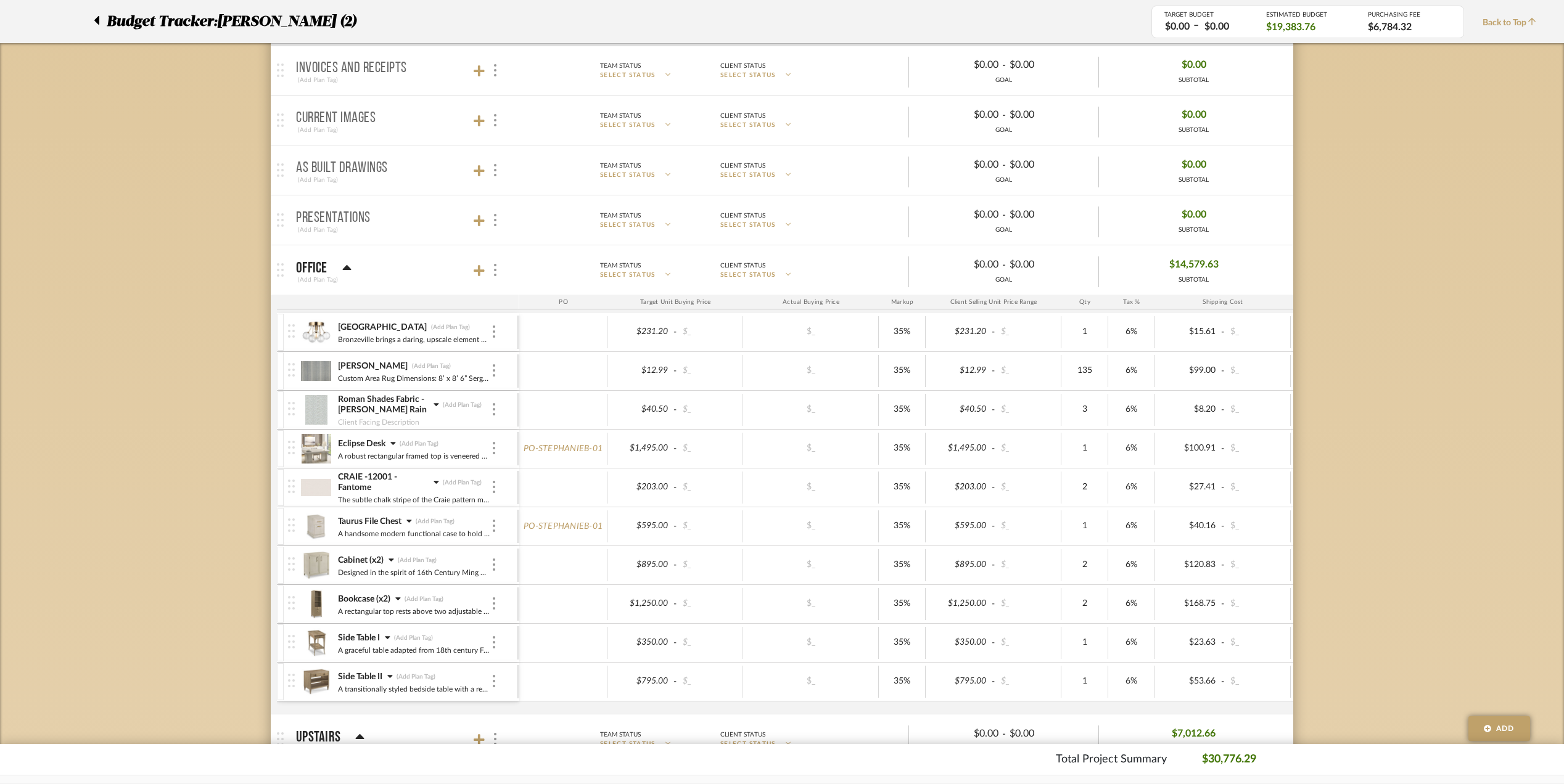
click at [434, 482] on icon at bounding box center [436, 482] width 6 height 9
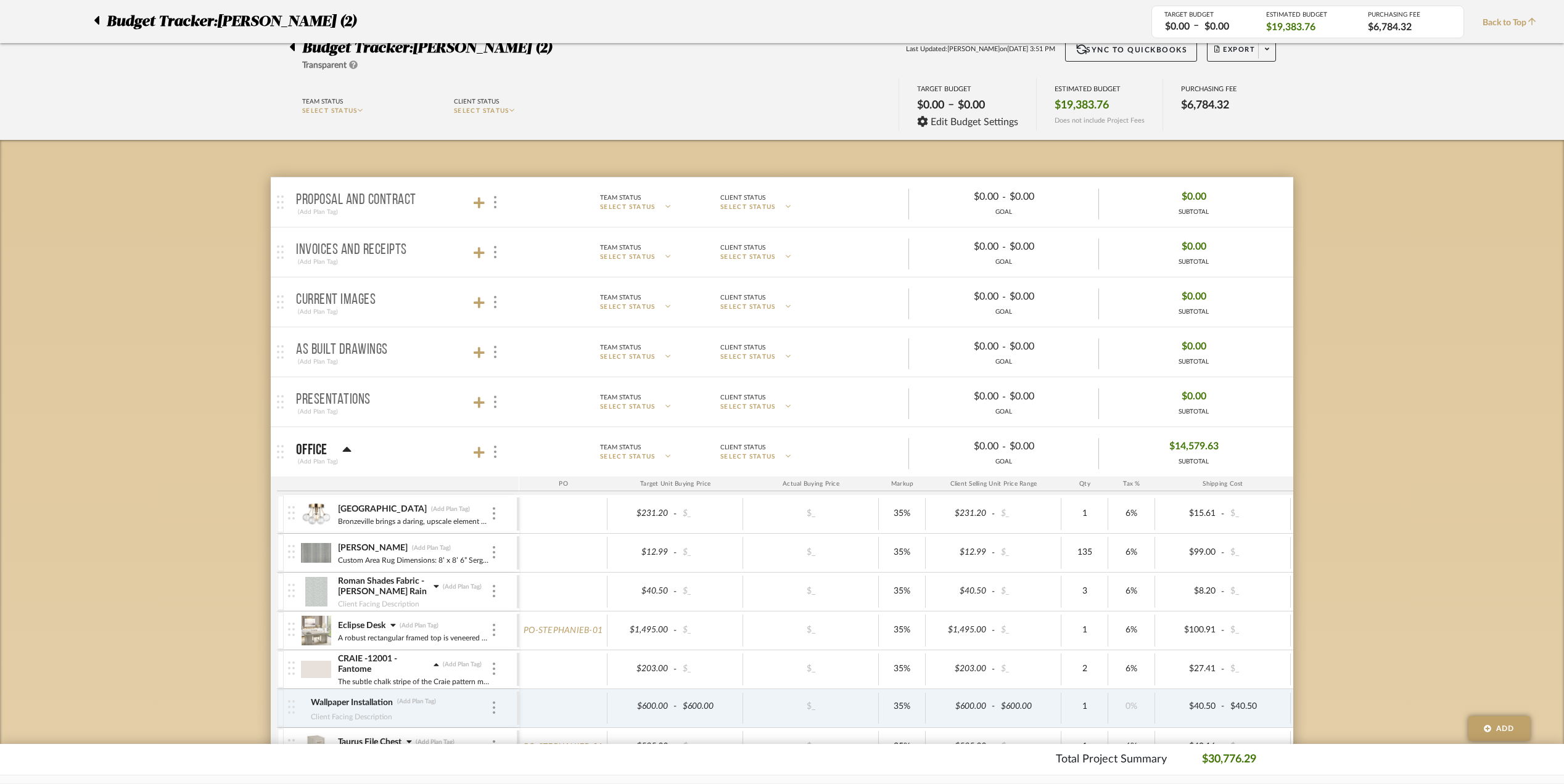
scroll to position [0, 0]
